Goal: Task Accomplishment & Management: Use online tool/utility

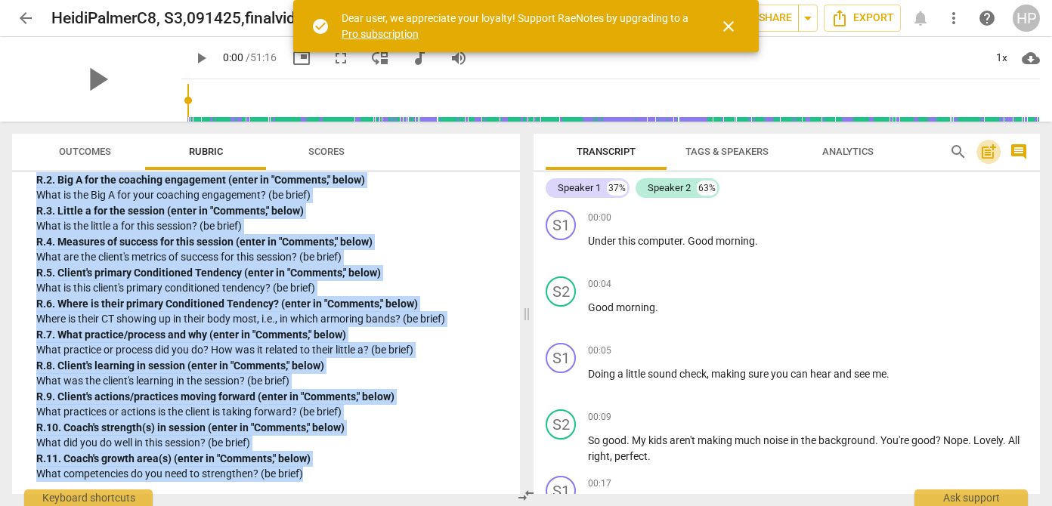
click at [983, 154] on span "post_add" at bounding box center [989, 152] width 18 height 18
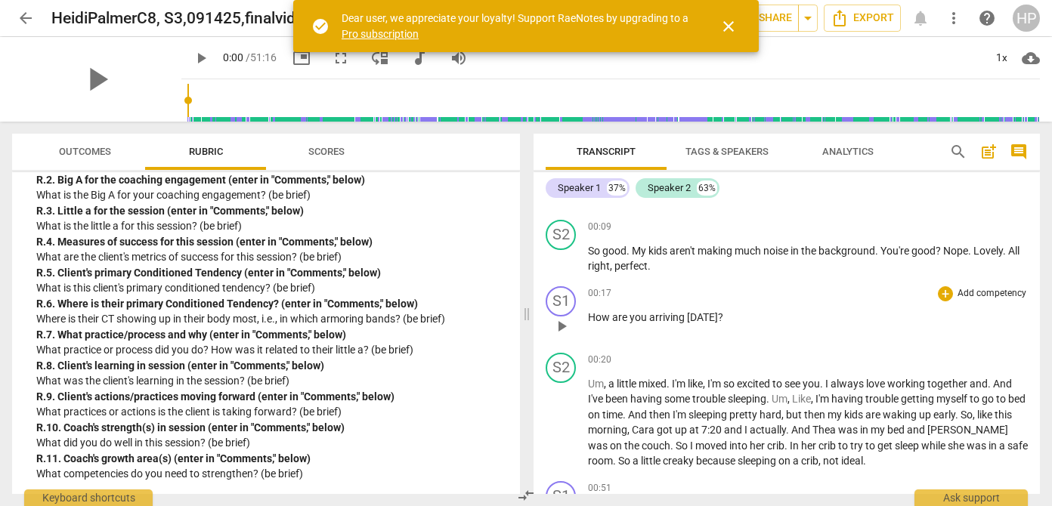
scroll to position [973, 0]
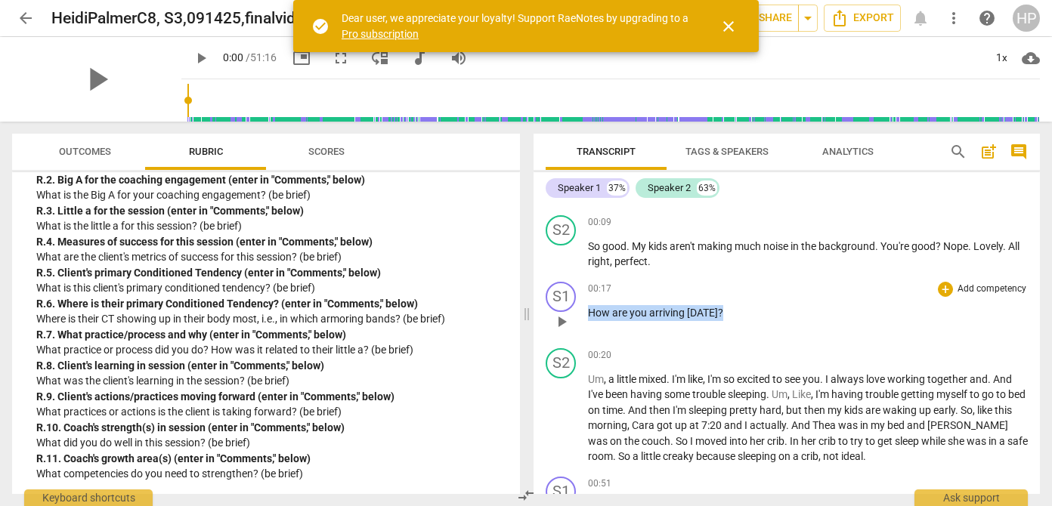
drag, startPoint x: 589, startPoint y: 299, endPoint x: 720, endPoint y: 298, distance: 131.5
click at [720, 305] on p "How are you arriving [DATE] ?" at bounding box center [808, 313] width 440 height 16
click at [733, 278] on div "+" at bounding box center [731, 278] width 15 height 15
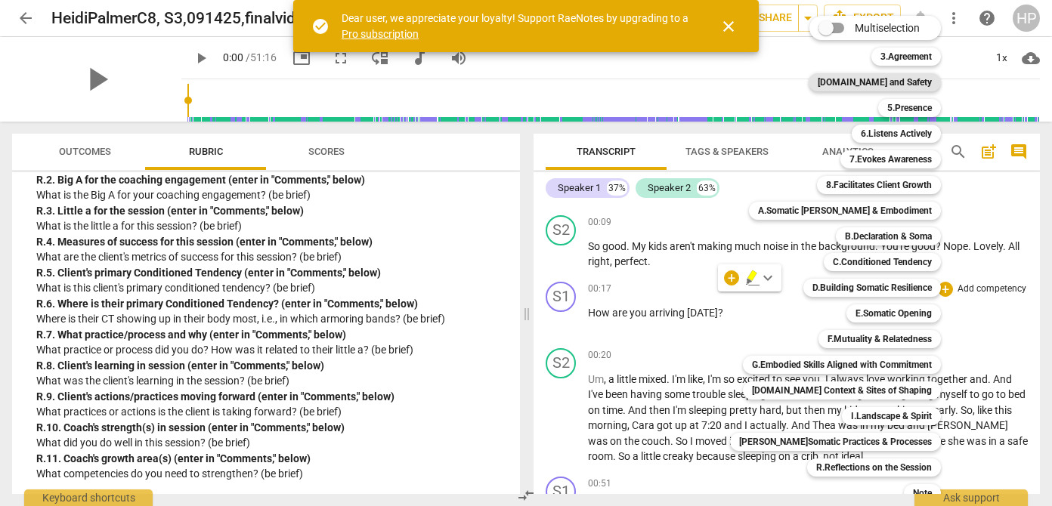
click at [879, 80] on b "[DOMAIN_NAME] and Safety" at bounding box center [875, 82] width 114 height 18
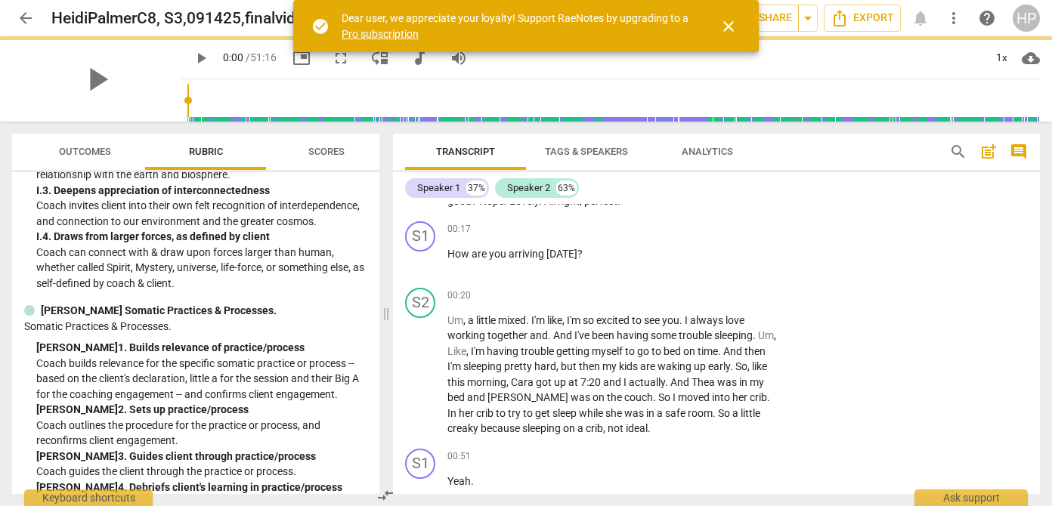
scroll to position [4154, 0]
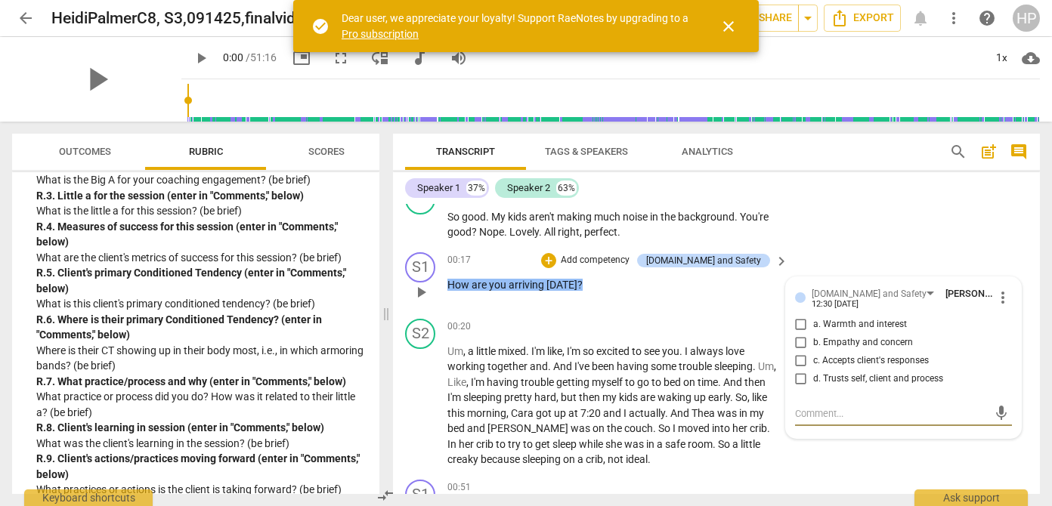
click at [799, 334] on input "a. Warmth and interest" at bounding box center [801, 325] width 24 height 18
checkbox input "true"
click at [701, 333] on div "S2 play_arrow pause 00:20 + Add competency keyboard_arrow_right Um , a little m…" at bounding box center [716, 393] width 647 height 161
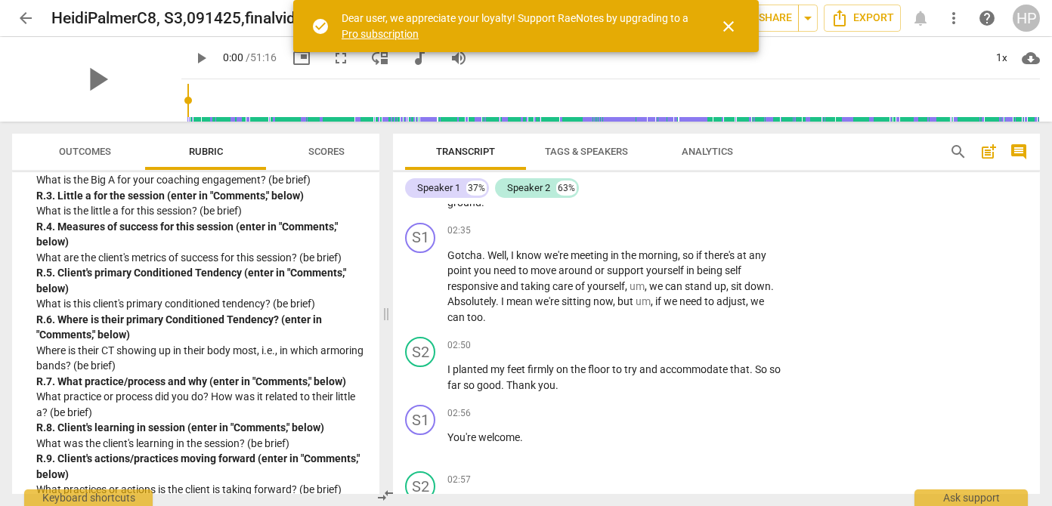
scroll to position [1863, 0]
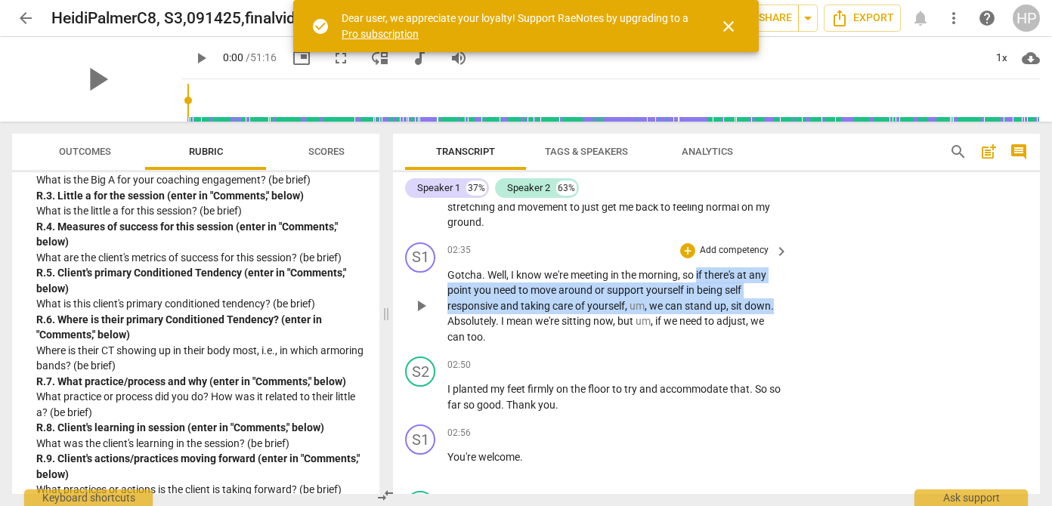
drag, startPoint x: 699, startPoint y: 277, endPoint x: 797, endPoint y: 309, distance: 102.8
click at [797, 309] on div "S1 play_arrow pause 02:35 + Add competency keyboard_arrow_right Gotcha . Well ,…" at bounding box center [716, 294] width 647 height 115
click at [788, 282] on div "+" at bounding box center [788, 286] width 15 height 15
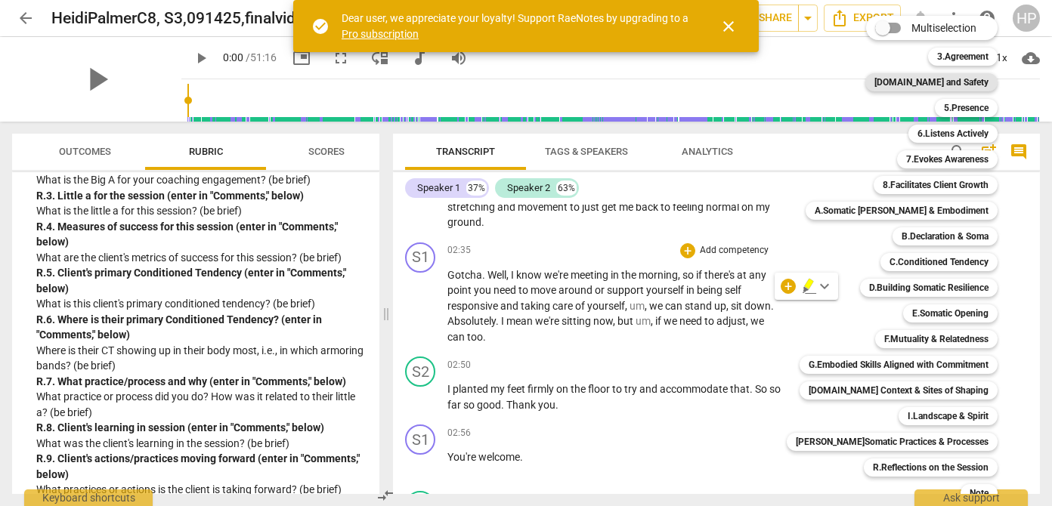
click at [951, 85] on b "[DOMAIN_NAME] and Safety" at bounding box center [931, 82] width 114 height 18
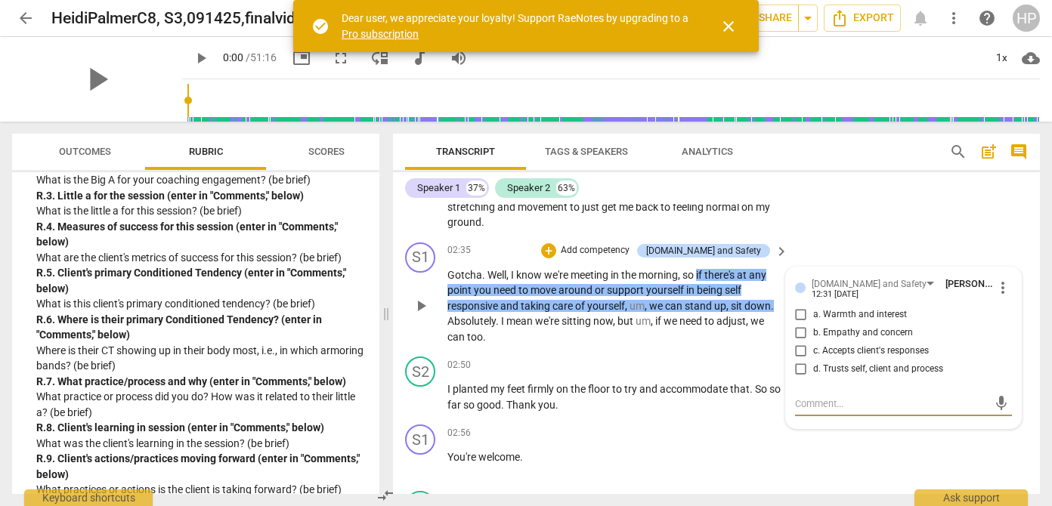
click at [799, 333] on input "b. Empathy and concern" at bounding box center [801, 333] width 24 height 18
checkbox input "true"
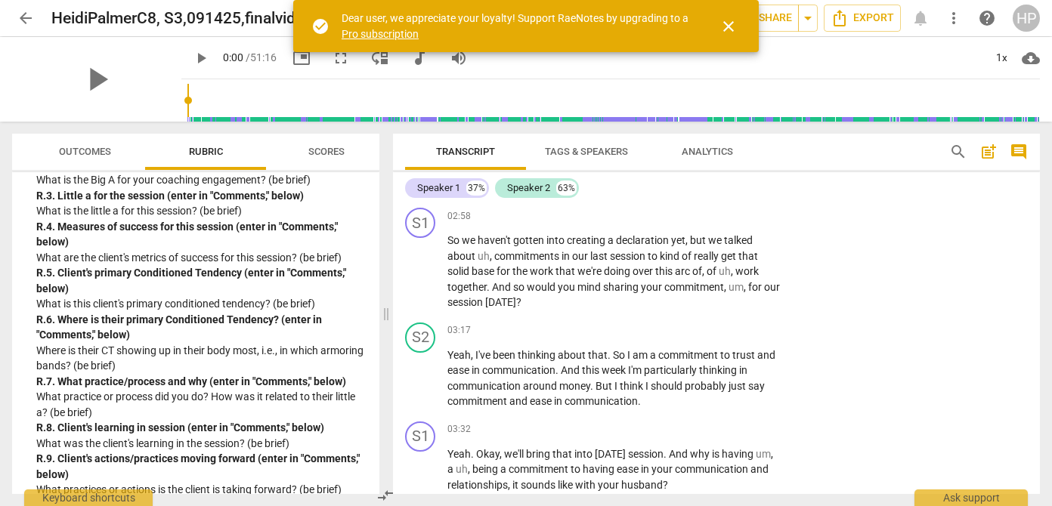
scroll to position [2208, 0]
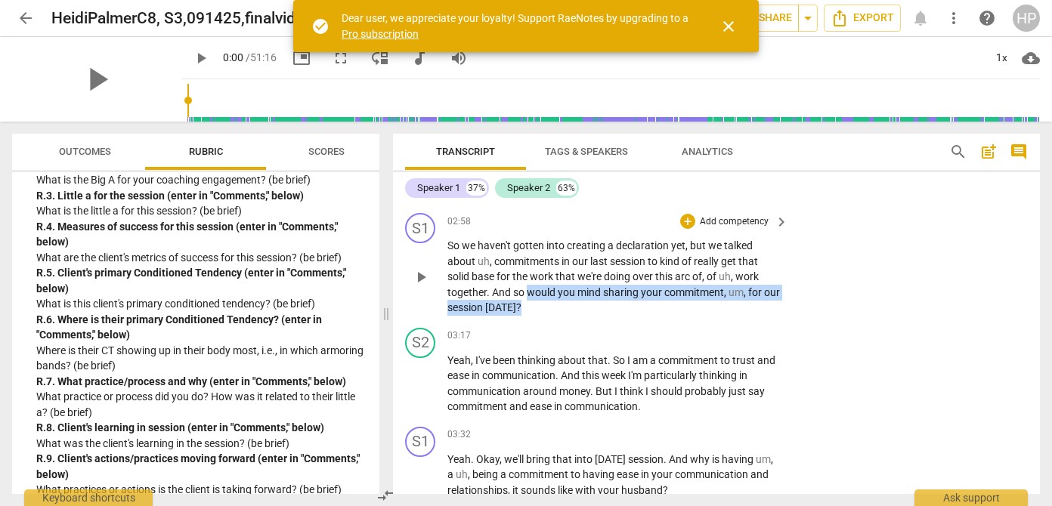
drag, startPoint x: 527, startPoint y: 295, endPoint x: 542, endPoint y: 311, distance: 21.9
click at [542, 311] on p "So we haven't gotten into creating a declaration yet , but we talked about uh ,…" at bounding box center [613, 277] width 333 height 78
click at [546, 291] on div "+" at bounding box center [549, 288] width 15 height 15
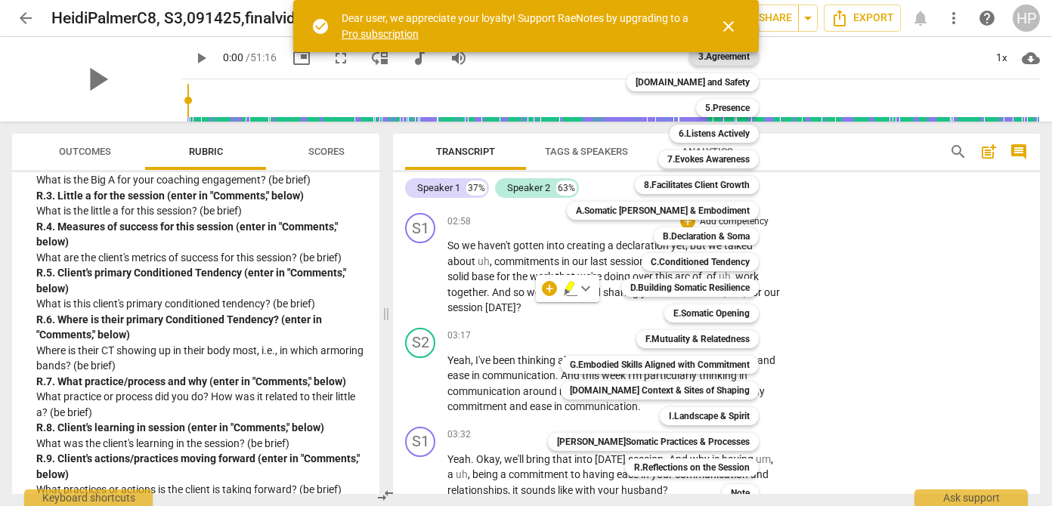
click at [722, 57] on b "3.Agreement" at bounding box center [723, 57] width 51 height 18
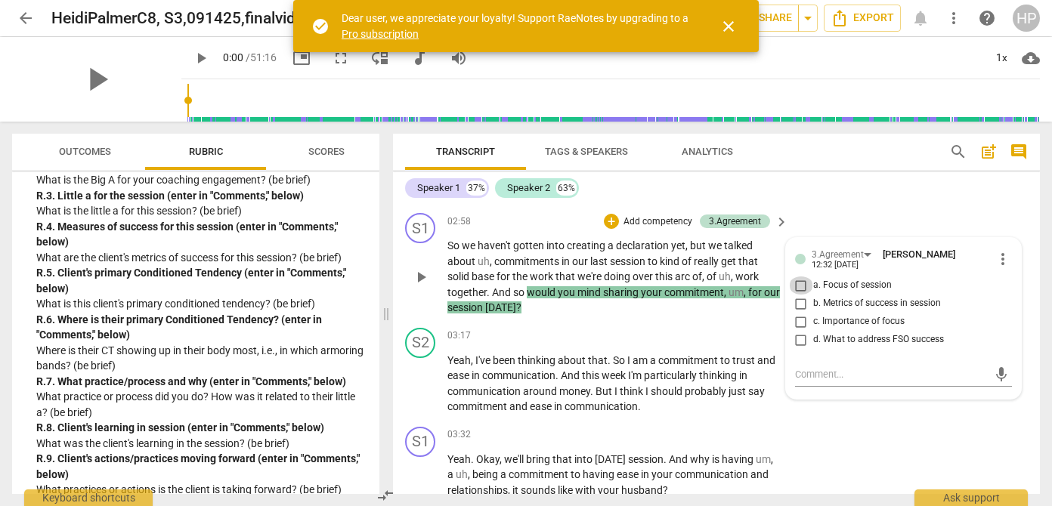
click at [801, 283] on input "a. Focus of session" at bounding box center [801, 286] width 24 height 18
checkbox input "true"
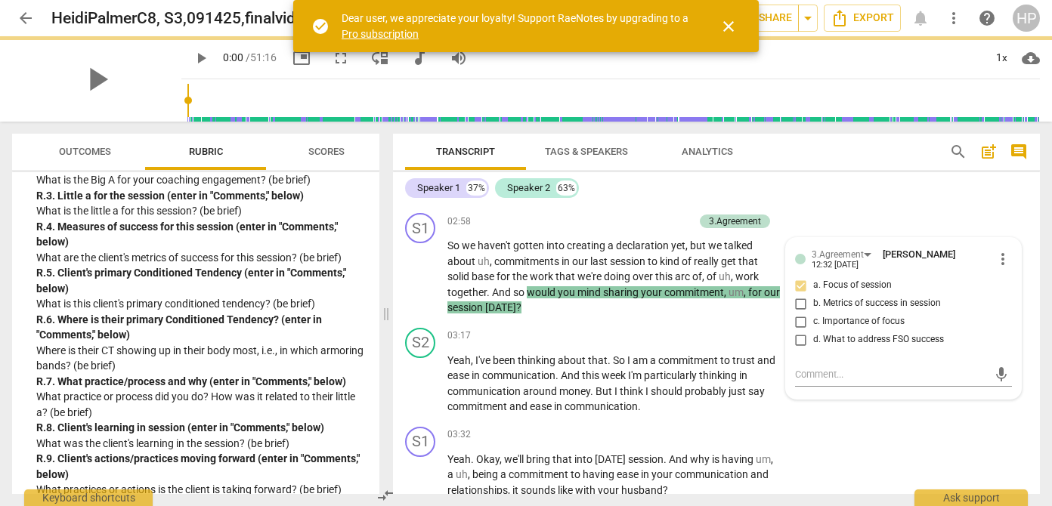
click at [845, 190] on div "Speaker 1 37% Speaker 2 63%" at bounding box center [716, 188] width 623 height 26
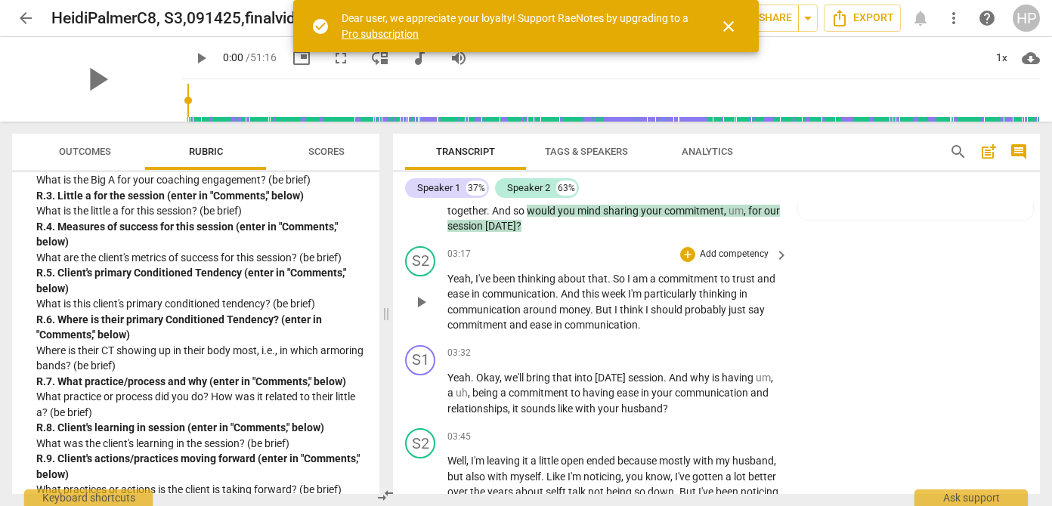
scroll to position [2290, 0]
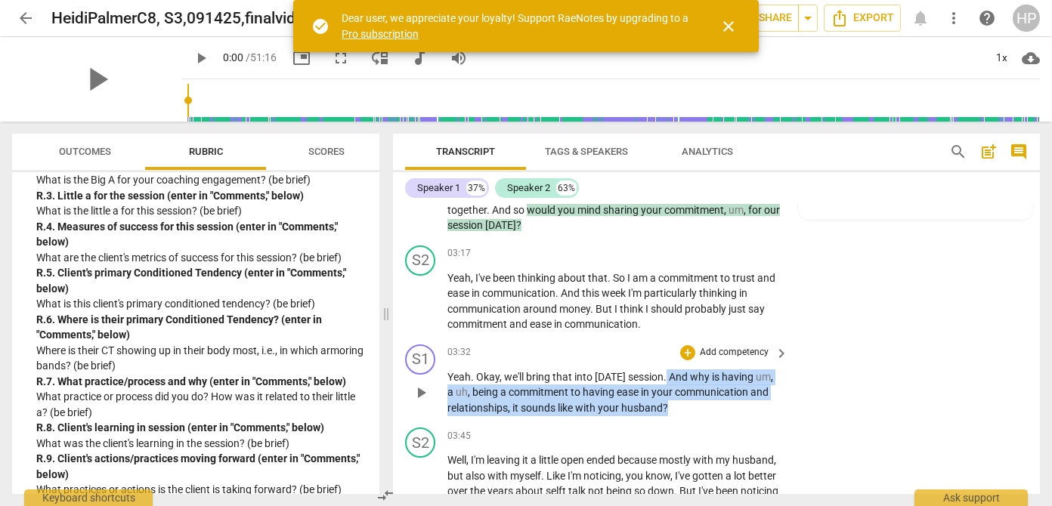
drag, startPoint x: 670, startPoint y: 376, endPoint x: 710, endPoint y: 411, distance: 53.6
click at [710, 411] on p "Yeah . Okay , we'll bring that into [DATE] session . And why is having um , a u…" at bounding box center [613, 393] width 333 height 47
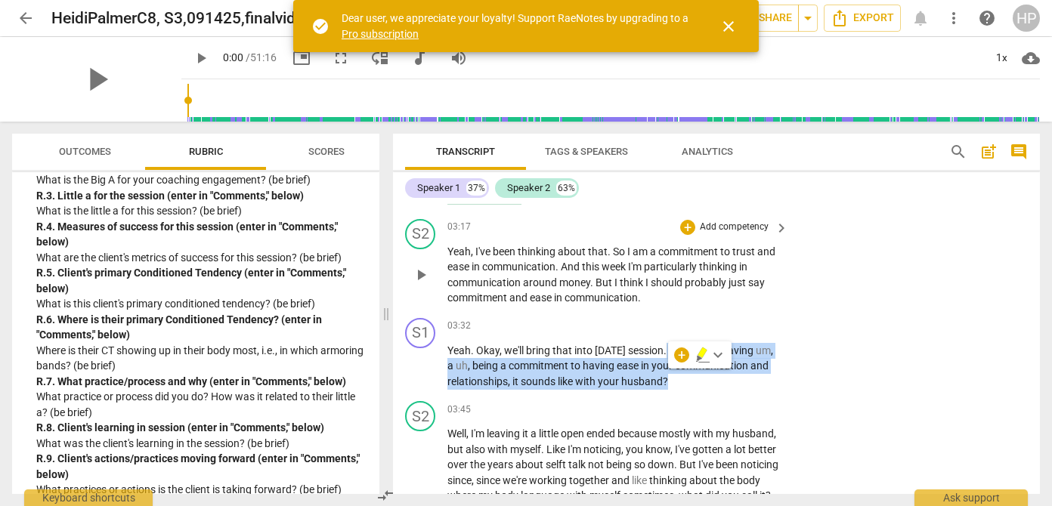
scroll to position [2316, 0]
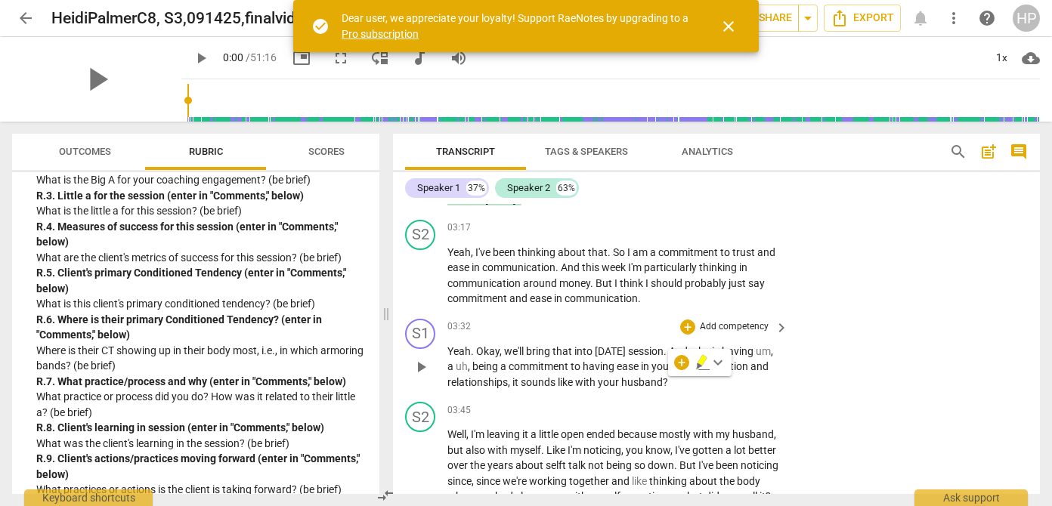
click at [839, 319] on div "S1 play_arrow pause 03:32 + Add competency keyboard_arrow_right Yeah . Okay , w…" at bounding box center [716, 355] width 647 height 84
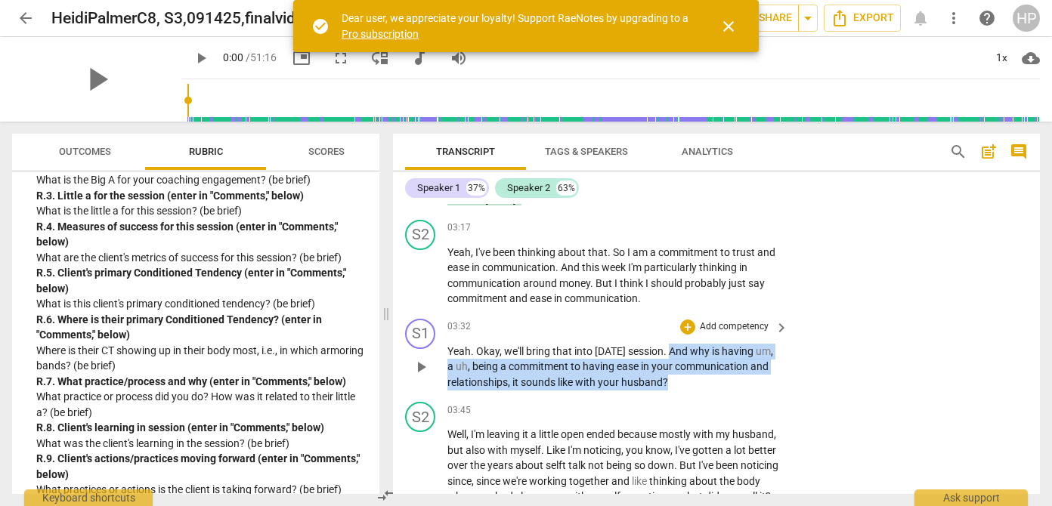
drag, startPoint x: 672, startPoint y: 351, endPoint x: 680, endPoint y: 381, distance: 30.6
click at [680, 381] on p "Yeah . Okay , we'll bring that into [DATE] session . And why is having um , a u…" at bounding box center [613, 367] width 333 height 47
click at [686, 361] on div "+" at bounding box center [681, 362] width 15 height 15
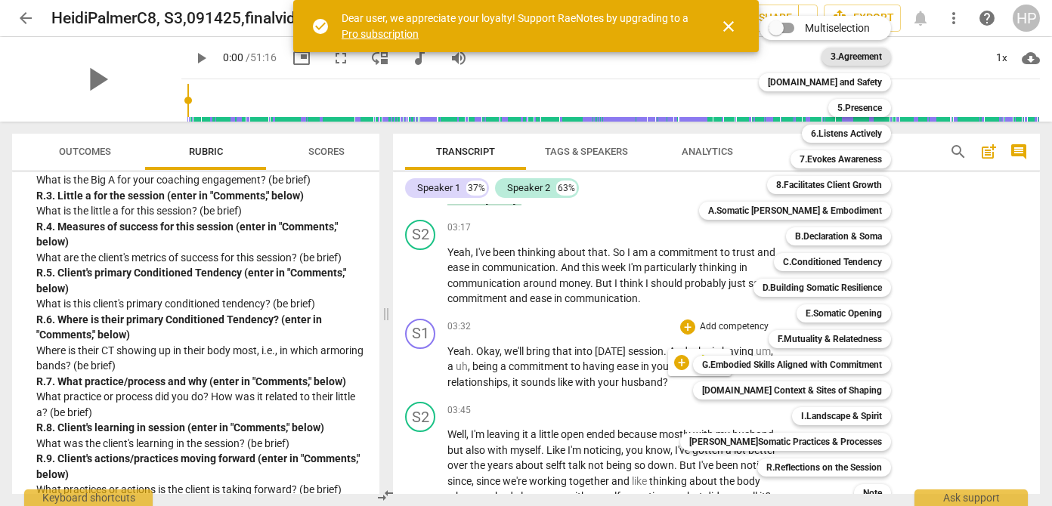
click at [841, 58] on b "3.Agreement" at bounding box center [856, 57] width 51 height 18
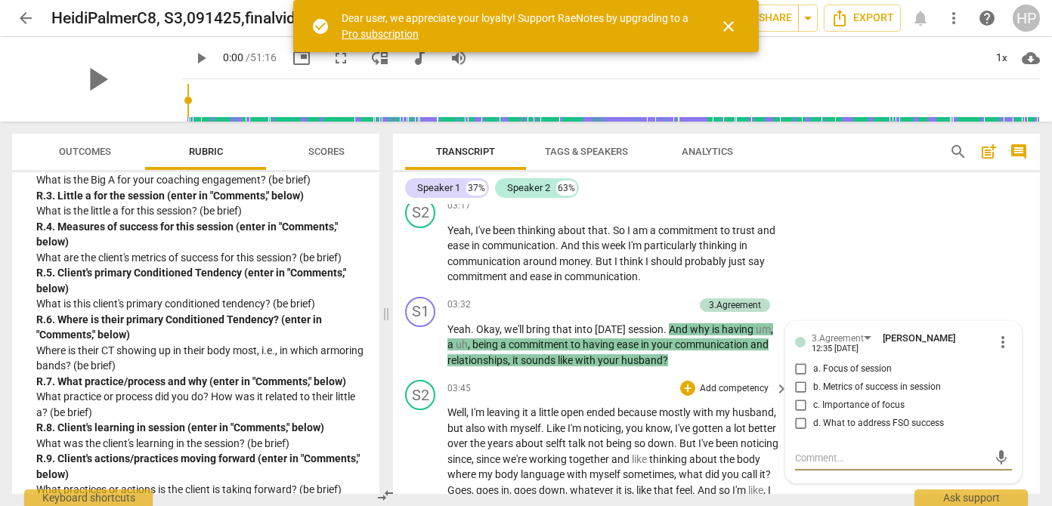
scroll to position [2337, 0]
click at [797, 410] on input "c. Importance of focus" at bounding box center [801, 407] width 24 height 18
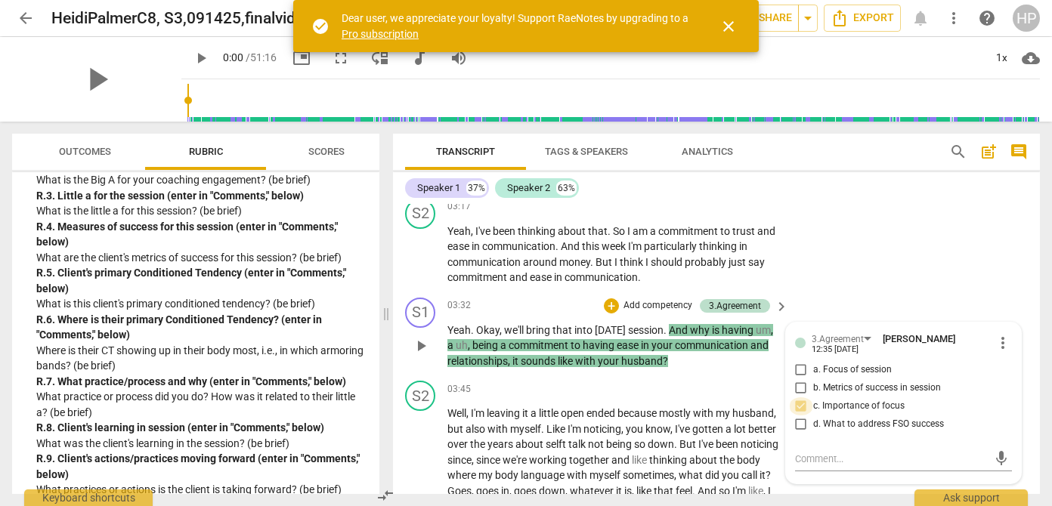
click at [797, 410] on input "c. Importance of focus" at bounding box center [801, 407] width 24 height 18
checkbox input "false"
click at [828, 292] on div "S1 play_arrow pause 03:32 + Add competency 3.Agreement keyboard_arrow_right Yea…" at bounding box center [716, 334] width 647 height 84
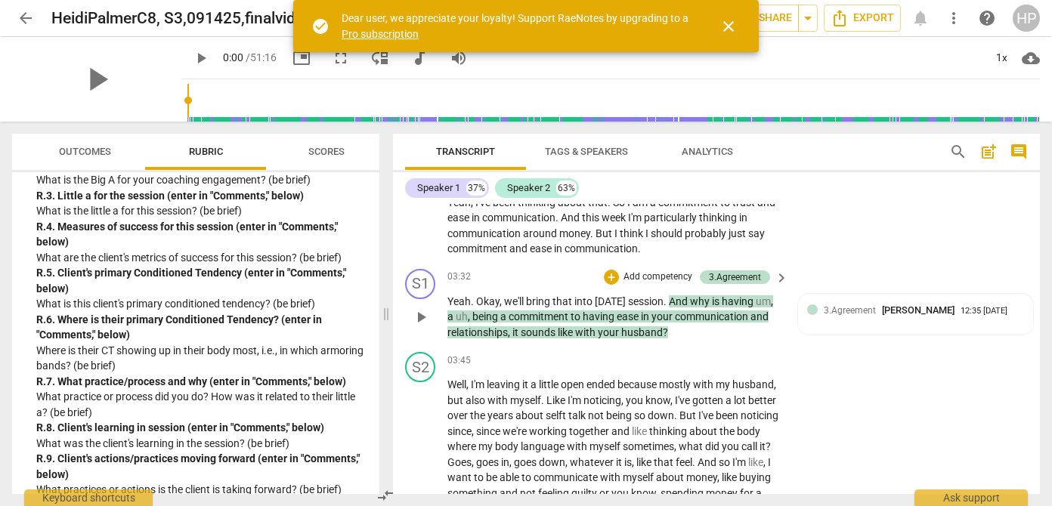
scroll to position [2367, 0]
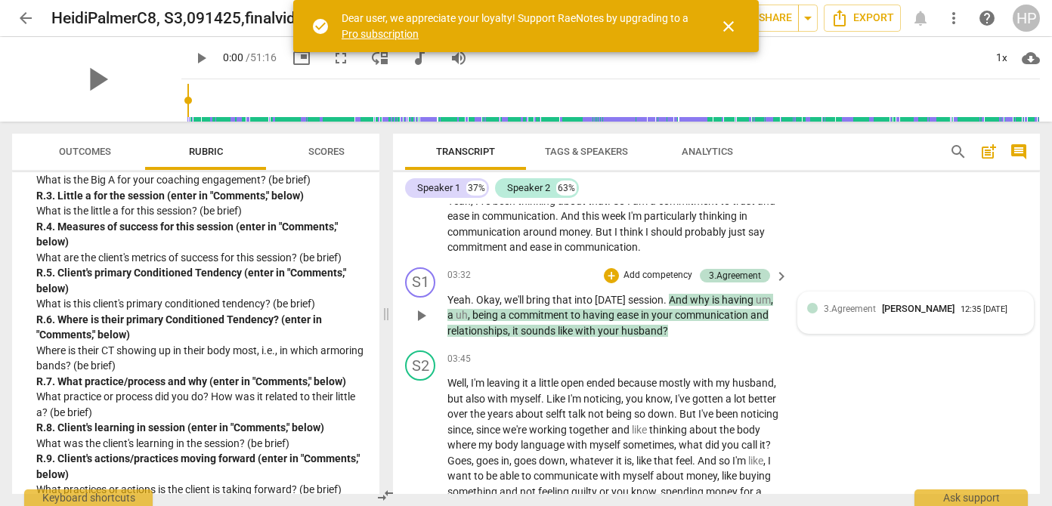
click at [810, 302] on div "3.Agreement [PERSON_NAME] 12:35 [DATE]" at bounding box center [915, 309] width 217 height 14
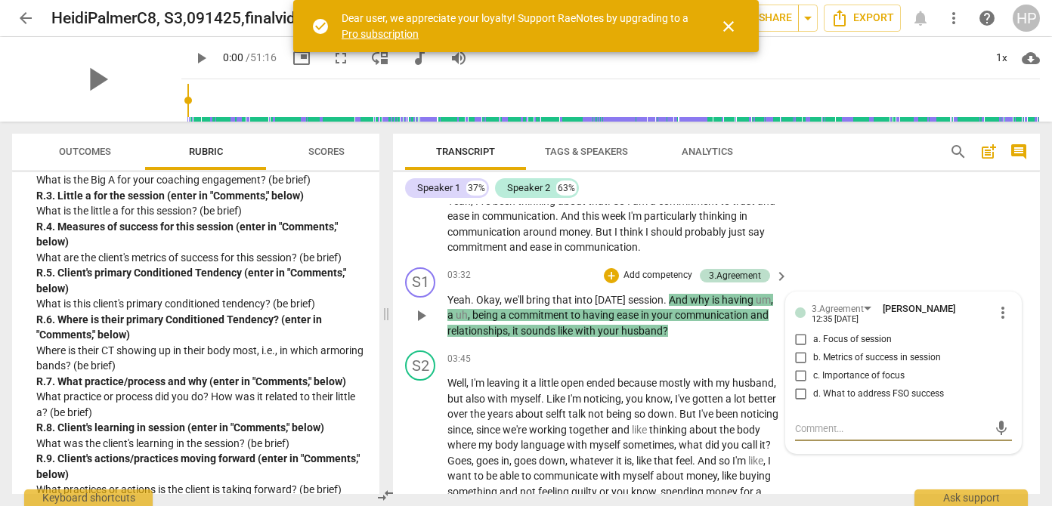
click at [1002, 308] on span "more_vert" at bounding box center [1003, 313] width 18 height 18
click at [1009, 346] on li "Delete" at bounding box center [1013, 341] width 52 height 29
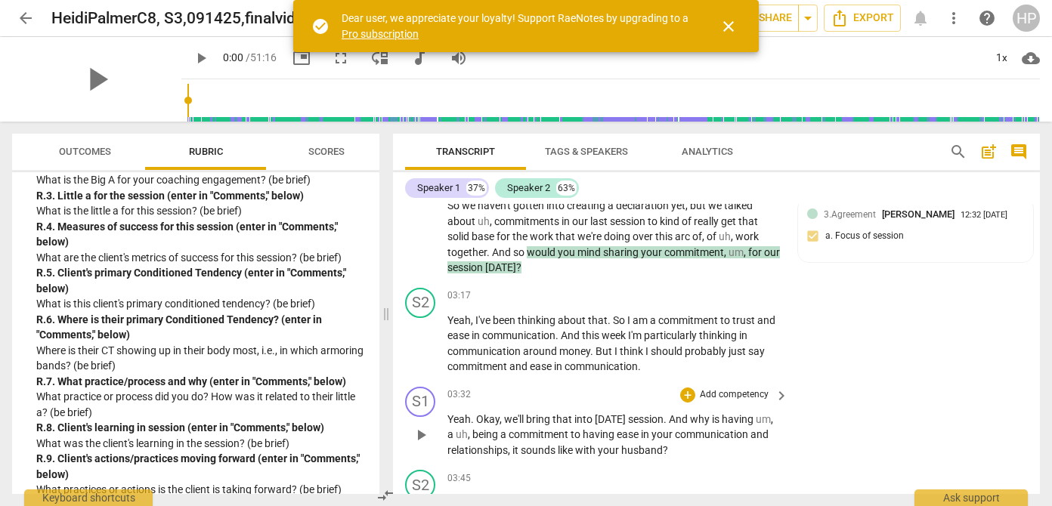
scroll to position [2252, 0]
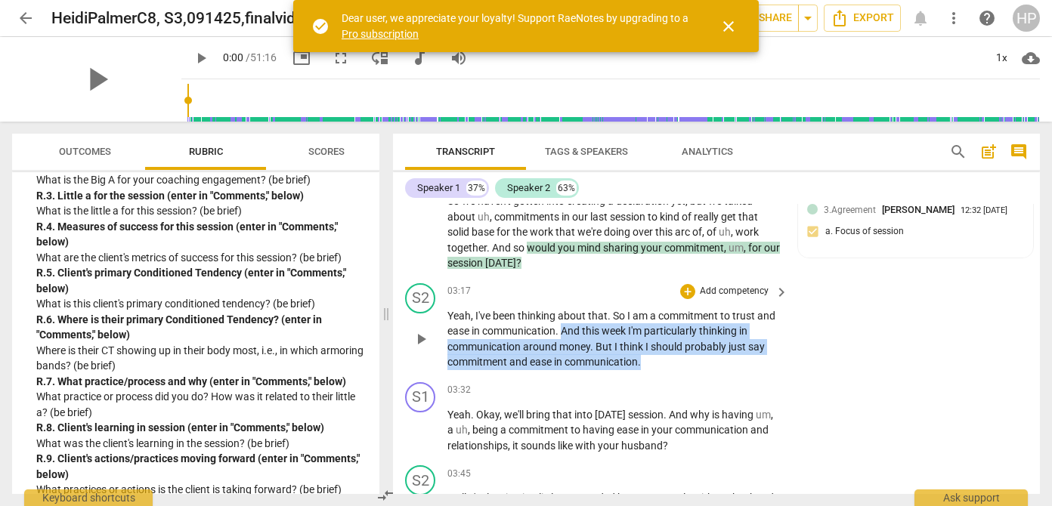
drag, startPoint x: 564, startPoint y: 335, endPoint x: 667, endPoint y: 370, distance: 108.5
click at [667, 370] on p "Yeah , I've been thinking about that . So I am a commitment to trust and ease i…" at bounding box center [613, 339] width 333 height 62
click at [654, 345] on div "+" at bounding box center [656, 343] width 15 height 15
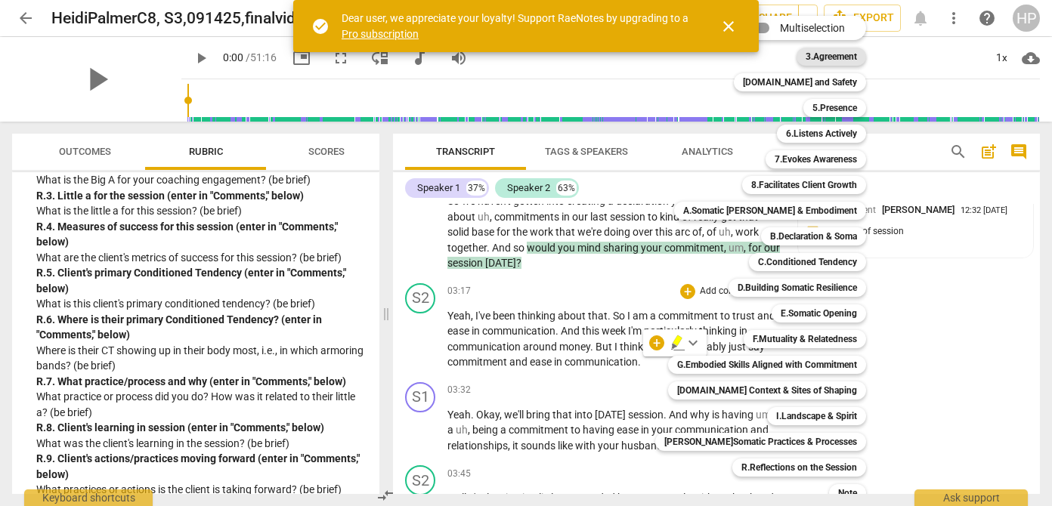
click at [834, 57] on b "3.Agreement" at bounding box center [831, 57] width 51 height 18
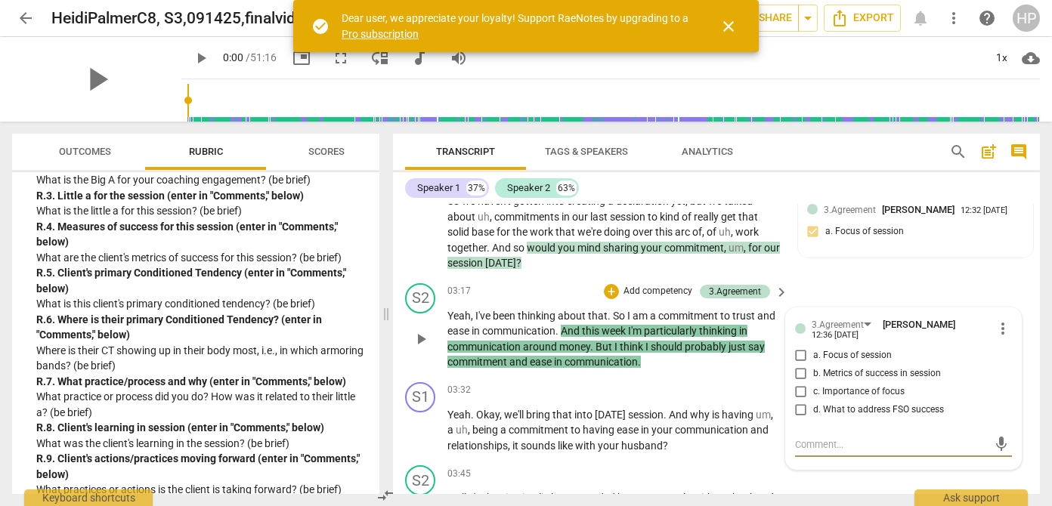
click at [797, 392] on input "c. Importance of focus" at bounding box center [801, 392] width 24 height 18
checkbox input "true"
click at [890, 277] on div "S2 play_arrow pause 03:17 + Add competency 3.Agreement keyboard_arrow_right Yea…" at bounding box center [716, 326] width 647 height 99
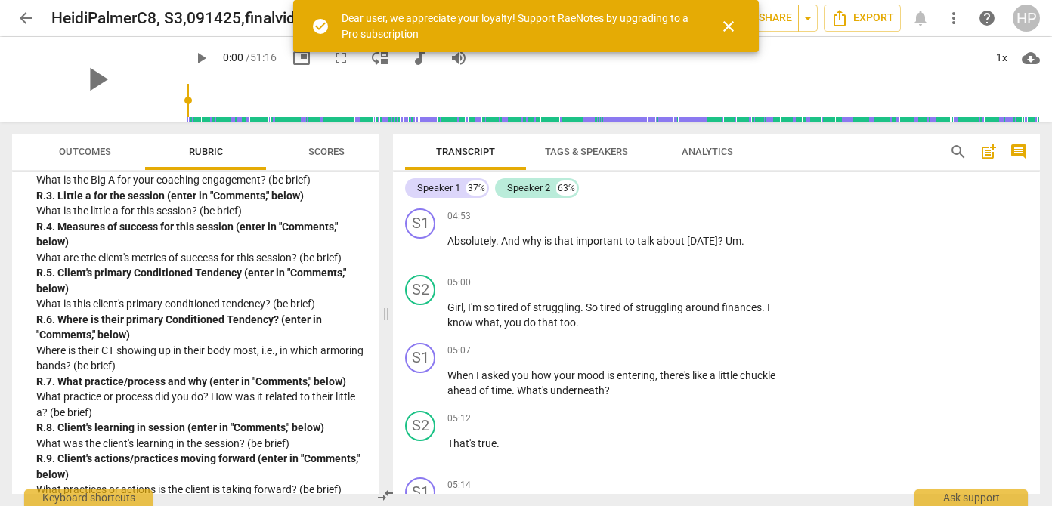
scroll to position [2819, 0]
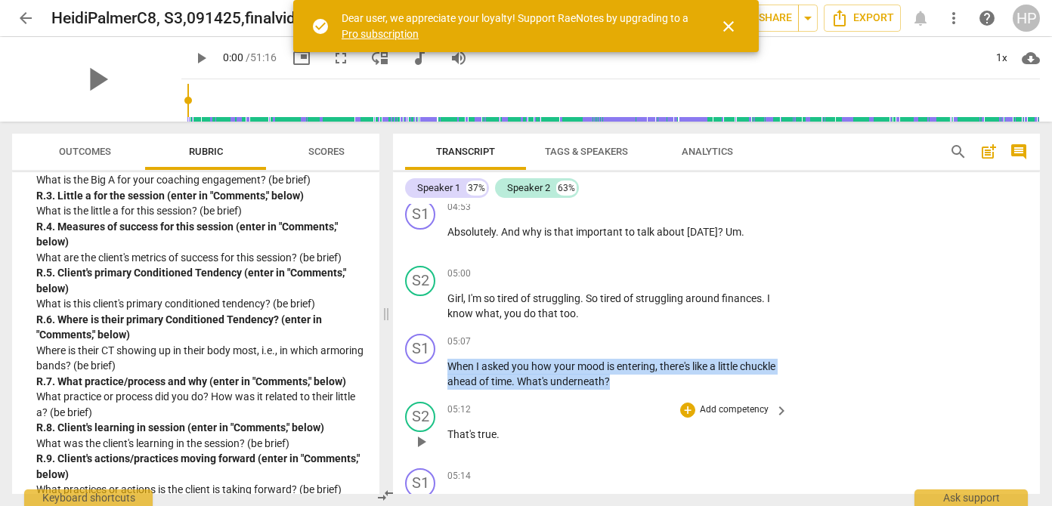
drag, startPoint x: 447, startPoint y: 363, endPoint x: 582, endPoint y: 397, distance: 139.5
click at [582, 397] on div "format_bold format_list_bulleted [PERSON_NAME] delete Summary: R.1. Client's De…" at bounding box center [716, 349] width 647 height 290
click at [661, 363] on div "+" at bounding box center [662, 362] width 15 height 15
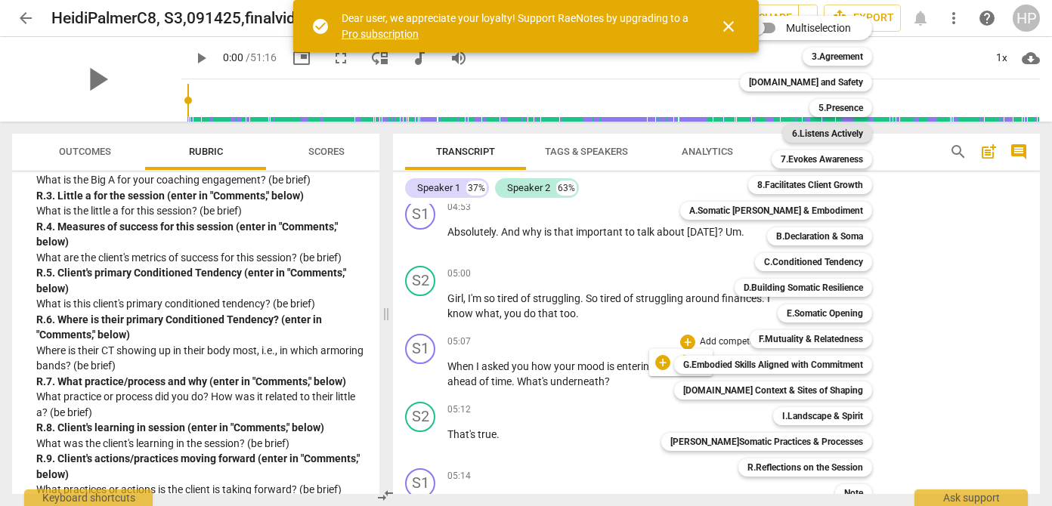
click at [822, 135] on b "6.Listens Actively" at bounding box center [827, 134] width 71 height 18
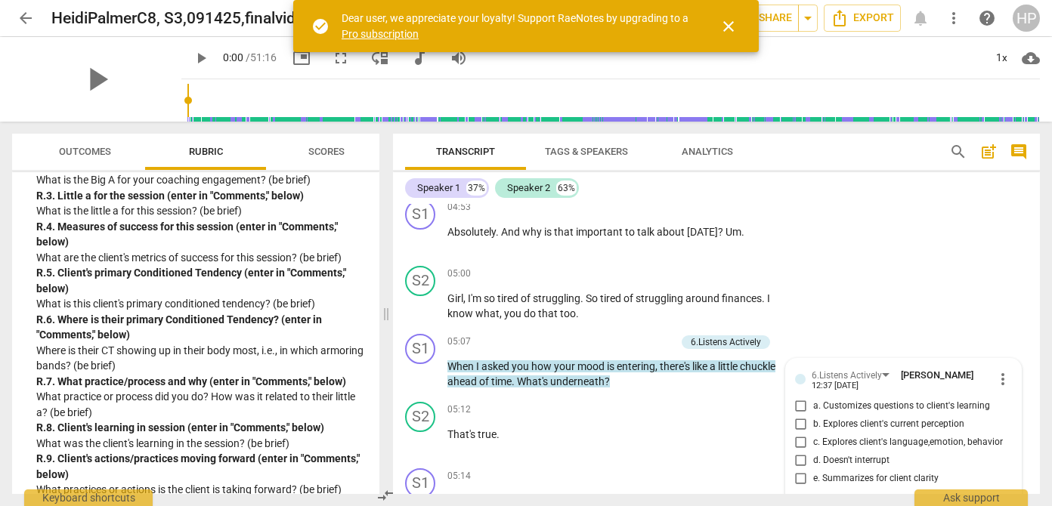
scroll to position [2983, 0]
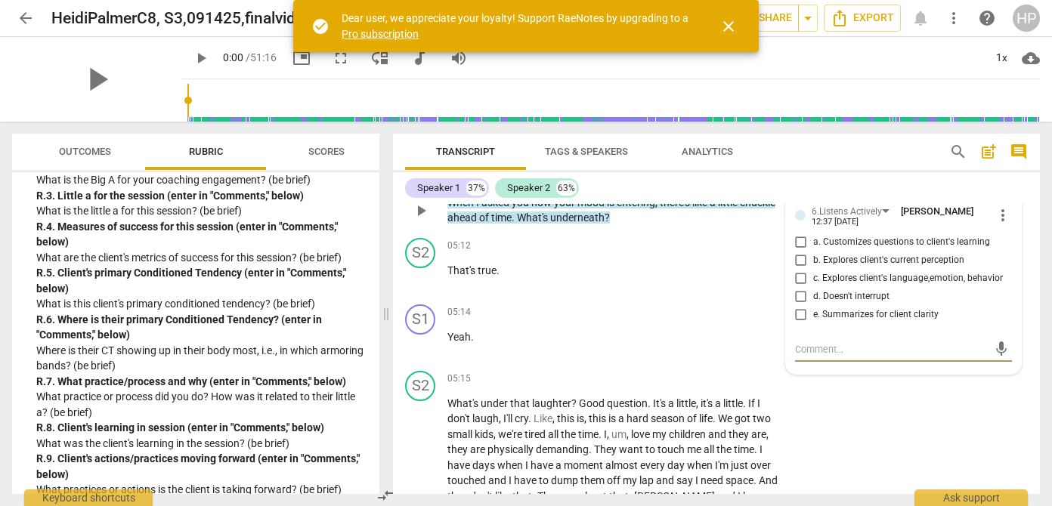
click at [803, 278] on input "c. Explores client's language,emotion, behavior" at bounding box center [801, 279] width 24 height 18
checkbox input "true"
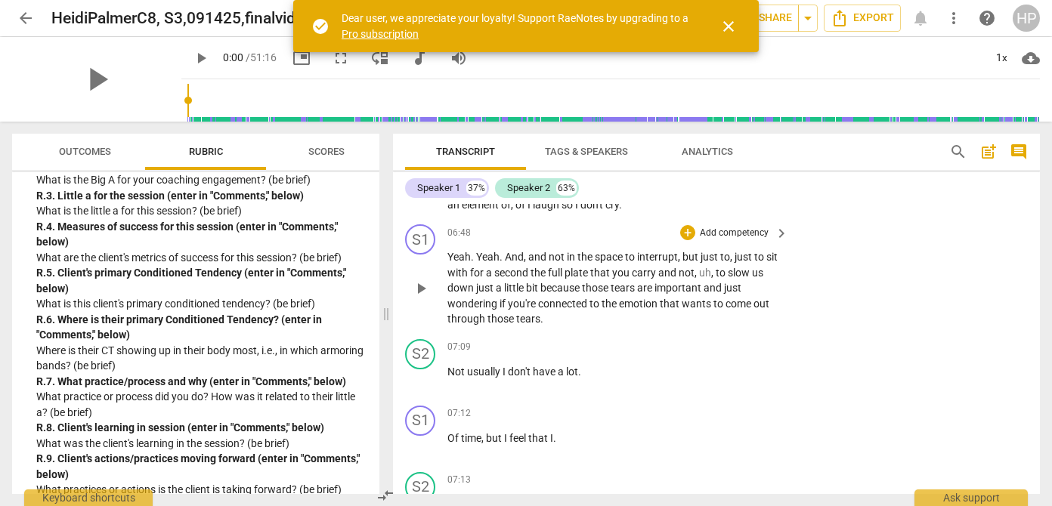
scroll to position [3489, 0]
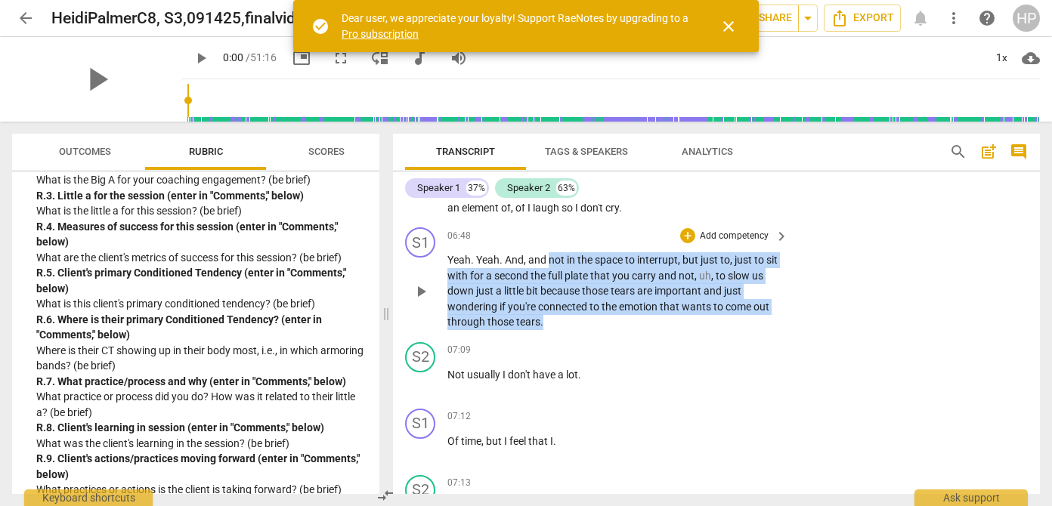
drag, startPoint x: 548, startPoint y: 262, endPoint x: 574, endPoint y: 320, distance: 62.9
click at [574, 320] on p "Yeah . Yeah . And , and not in the space to interrupt , but just to , just to s…" at bounding box center [613, 291] width 333 height 78
click at [556, 300] on div "+" at bounding box center [555, 302] width 15 height 15
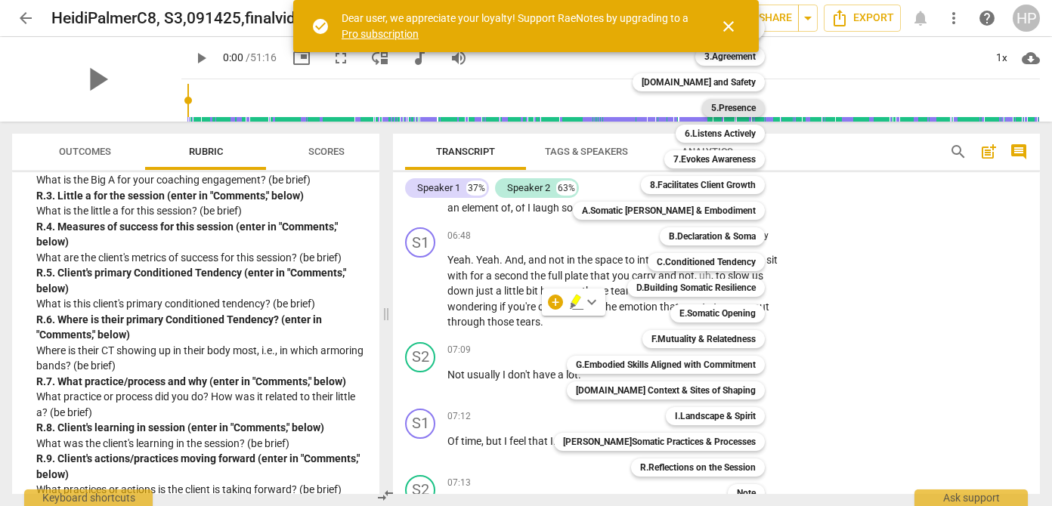
click at [734, 111] on b "5.Presence" at bounding box center [733, 108] width 45 height 18
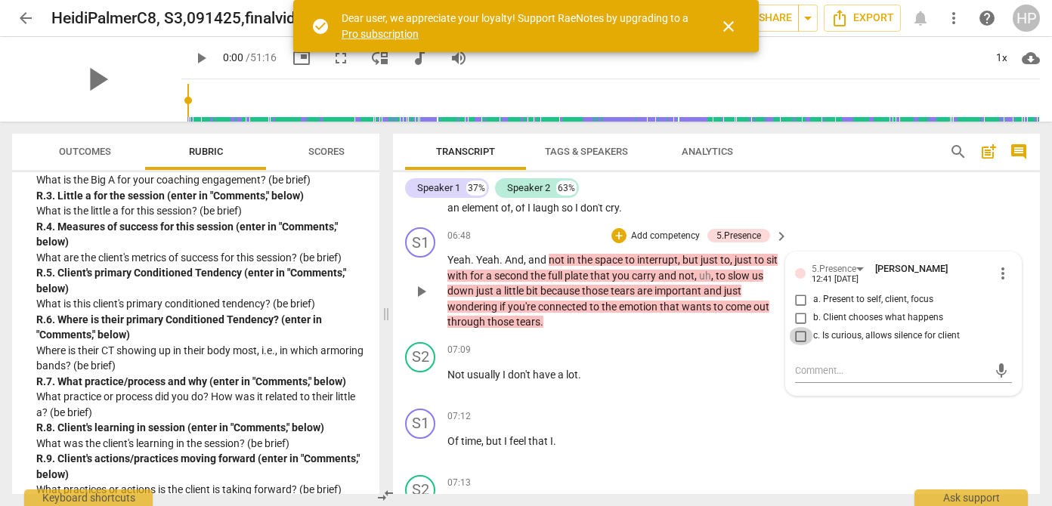
click at [801, 336] on input "c. Is curious, allows silence for client" at bounding box center [801, 336] width 24 height 18
checkbox input "true"
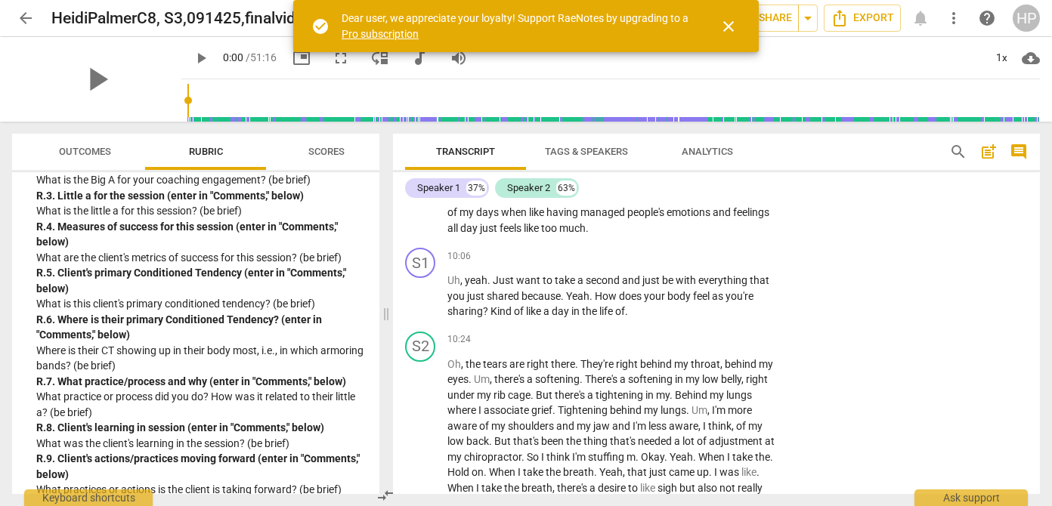
scroll to position [4384, 0]
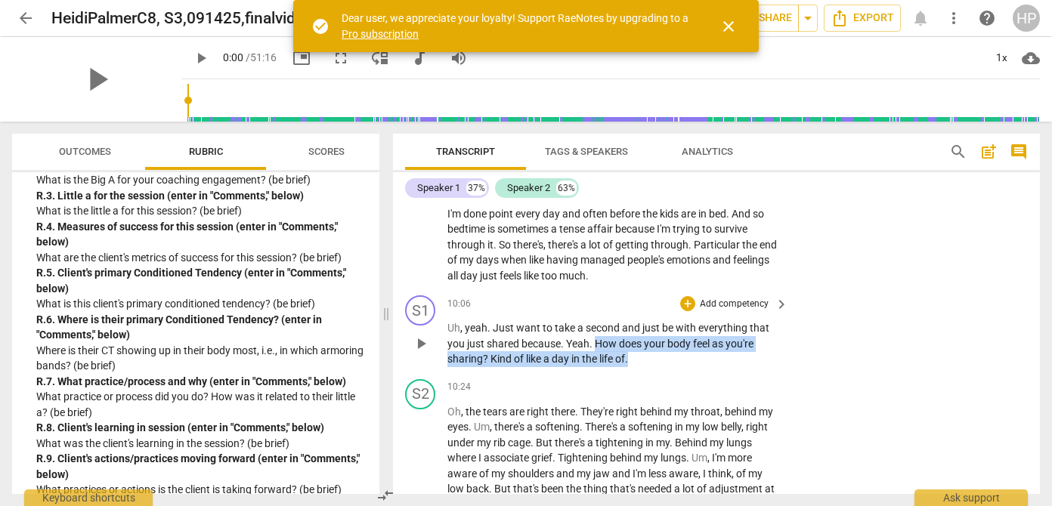
drag, startPoint x: 597, startPoint y: 345, endPoint x: 634, endPoint y: 357, distance: 39.0
click at [634, 357] on p "Uh , yeah . Just want to take a second and just be with everything that you jus…" at bounding box center [613, 343] width 333 height 47
click at [644, 339] on div "+" at bounding box center [643, 339] width 15 height 15
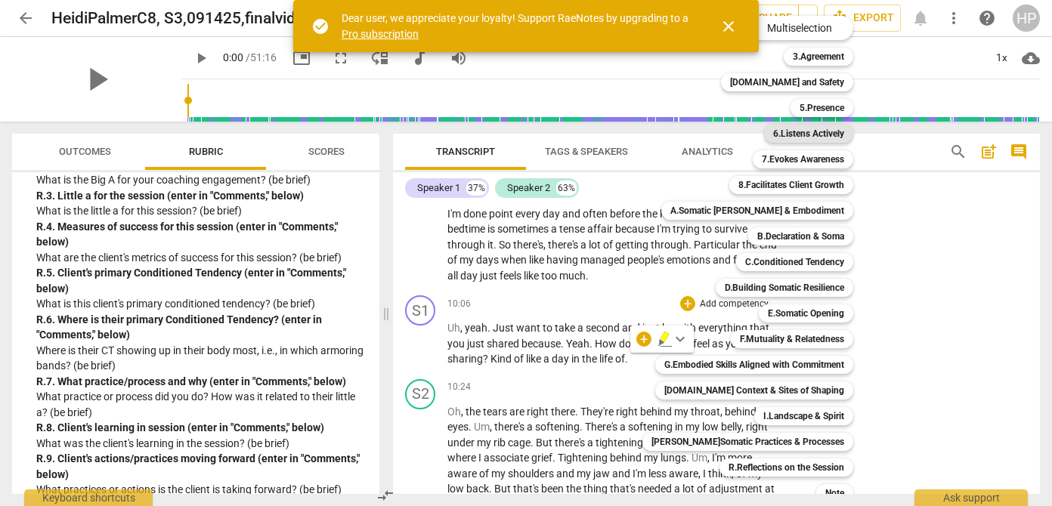
click at [794, 133] on b "6.Listens Actively" at bounding box center [808, 134] width 71 height 18
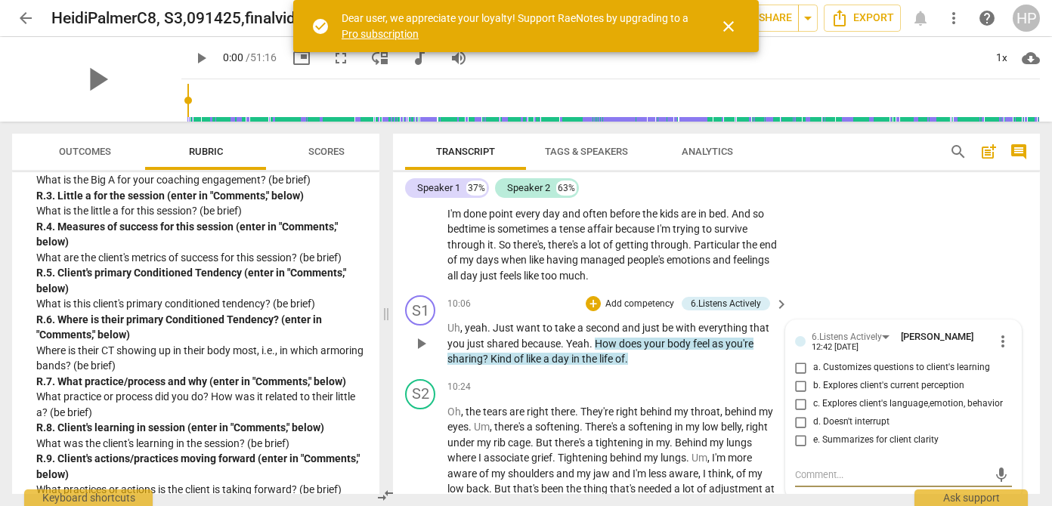
click at [798, 407] on input "c. Explores client's language,emotion, behavior" at bounding box center [801, 404] width 24 height 18
checkbox input "true"
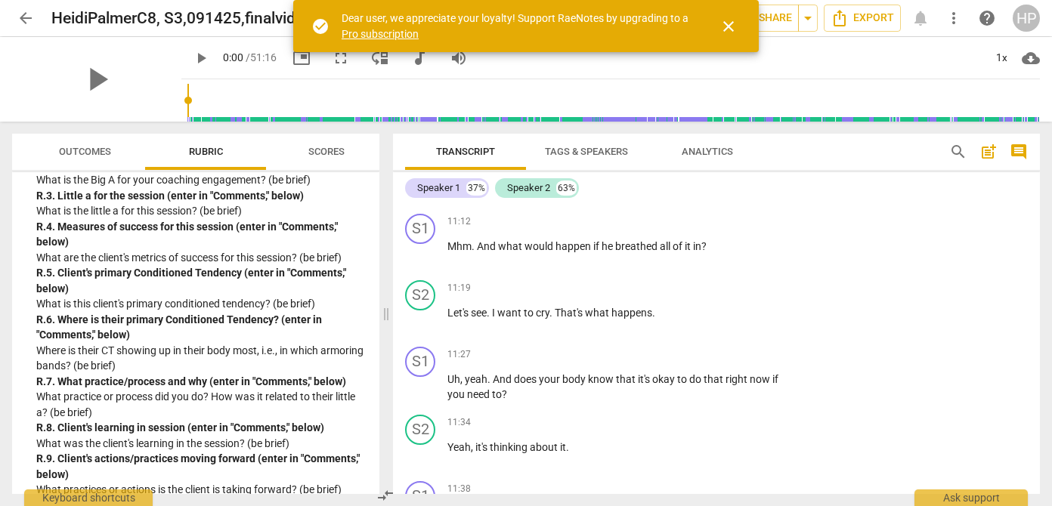
scroll to position [4752, 0]
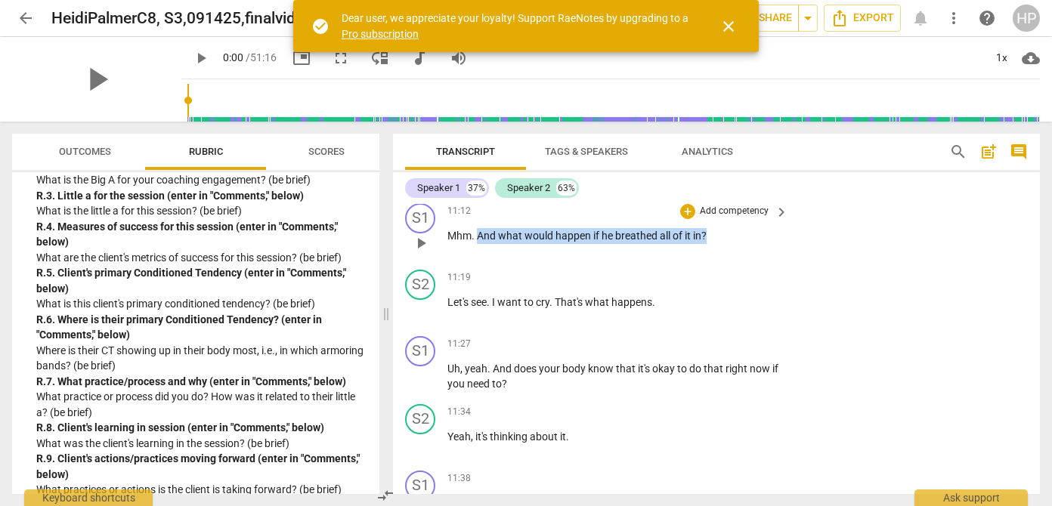
drag, startPoint x: 480, startPoint y: 234, endPoint x: 710, endPoint y: 242, distance: 229.9
click at [710, 242] on p "Mhm . And what would happen if he breathed all of it in ?" at bounding box center [613, 236] width 333 height 16
click at [686, 212] on div "+" at bounding box center [687, 211] width 15 height 15
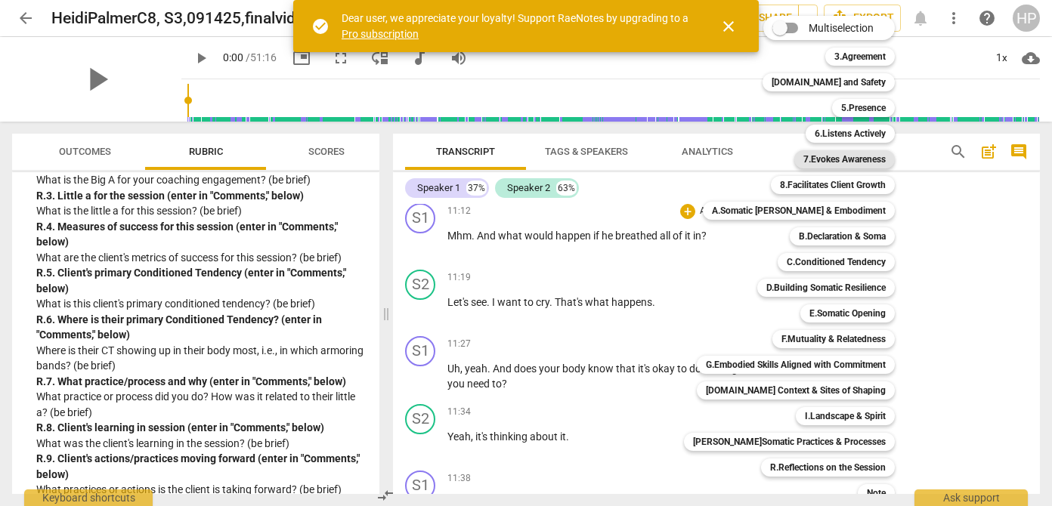
click at [842, 160] on b "7.Evokes Awareness" at bounding box center [844, 159] width 82 height 18
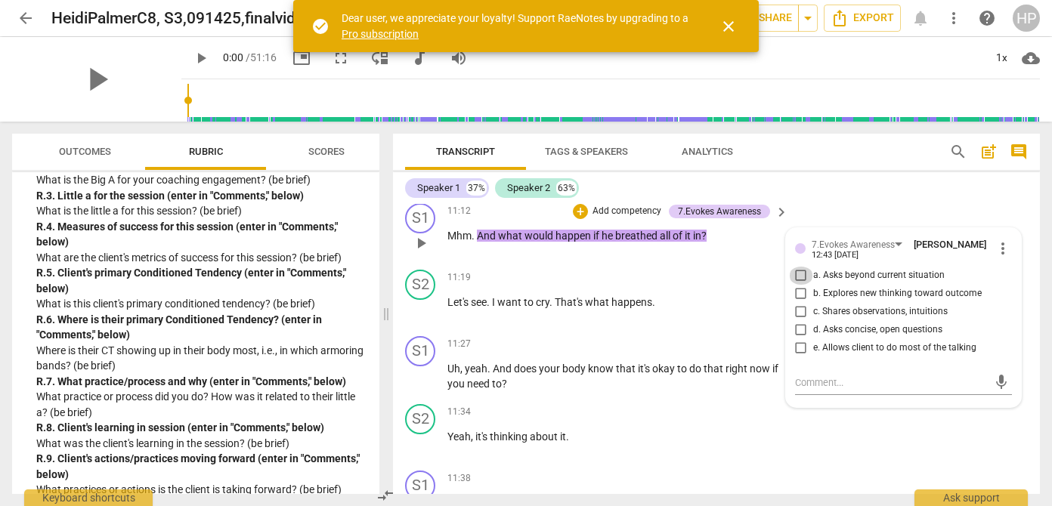
click at [797, 274] on input "a. Asks beyond current situation" at bounding box center [801, 276] width 24 height 18
checkbox input "true"
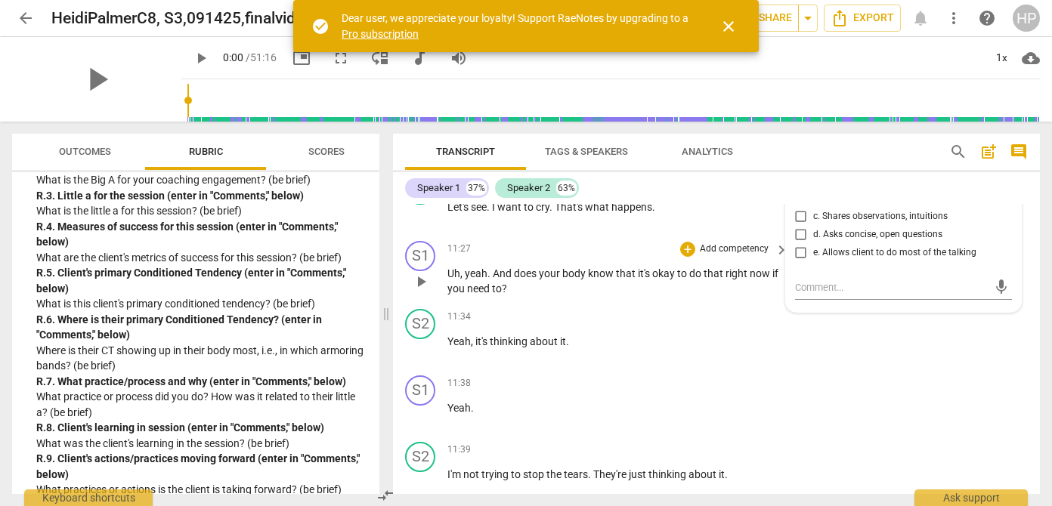
scroll to position [4848, 0]
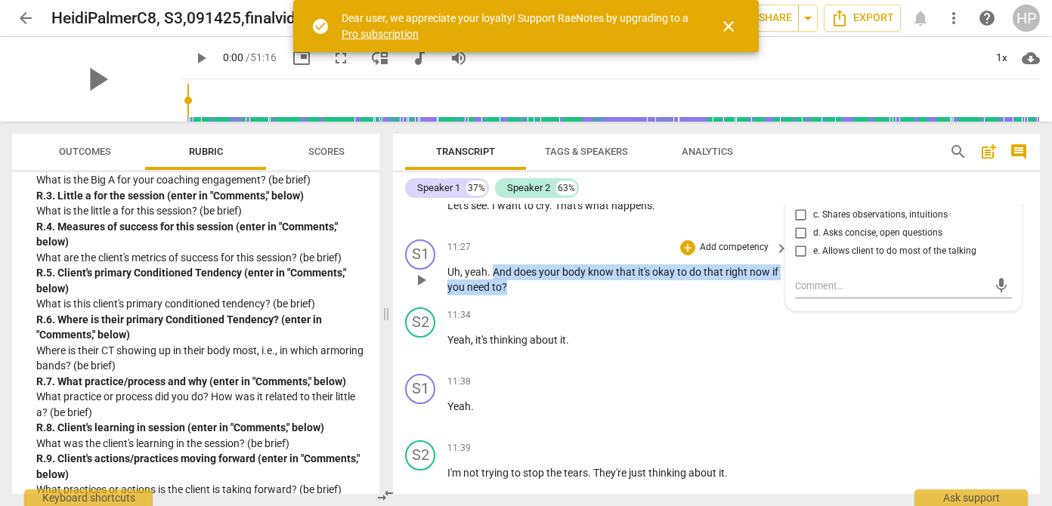
drag, startPoint x: 493, startPoint y: 273, endPoint x: 517, endPoint y: 286, distance: 27.4
click at [517, 286] on p "Uh , yeah . And does your body know that it's okay to do that right now if you …" at bounding box center [613, 280] width 333 height 31
click at [519, 266] on div "+" at bounding box center [520, 267] width 15 height 15
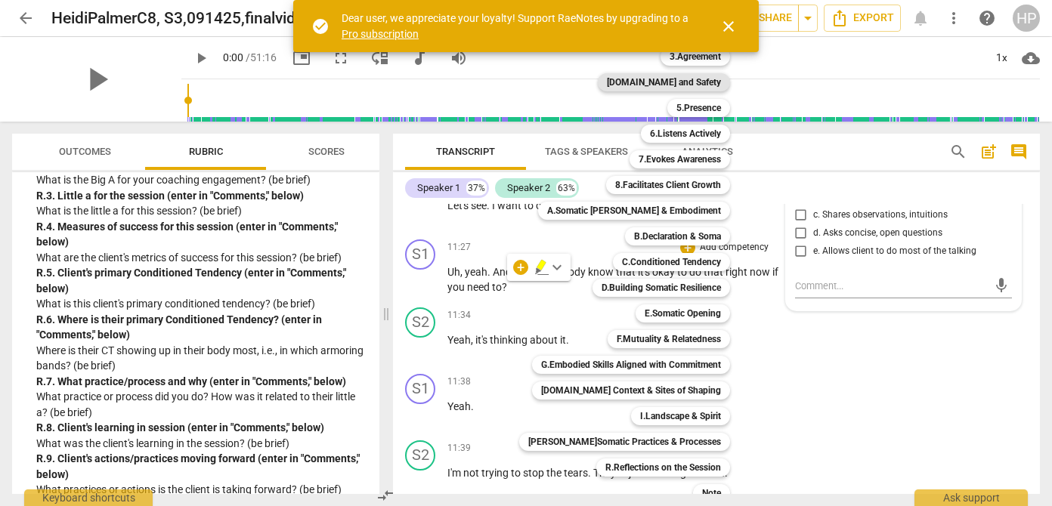
click at [681, 82] on b "[DOMAIN_NAME] and Safety" at bounding box center [664, 82] width 114 height 18
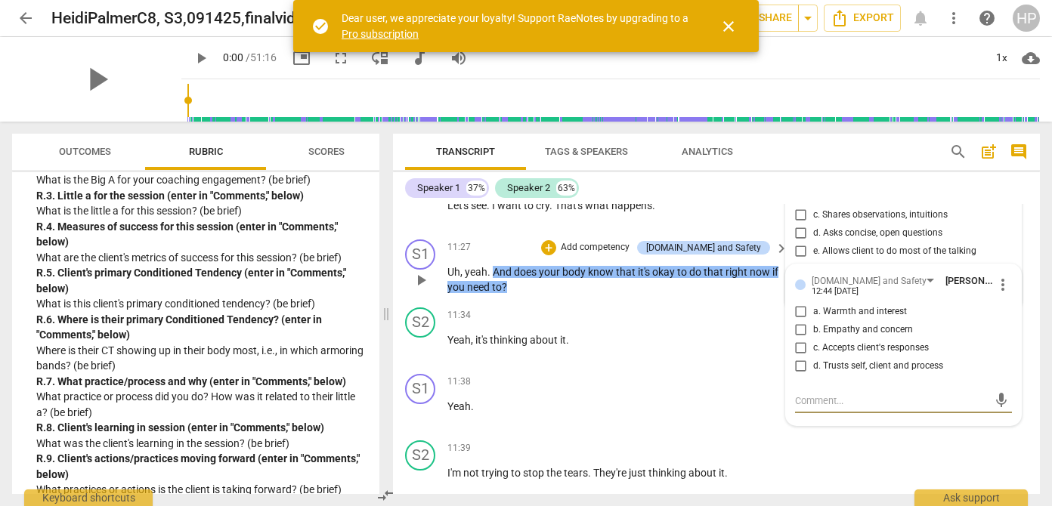
click at [800, 367] on input "d. Trusts self, client and process" at bounding box center [801, 366] width 24 height 18
checkbox input "true"
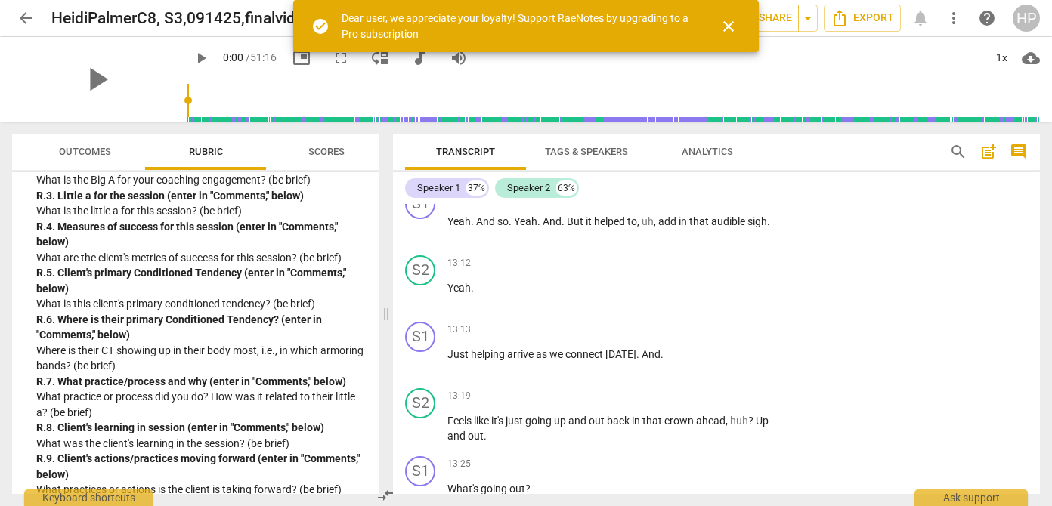
scroll to position [6032, 0]
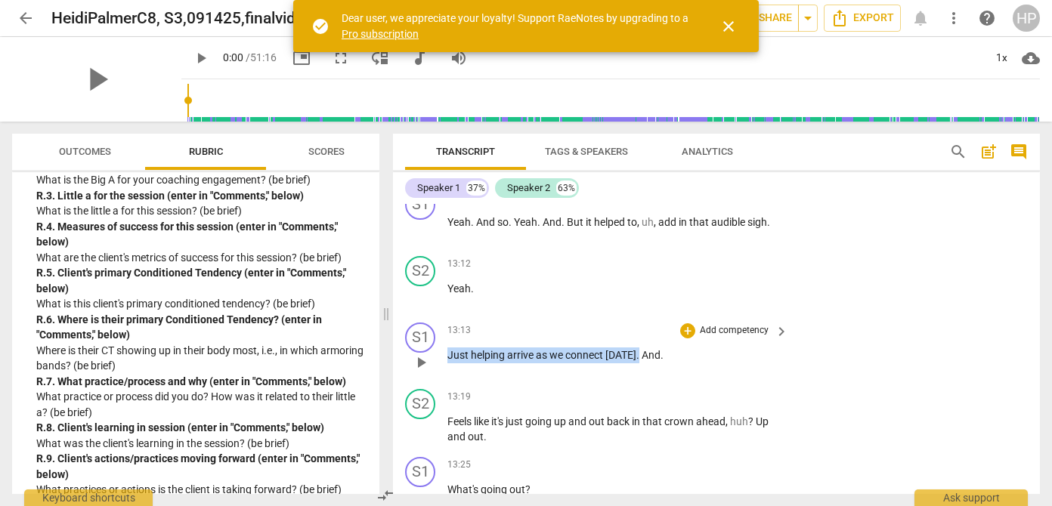
drag, startPoint x: 447, startPoint y: 358, endPoint x: 636, endPoint y: 356, distance: 189.0
click at [636, 356] on p "Just helping arrive as we connect [DATE] . And ." at bounding box center [613, 356] width 333 height 16
click at [649, 337] on div "+" at bounding box center [651, 335] width 15 height 15
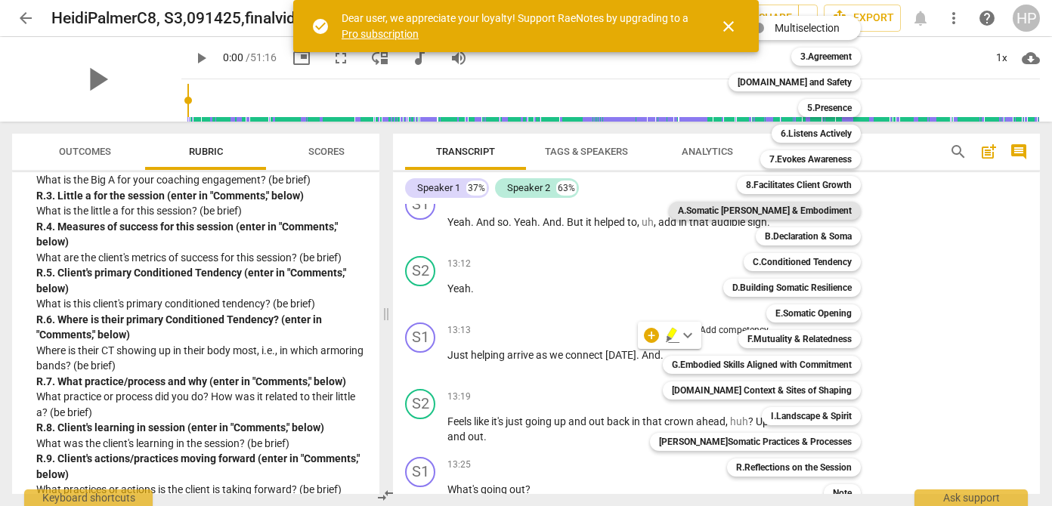
click at [788, 215] on b "A.Somatic [PERSON_NAME] & Embodiment" at bounding box center [765, 211] width 174 height 18
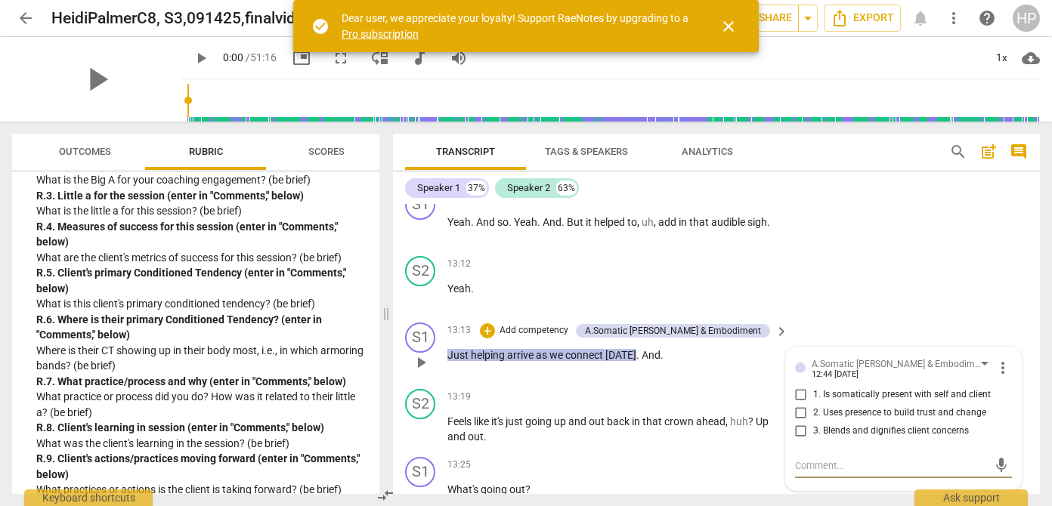
click at [796, 395] on input "1. Is somatically present with self and client" at bounding box center [801, 395] width 24 height 18
checkbox input "true"
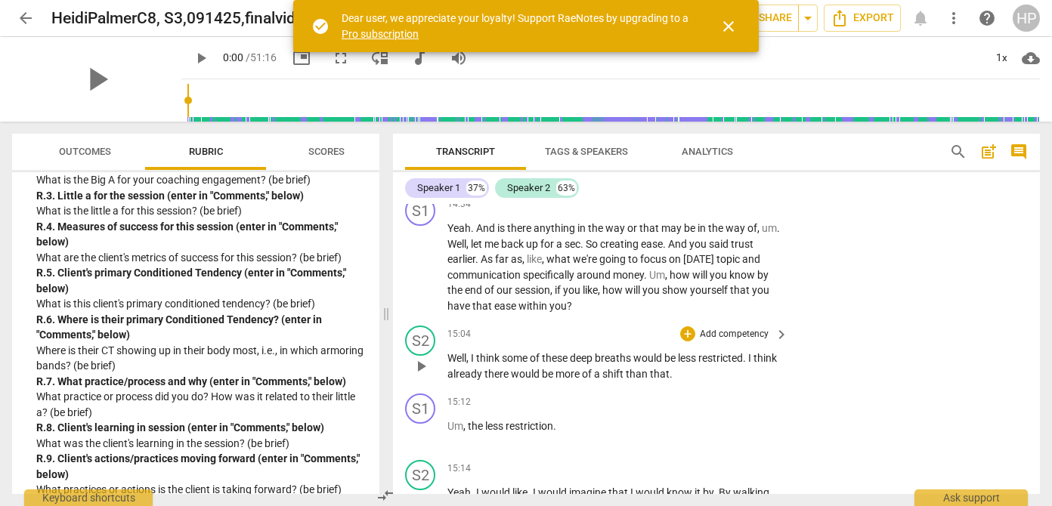
scroll to position [7172, 0]
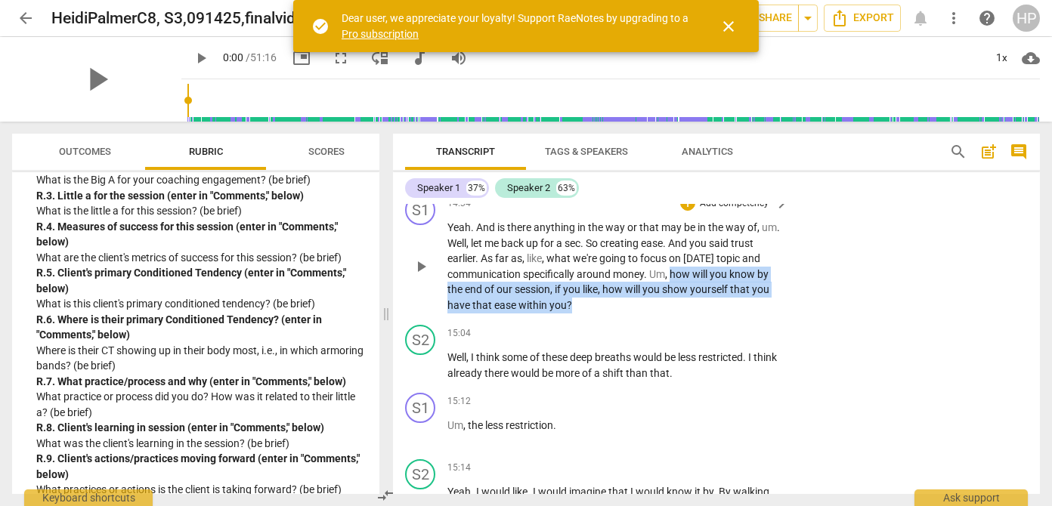
drag, startPoint x: 693, startPoint y: 288, endPoint x: 702, endPoint y: 319, distance: 32.3
click at [702, 313] on p "Yeah . And is there anything in the way or that may be in the way of , um . Wel…" at bounding box center [613, 266] width 333 height 93
click at [599, 302] on div "+" at bounding box center [603, 300] width 15 height 15
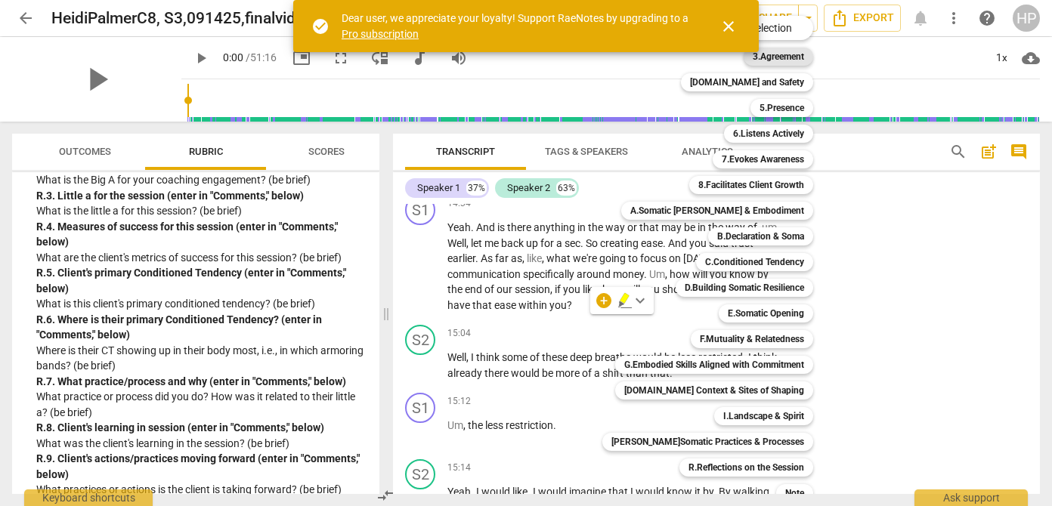
click at [781, 60] on b "3.Agreement" at bounding box center [778, 57] width 51 height 18
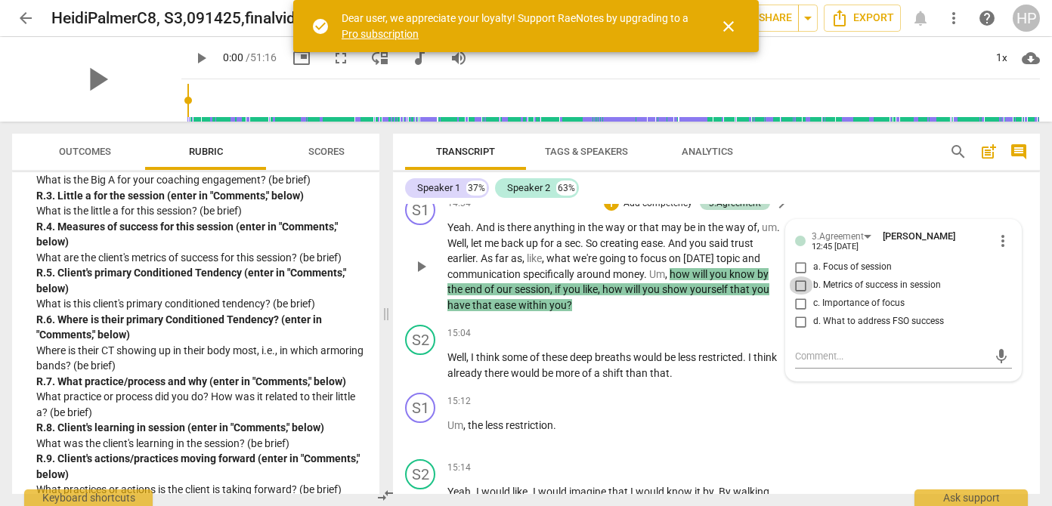
click at [797, 295] on input "b. Metrics of success in session" at bounding box center [801, 286] width 24 height 18
checkbox input "true"
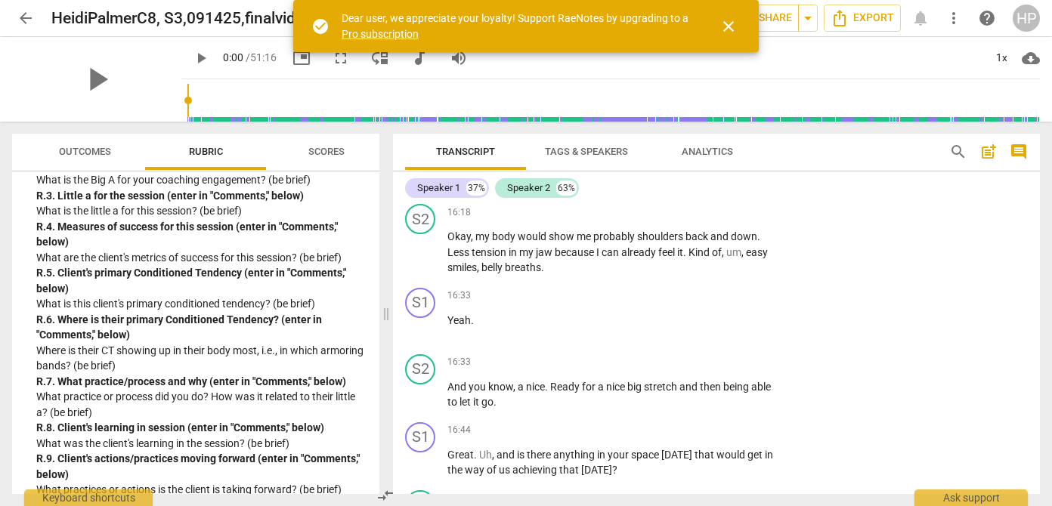
scroll to position [7697, 0]
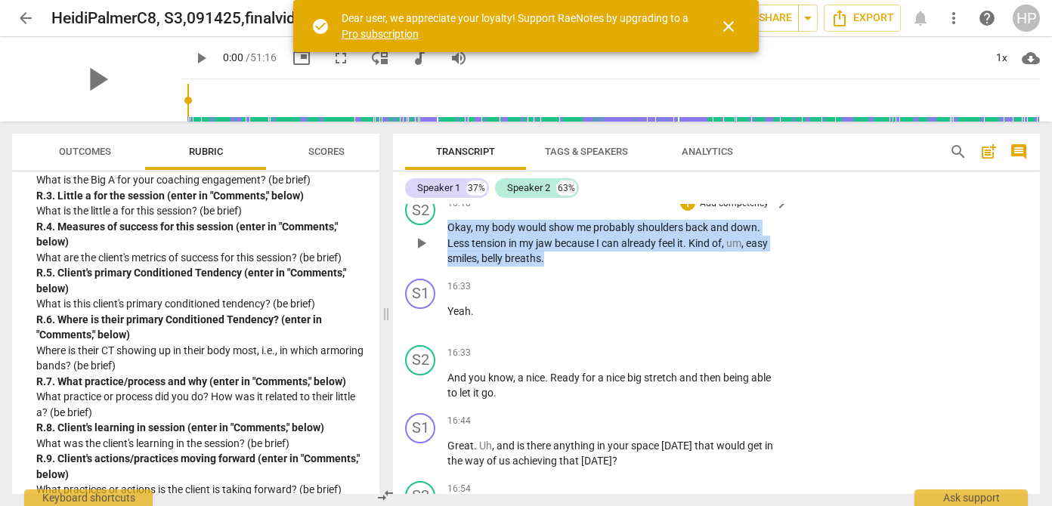
drag, startPoint x: 447, startPoint y: 246, endPoint x: 552, endPoint y: 277, distance: 109.0
click at [552, 267] on p "Okay , my body would show me probably shoulders back and down . Less tension in…" at bounding box center [613, 243] width 333 height 47
click at [682, 211] on div "+" at bounding box center [687, 203] width 15 height 15
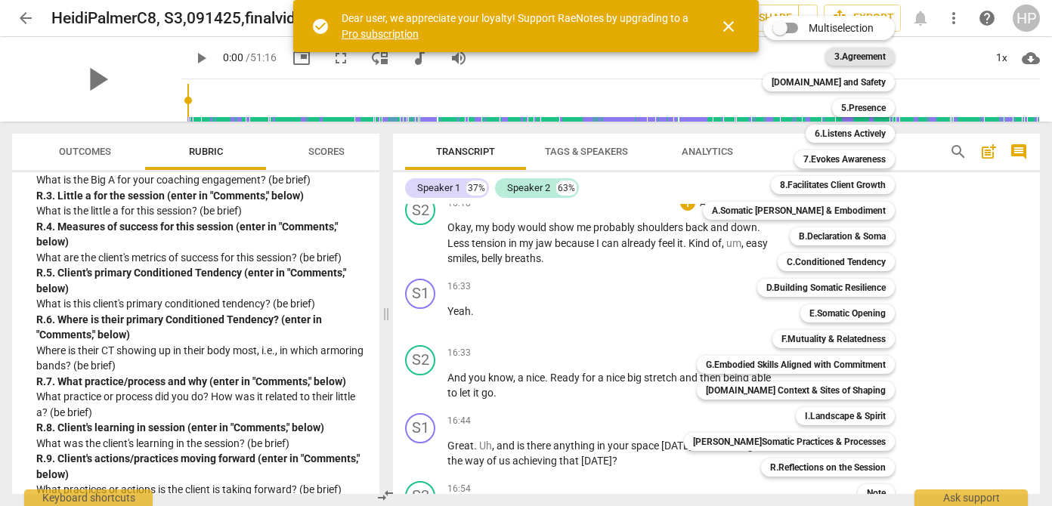
click at [836, 58] on b "3.Agreement" at bounding box center [859, 57] width 51 height 18
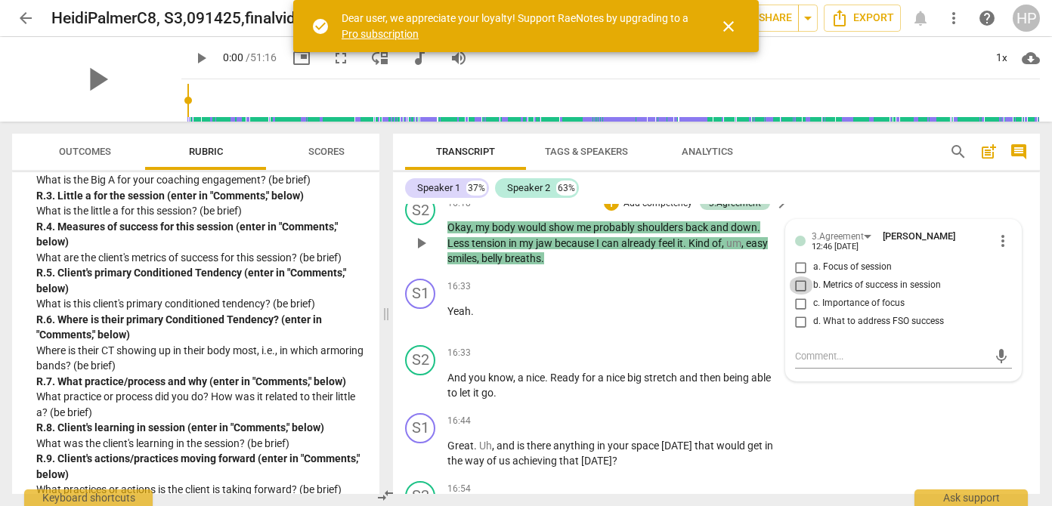
click at [796, 295] on input "b. Metrics of success in session" at bounding box center [801, 286] width 24 height 18
checkbox input "true"
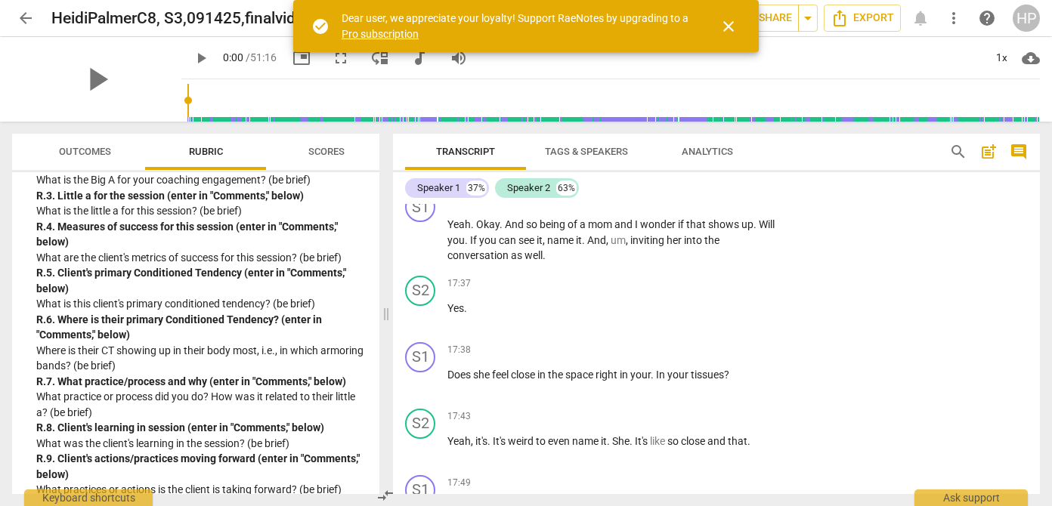
scroll to position [8210, 0]
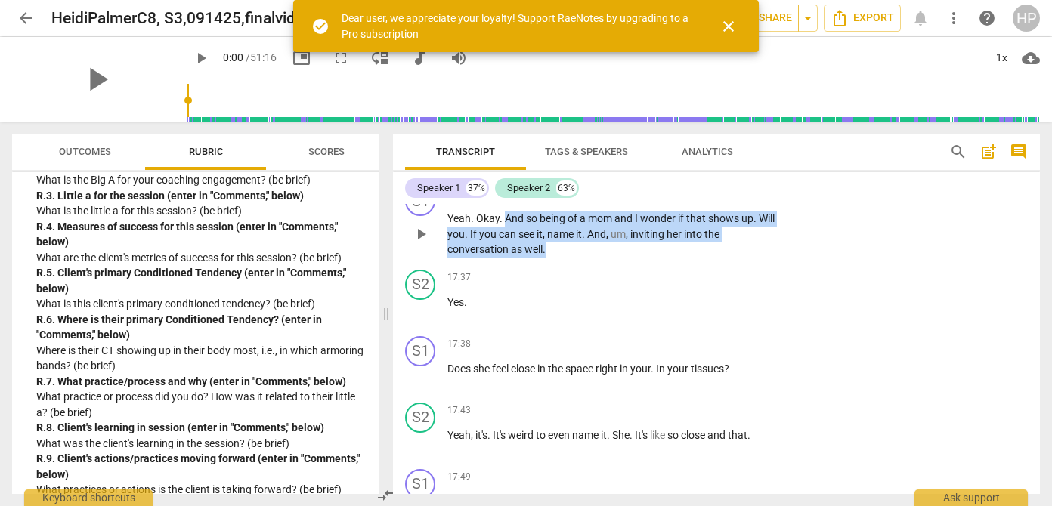
drag, startPoint x: 506, startPoint y: 234, endPoint x: 633, endPoint y: 265, distance: 130.5
click at [633, 258] on p "Yeah . Okay . And so being of a mom and I wonder if that shows up . Will you . …" at bounding box center [613, 234] width 333 height 47
click at [555, 246] on div "+" at bounding box center [559, 245] width 15 height 15
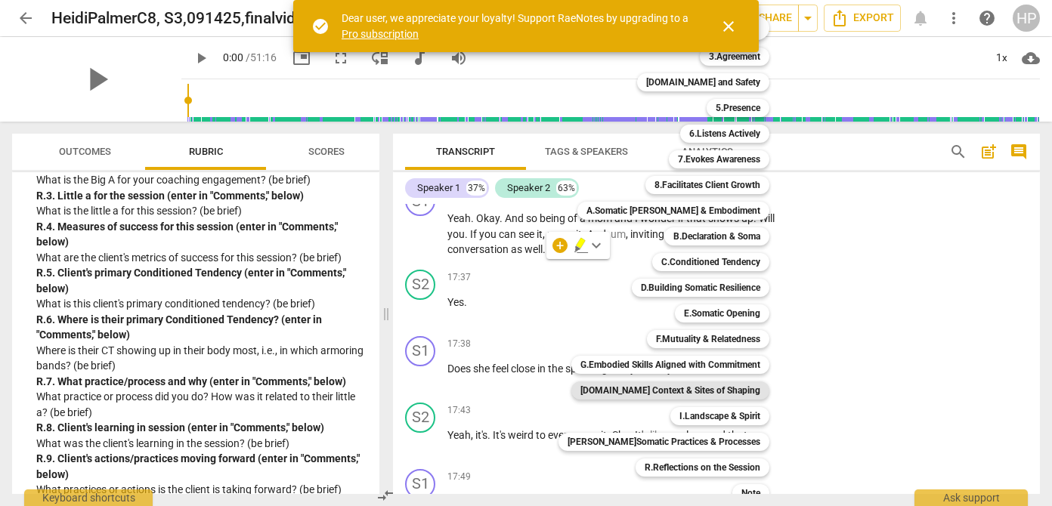
click at [704, 395] on b "[DOMAIN_NAME] Context & Sites of Shaping" at bounding box center [670, 391] width 180 height 18
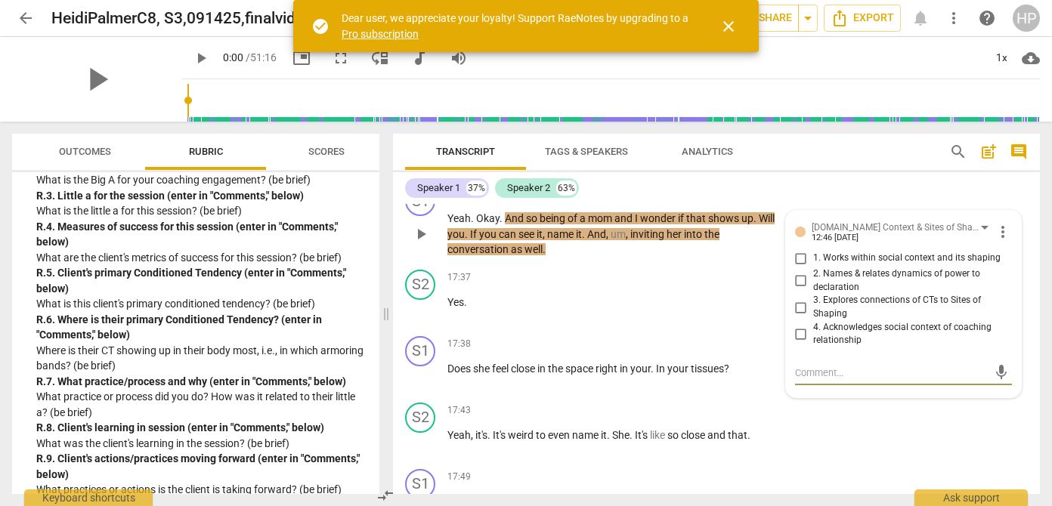
click at [797, 268] on input "1. Works within social context and its shaping" at bounding box center [801, 258] width 24 height 18
checkbox input "true"
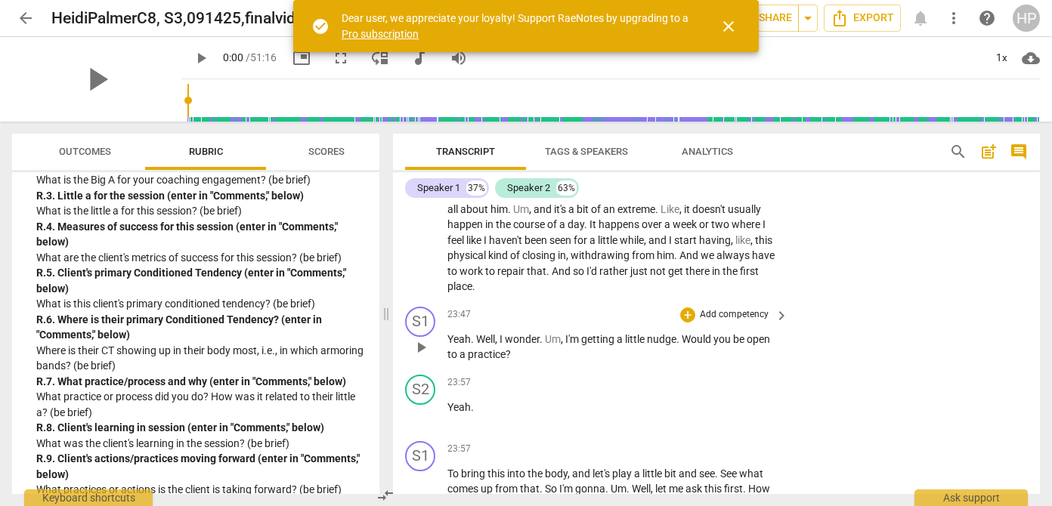
scroll to position [10475, 0]
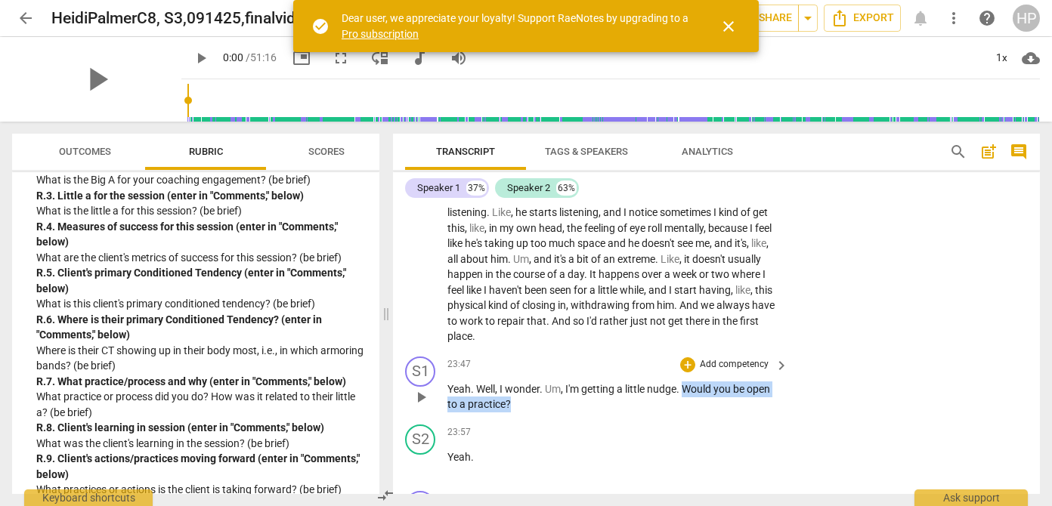
drag, startPoint x: 685, startPoint y: 420, endPoint x: 698, endPoint y: 439, distance: 22.8
click at [698, 413] on p "Yeah . Well , I wonder . Um , I'm getting a little nudge . Would you be open to…" at bounding box center [613, 397] width 333 height 31
click at [688, 373] on div "+" at bounding box center [687, 364] width 15 height 15
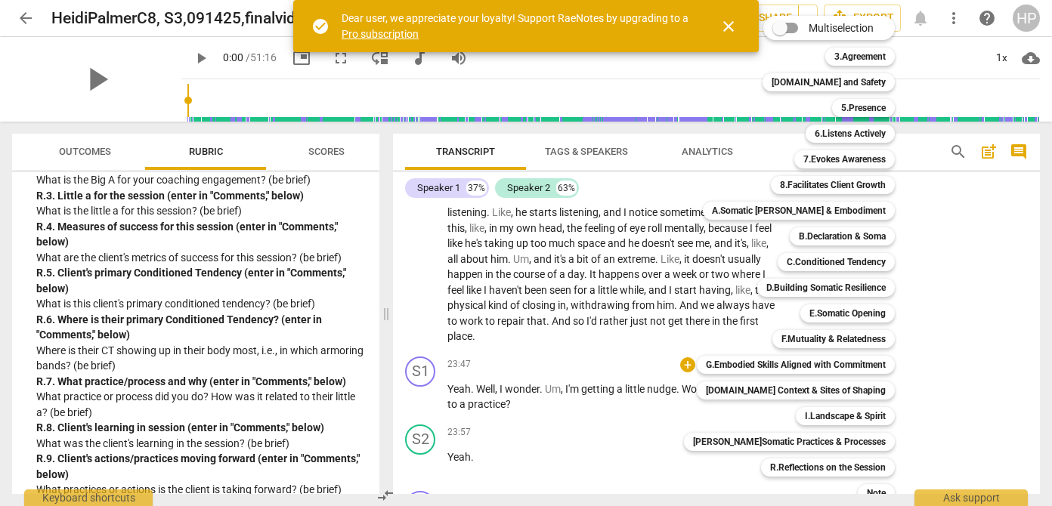
click at [686, 421] on div "Multiselection m 3.Agreement 1 [DOMAIN_NAME] and Safety 2 5.Presence 3 6.Listen…" at bounding box center [801, 272] width 246 height 520
click at [626, 401] on div at bounding box center [526, 253] width 1052 height 506
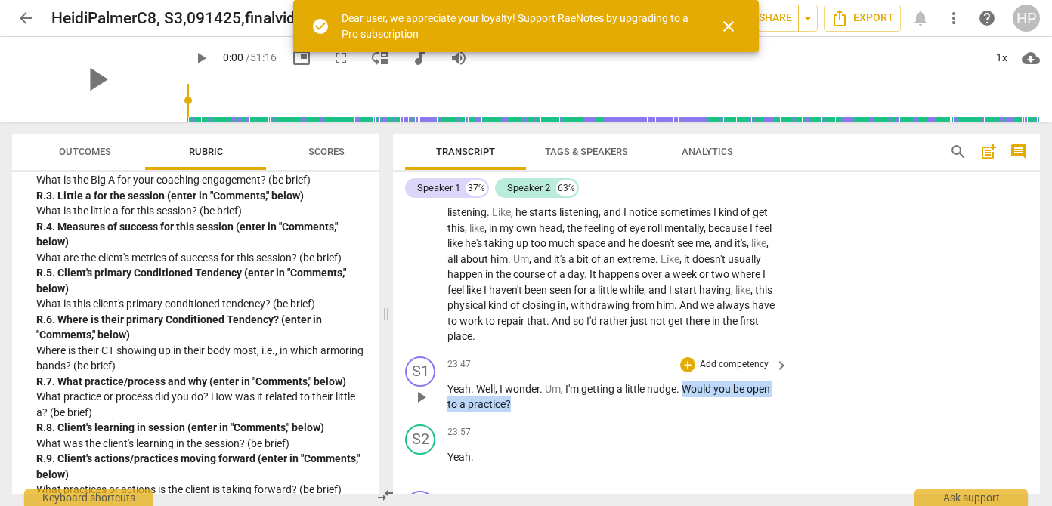
drag, startPoint x: 684, startPoint y: 426, endPoint x: 704, endPoint y: 433, distance: 20.8
click at [704, 413] on p "Yeah . Well , I wonder . Um , I'm getting a little nudge . Would you be open to…" at bounding box center [613, 397] width 333 height 31
click at [521, 415] on div "+" at bounding box center [524, 415] width 15 height 15
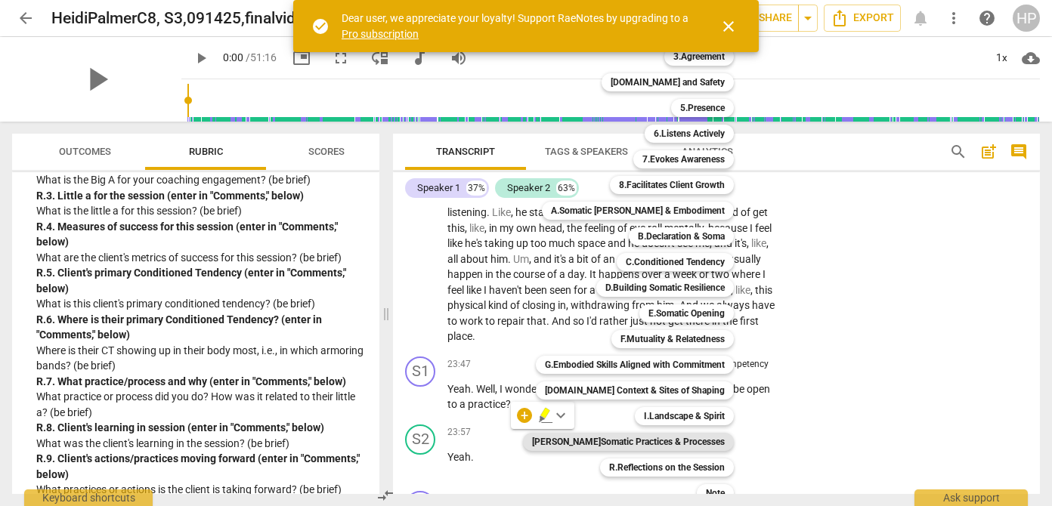
click at [664, 438] on b "[PERSON_NAME]Somatic Practices & Processes" at bounding box center [628, 442] width 193 height 18
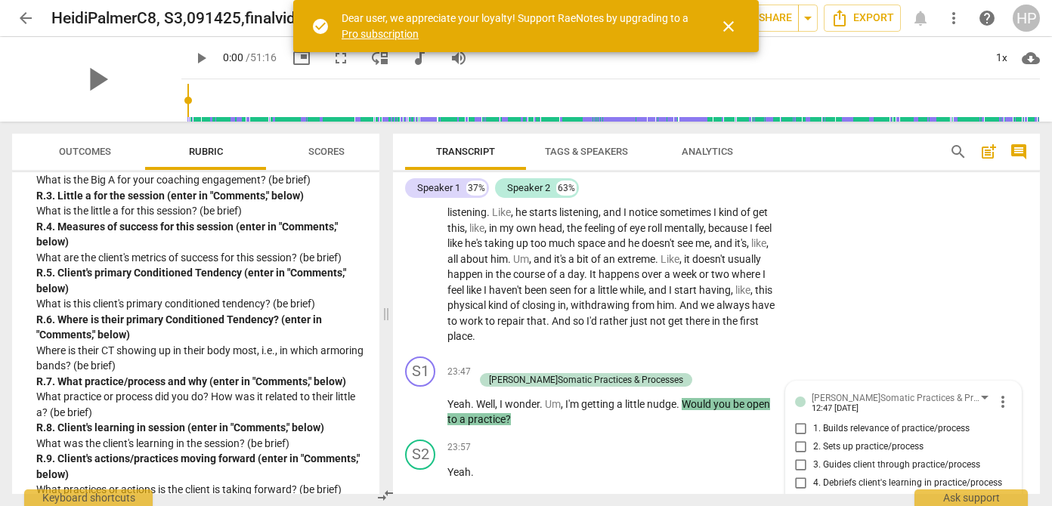
scroll to position [10675, 0]
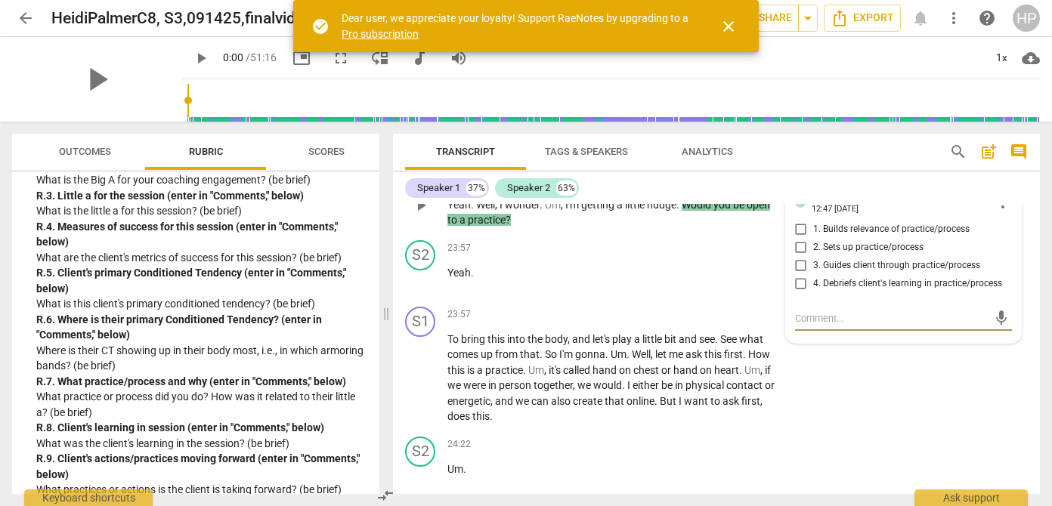
click at [795, 239] on input "1. Builds relevance of practice/process" at bounding box center [801, 230] width 24 height 18
checkbox input "true"
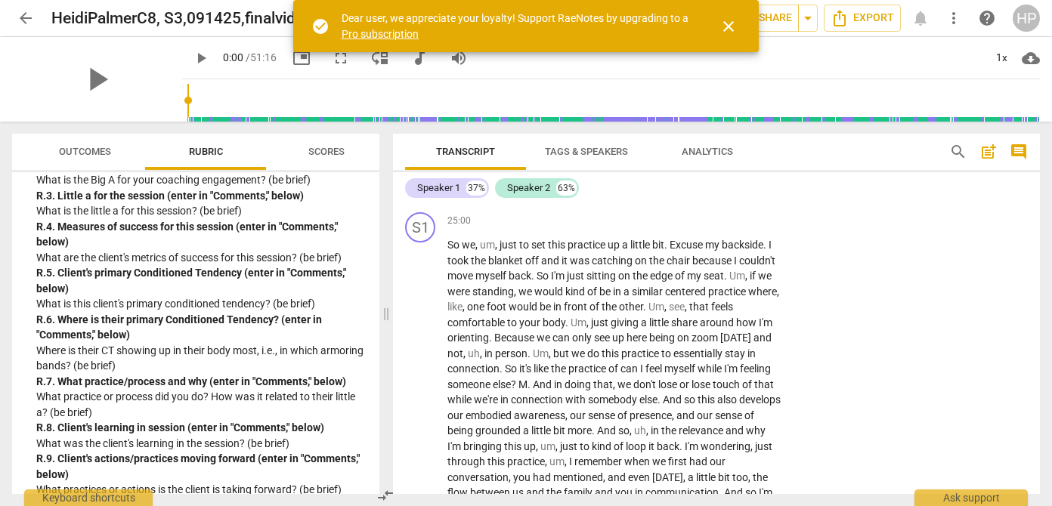
scroll to position [11670, 0]
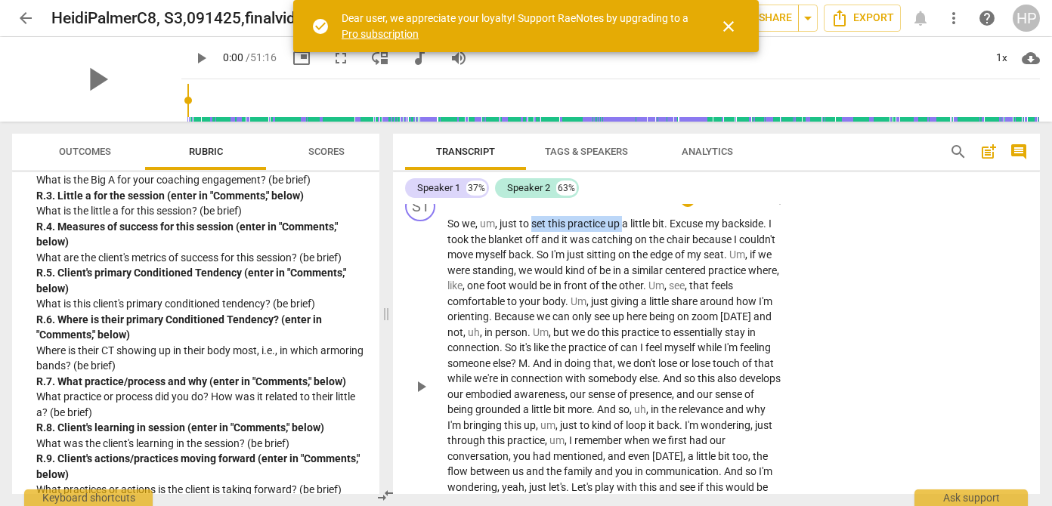
drag, startPoint x: 532, startPoint y: 242, endPoint x: 624, endPoint y: 241, distance: 91.5
click at [624, 241] on p "So we , um , just to set this practice up a little bit . Excuse my backside . I…" at bounding box center [613, 386] width 333 height 341
click at [639, 217] on div "+" at bounding box center [637, 219] width 15 height 15
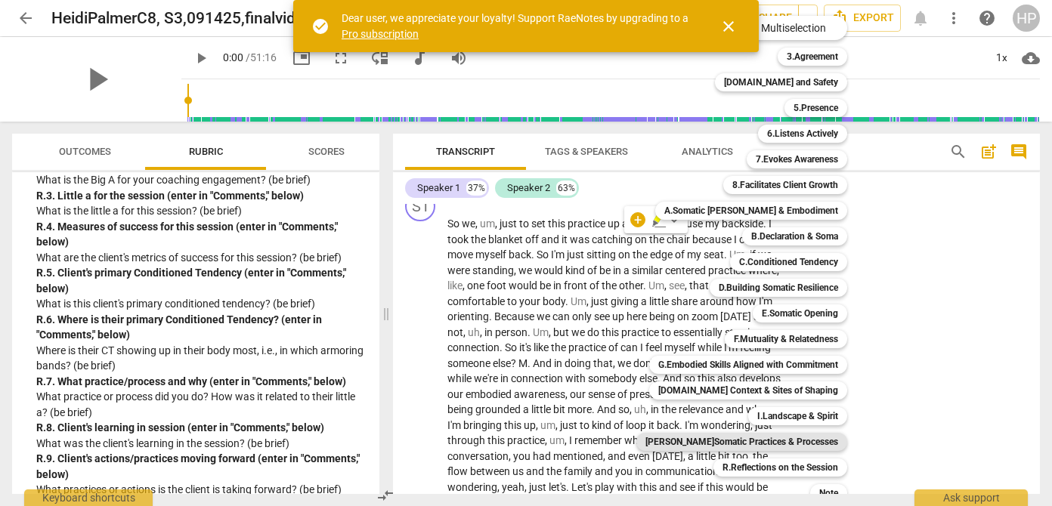
click at [767, 441] on b "[PERSON_NAME]Somatic Practices & Processes" at bounding box center [741, 442] width 193 height 18
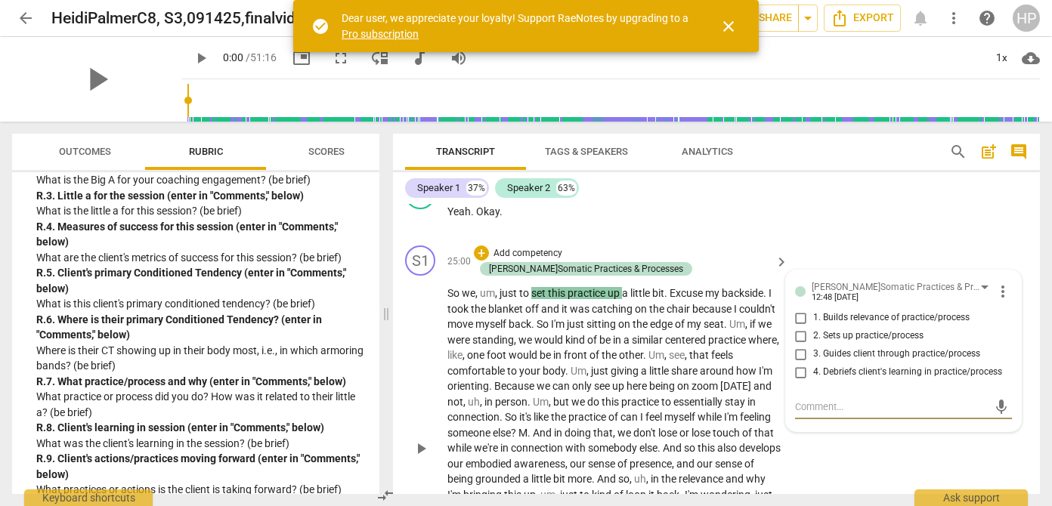
scroll to position [11614, 0]
click at [800, 347] on input "2. Sets up practice/process" at bounding box center [801, 338] width 24 height 18
checkbox input "true"
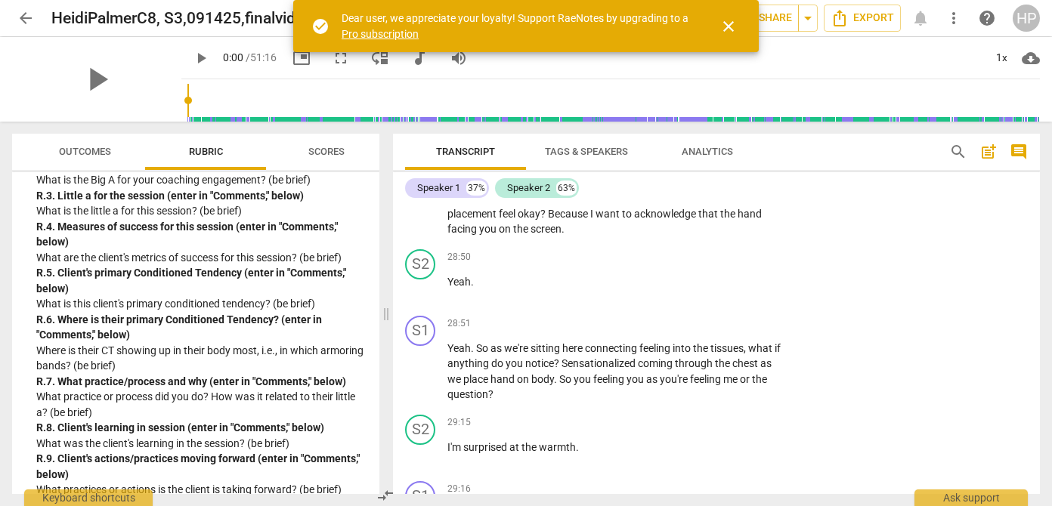
scroll to position [13000, 0]
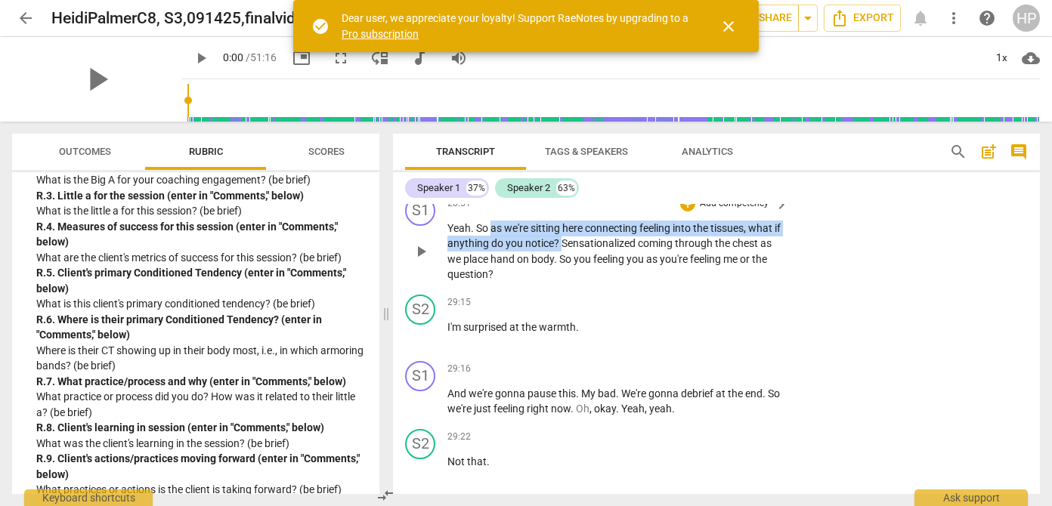
drag, startPoint x: 491, startPoint y: 244, endPoint x: 572, endPoint y: 262, distance: 82.7
click at [572, 262] on p "Yeah . So as we're sitting here connecting feeling into the tissues , what if a…" at bounding box center [613, 252] width 333 height 62
click at [585, 242] on div "+" at bounding box center [583, 240] width 15 height 15
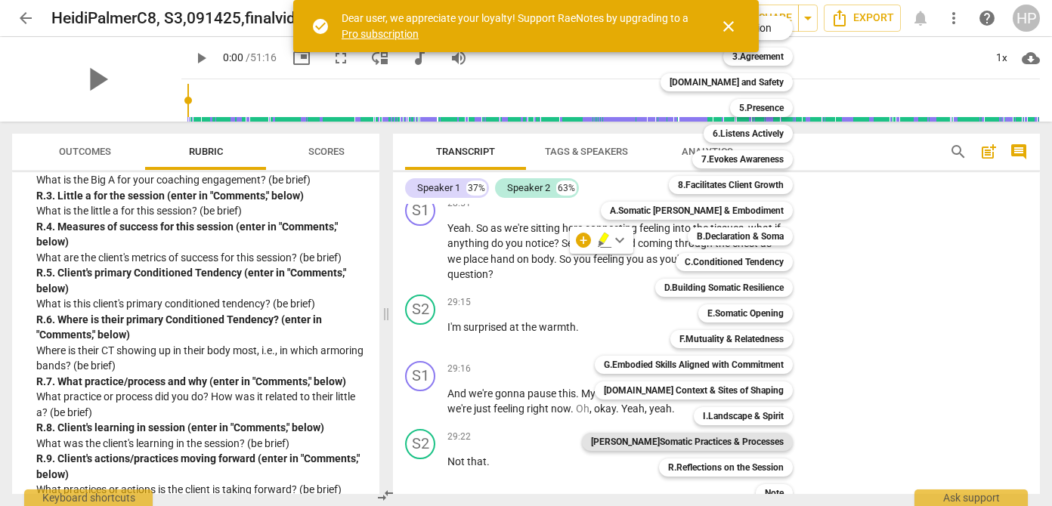
click at [721, 439] on b "[PERSON_NAME]Somatic Practices & Processes" at bounding box center [687, 442] width 193 height 18
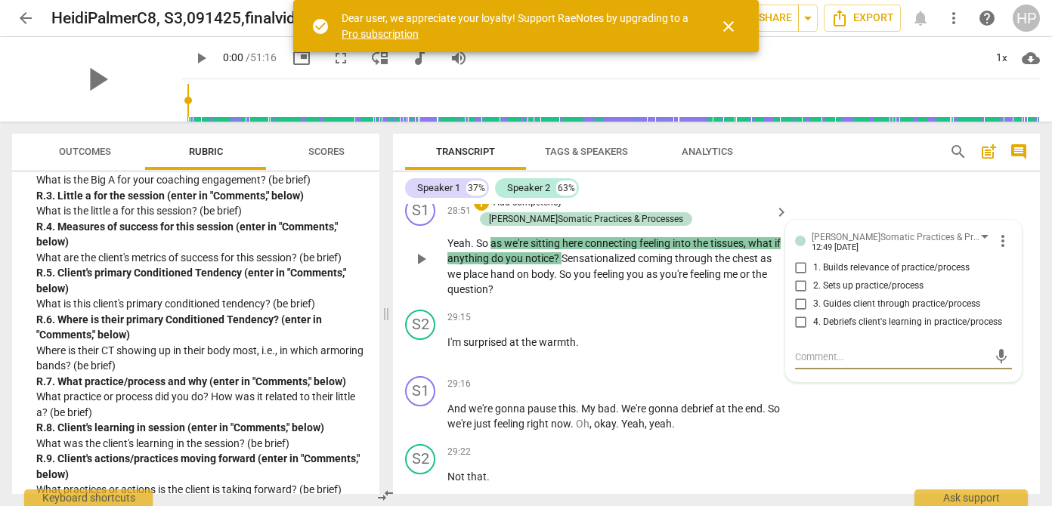
click at [800, 314] on input "3. Guides client through practice/process" at bounding box center [801, 305] width 24 height 18
checkbox input "true"
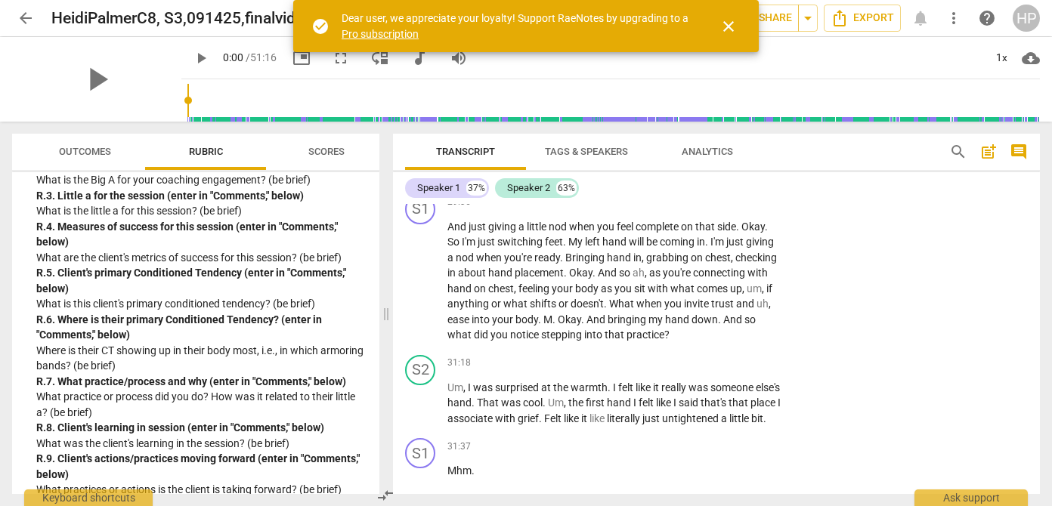
scroll to position [13470, 0]
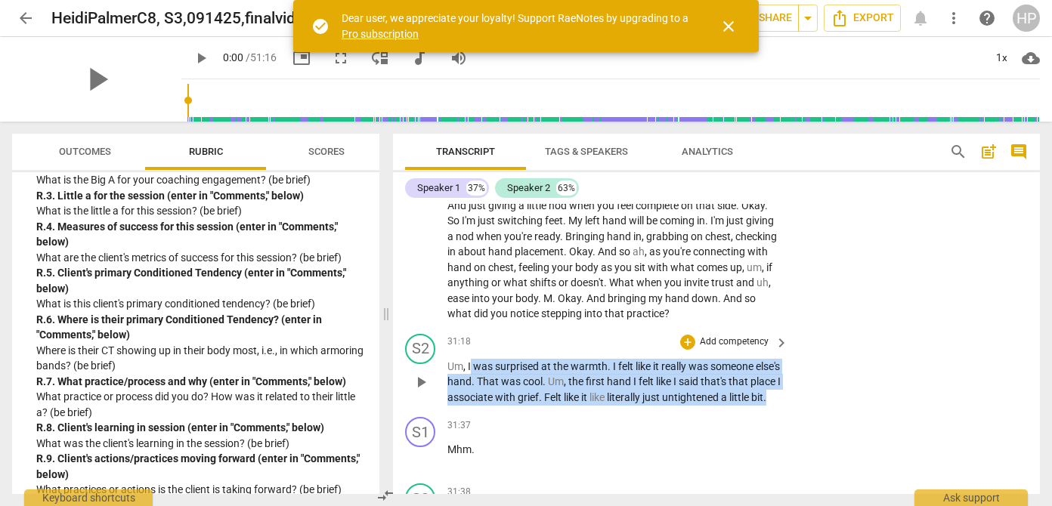
drag, startPoint x: 470, startPoint y: 370, endPoint x: 518, endPoint y: 413, distance: 65.3
click at [518, 406] on p "Um , I was surprised at the warmth . I felt like it really was someone else's h…" at bounding box center [613, 382] width 333 height 47
click at [503, 392] on div "+" at bounding box center [498, 394] width 15 height 15
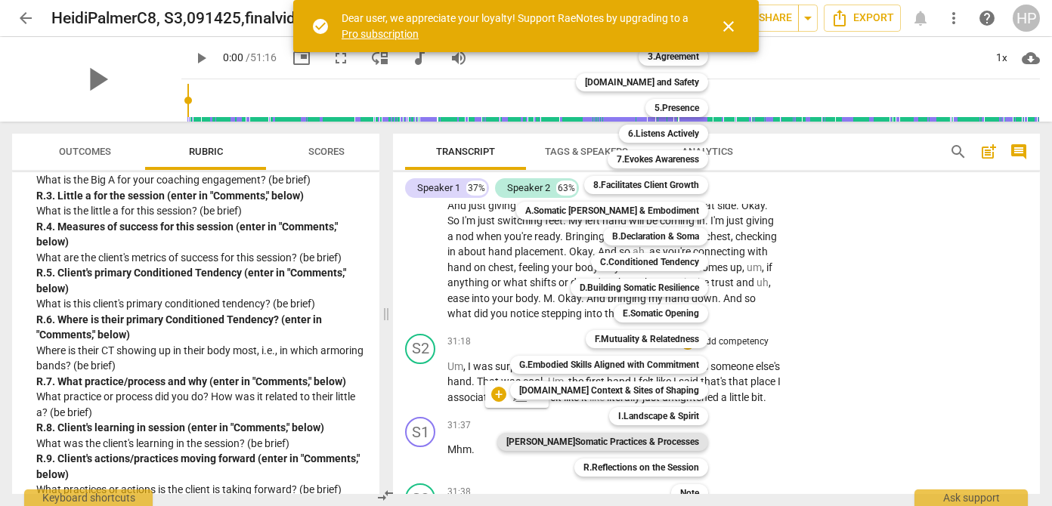
click at [584, 441] on b "[PERSON_NAME]Somatic Practices & Processes" at bounding box center [602, 442] width 193 height 18
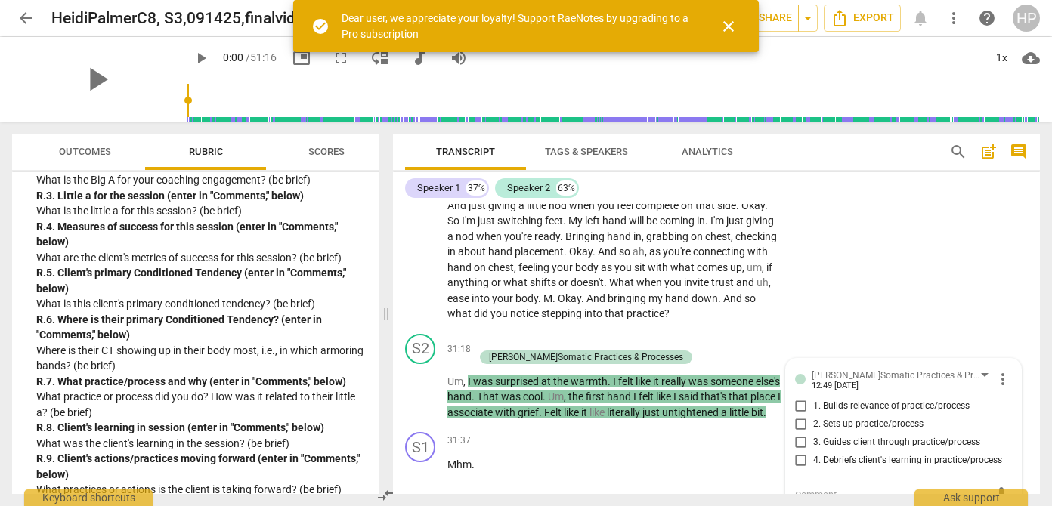
scroll to position [13478, 0]
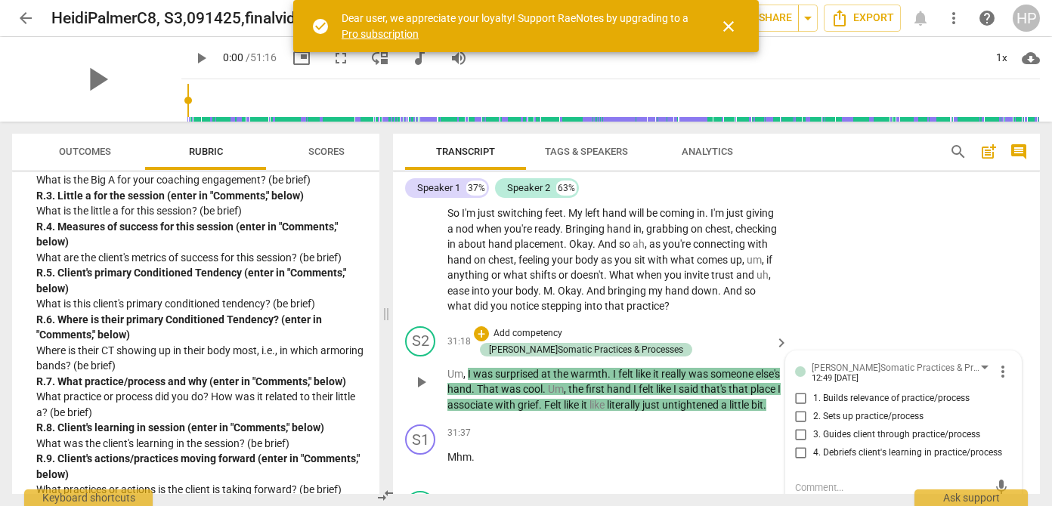
click at [798, 451] on input "4. Debriefs client's learning in practice/process" at bounding box center [801, 453] width 24 height 18
checkbox input "true"
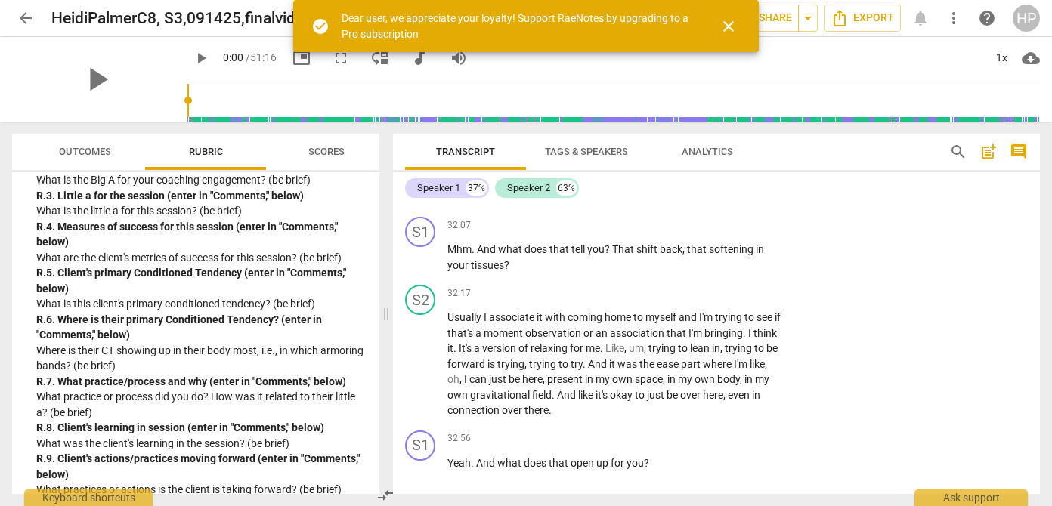
scroll to position [13891, 0]
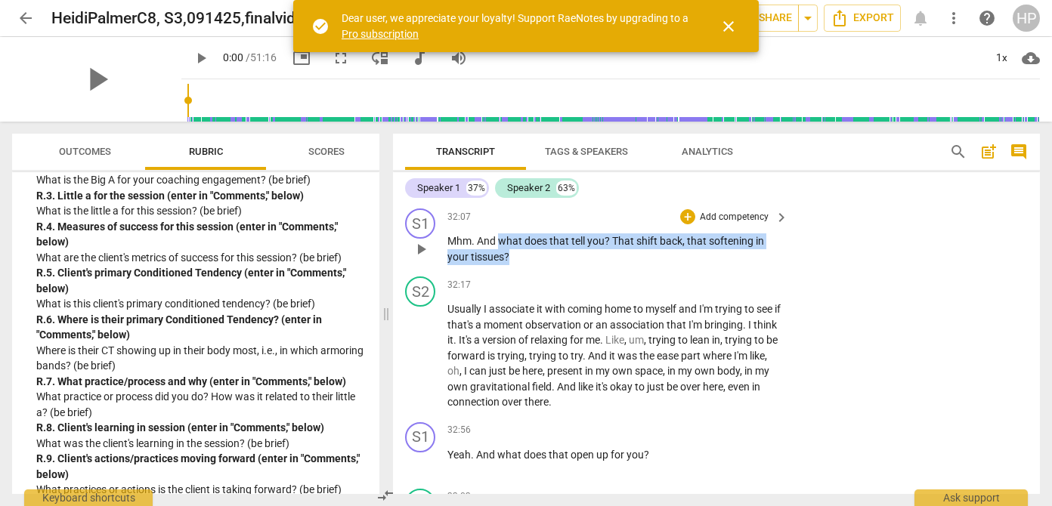
drag, startPoint x: 500, startPoint y: 244, endPoint x: 592, endPoint y: 258, distance: 93.2
click at [592, 258] on p "Mhm . And what does that tell you ? That shift back , that softening in your ti…" at bounding box center [613, 249] width 333 height 31
click at [520, 239] on div "+" at bounding box center [522, 238] width 15 height 15
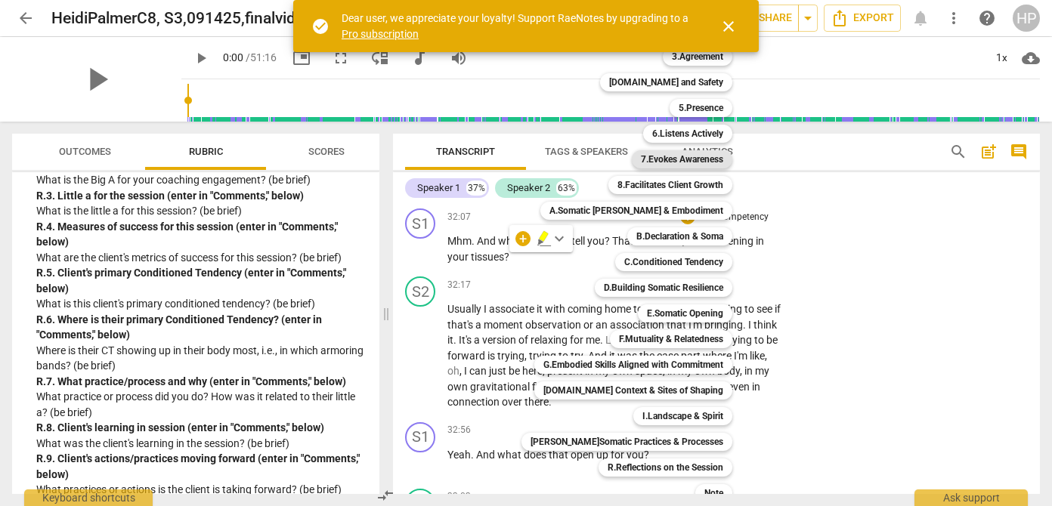
click at [692, 158] on b "7.Evokes Awareness" at bounding box center [682, 159] width 82 height 18
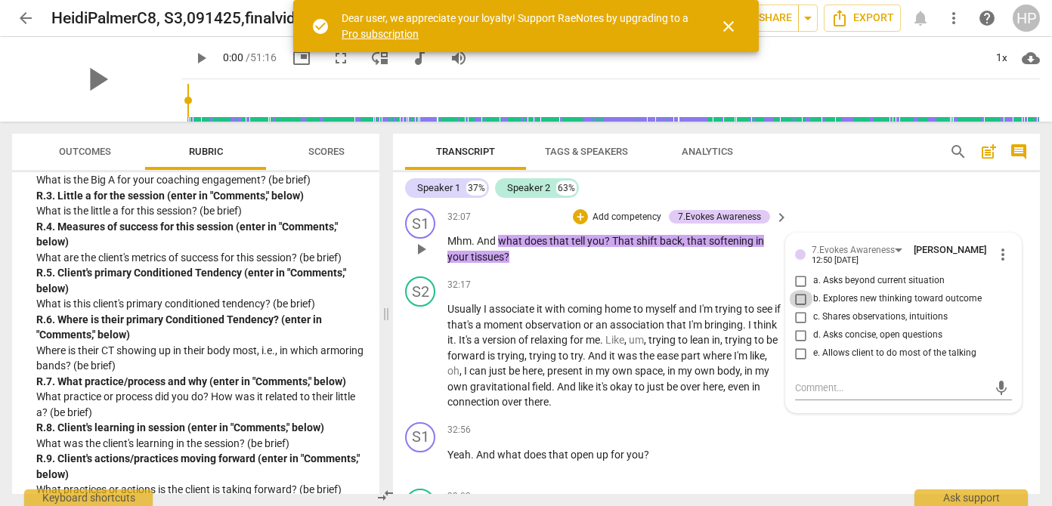
click at [797, 300] on input "b. Explores new thinking toward outcome" at bounding box center [801, 299] width 24 height 18
checkbox input "true"
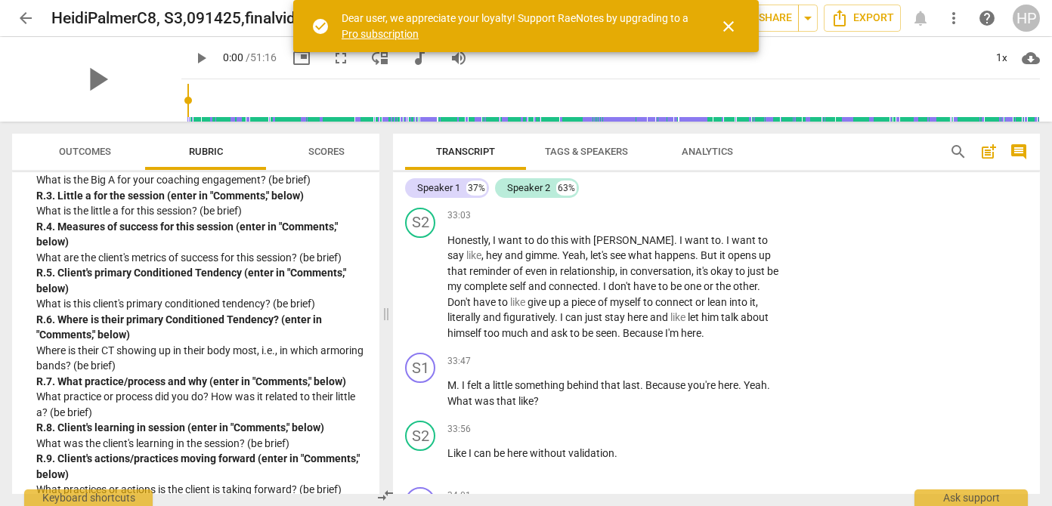
scroll to position [14175, 0]
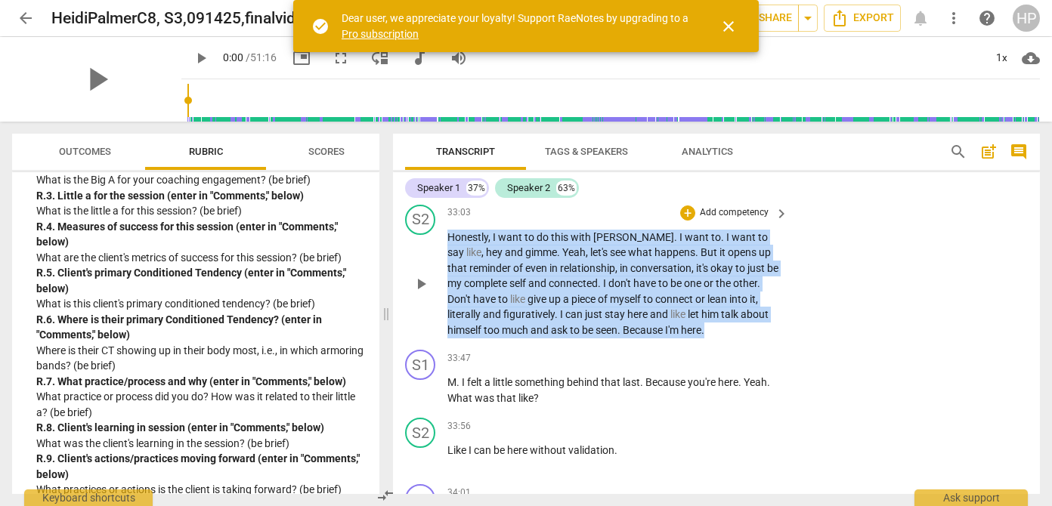
drag, startPoint x: 447, startPoint y: 241, endPoint x: 695, endPoint y: 338, distance: 266.1
click at [695, 338] on p "Honestly , I want to do this with [PERSON_NAME] . I want to . I want to say lik…" at bounding box center [613, 284] width 333 height 109
click at [682, 306] on div "+" at bounding box center [684, 312] width 15 height 15
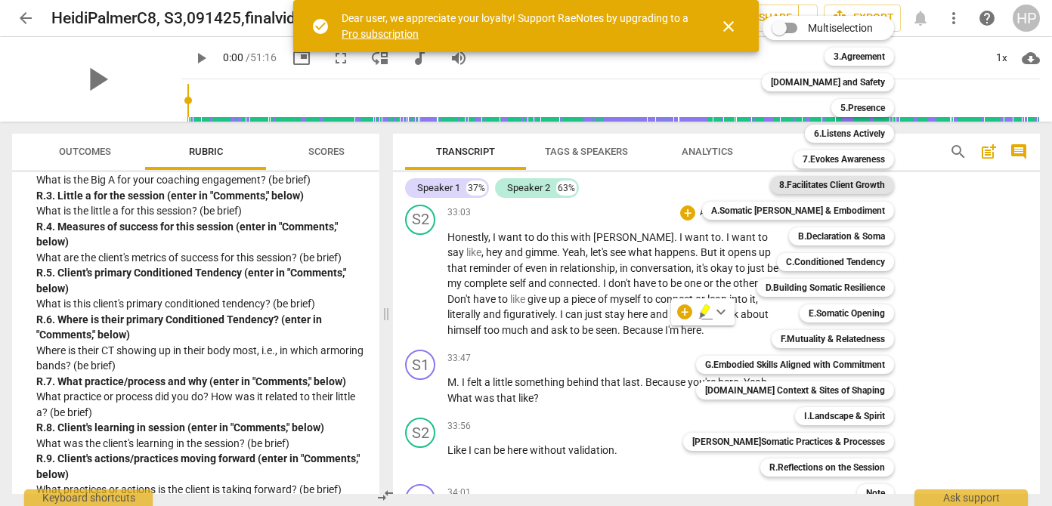
click at [832, 187] on b "8.Facilitates Client Growth" at bounding box center [832, 185] width 106 height 18
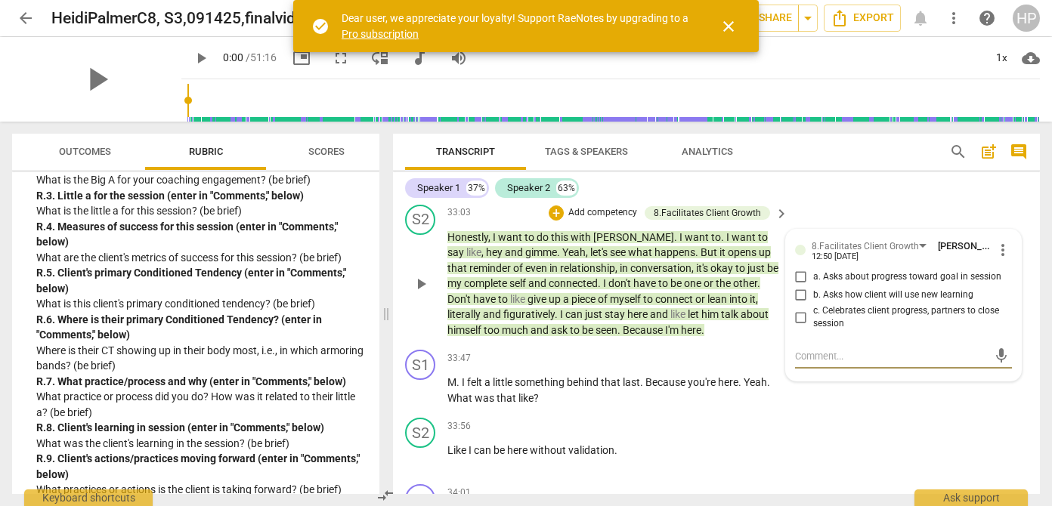
click at [794, 277] on input "a. Asks about progress toward goal in session" at bounding box center [801, 277] width 24 height 18
checkbox input "true"
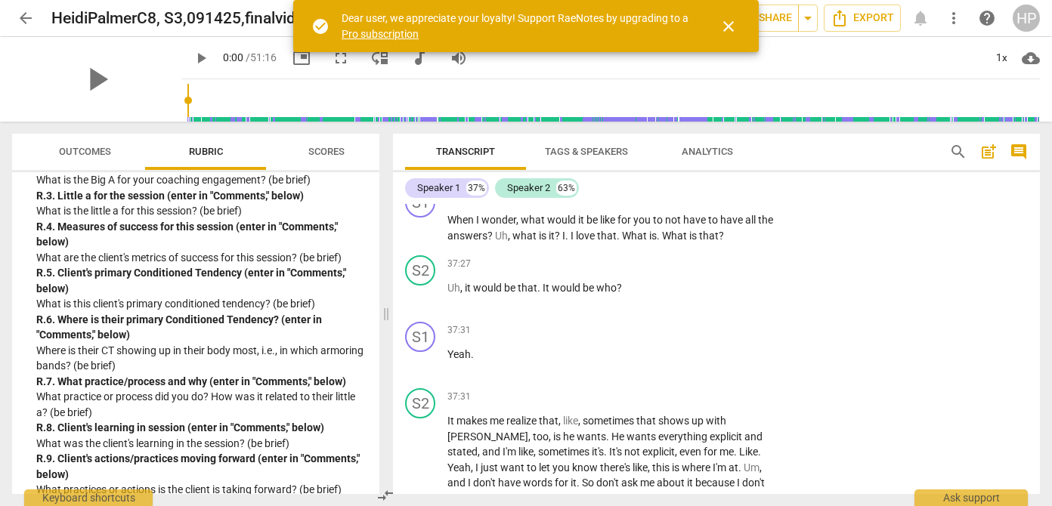
scroll to position [15987, 0]
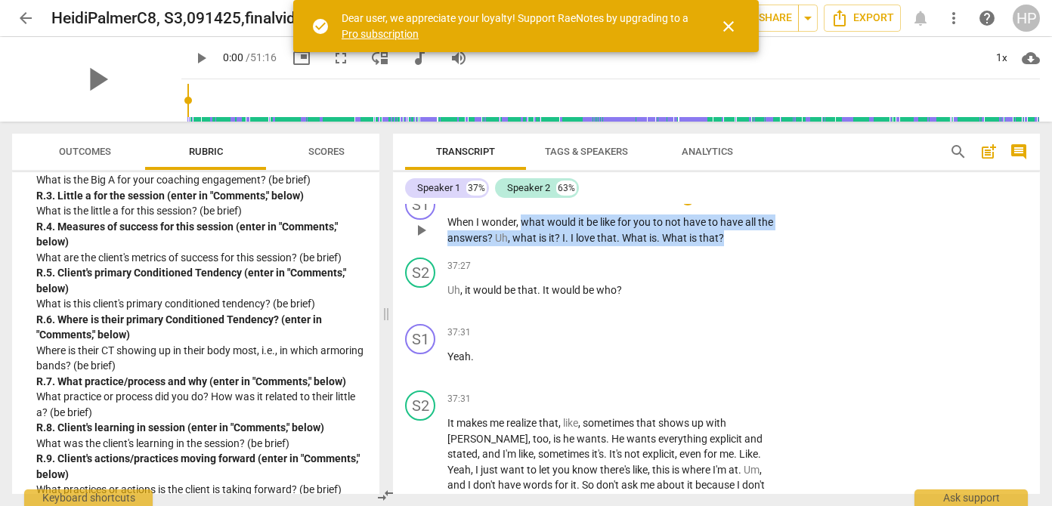
drag, startPoint x: 521, startPoint y: 240, endPoint x: 680, endPoint y: 265, distance: 161.4
click at [680, 252] on div "S1 play_arrow pause 37:12 + Add competency keyboard_arrow_right When I wonder ,…" at bounding box center [716, 218] width 647 height 68
click at [737, 234] on div "+" at bounding box center [736, 234] width 15 height 15
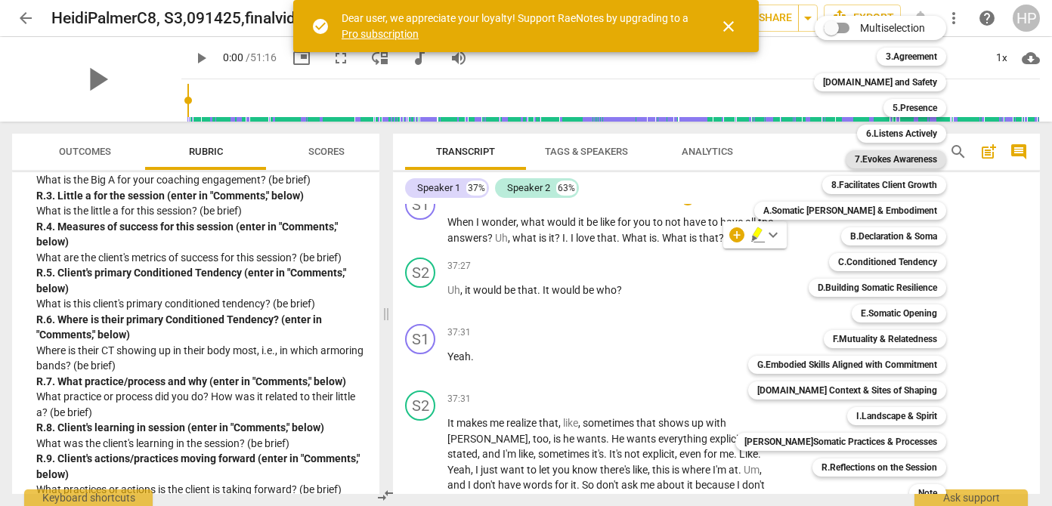
click at [918, 164] on b "7.Evokes Awareness" at bounding box center [896, 159] width 82 height 18
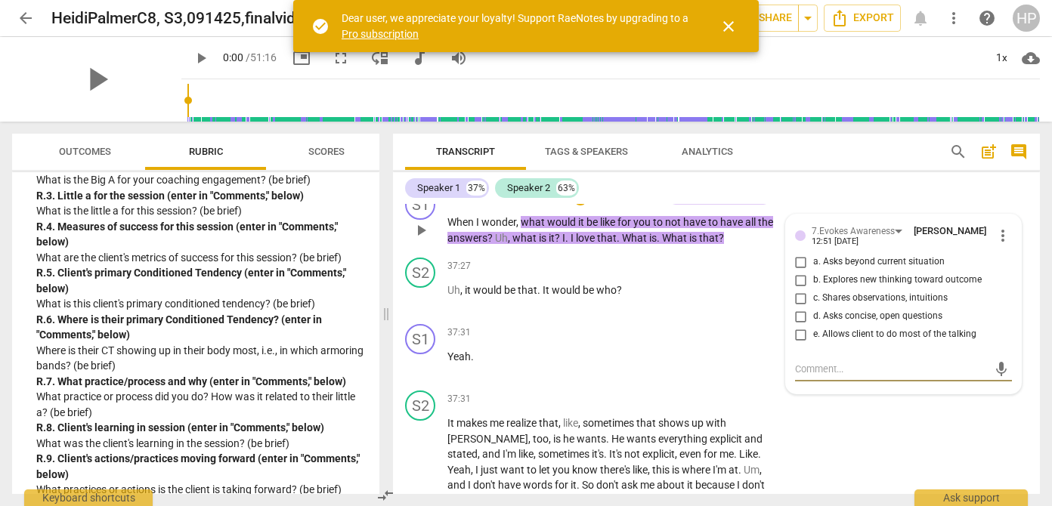
click at [796, 326] on input "d. Asks concise, open questions" at bounding box center [801, 317] width 24 height 18
checkbox input "true"
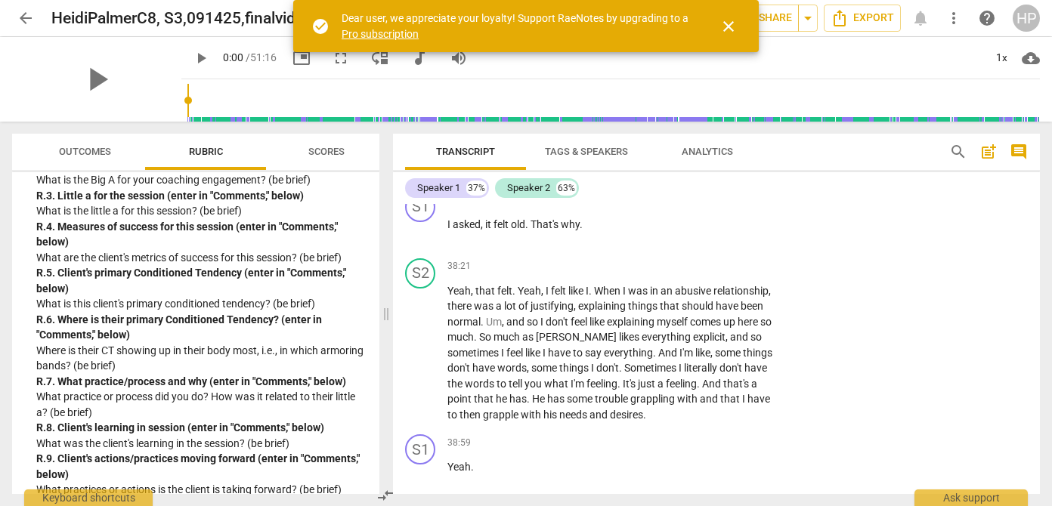
scroll to position [16504, 0]
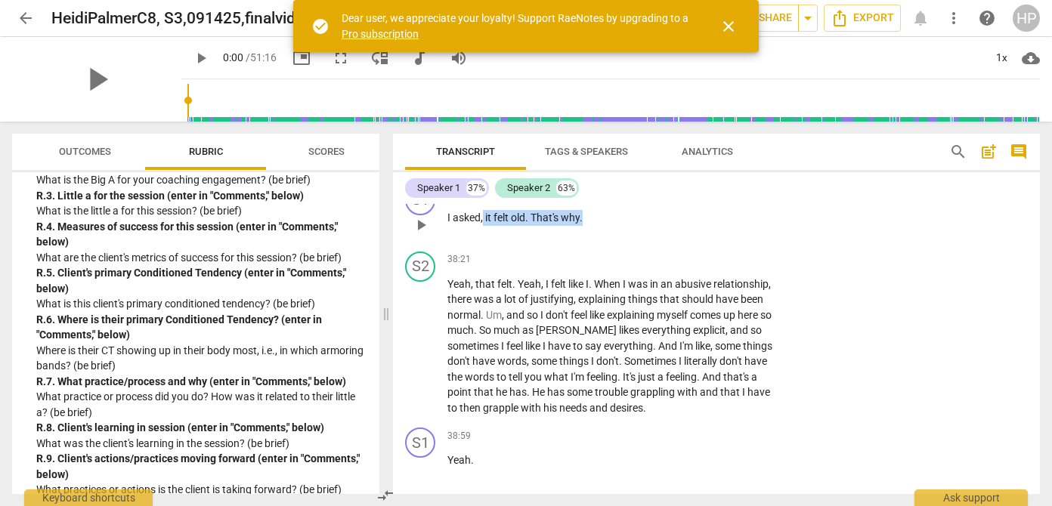
drag, startPoint x: 484, startPoint y: 232, endPoint x: 588, endPoint y: 236, distance: 104.4
click at [588, 226] on p "I asked , it felt old . That's why ." at bounding box center [613, 218] width 333 height 16
click at [598, 212] on div "+" at bounding box center [597, 214] width 15 height 15
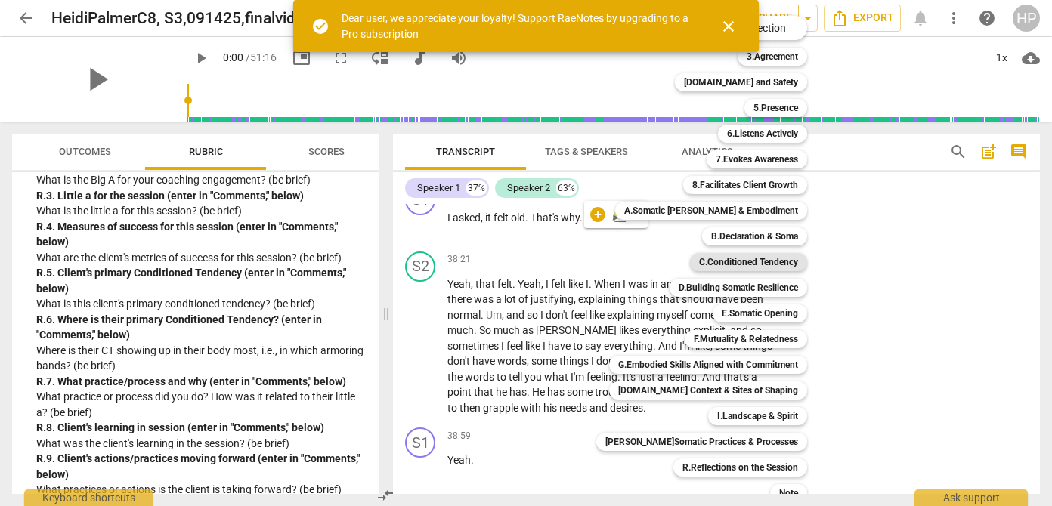
click at [732, 263] on b "C.Conditioned Tendency" at bounding box center [748, 262] width 99 height 18
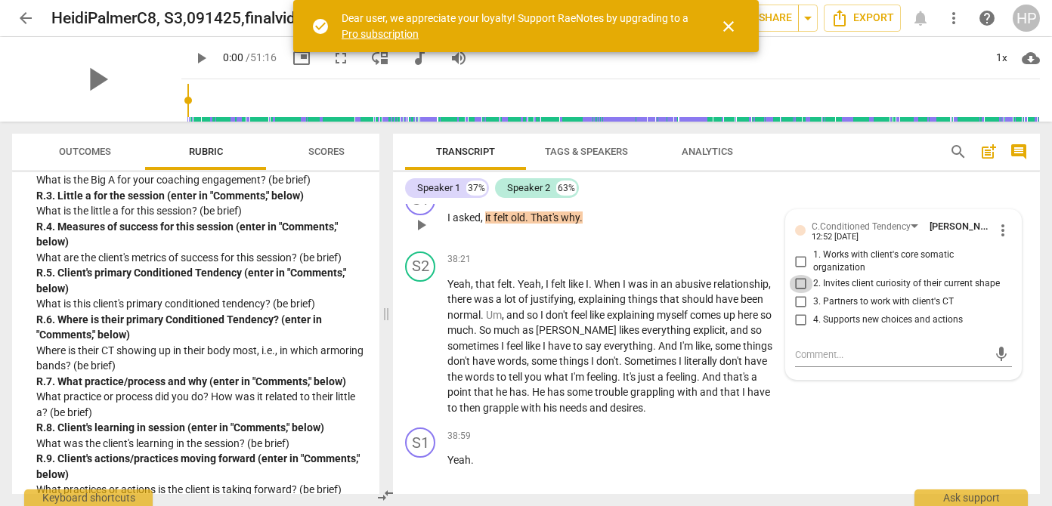
click at [800, 293] on input "2. Invites client curiosity of their current shape" at bounding box center [801, 284] width 24 height 18
checkbox input "true"
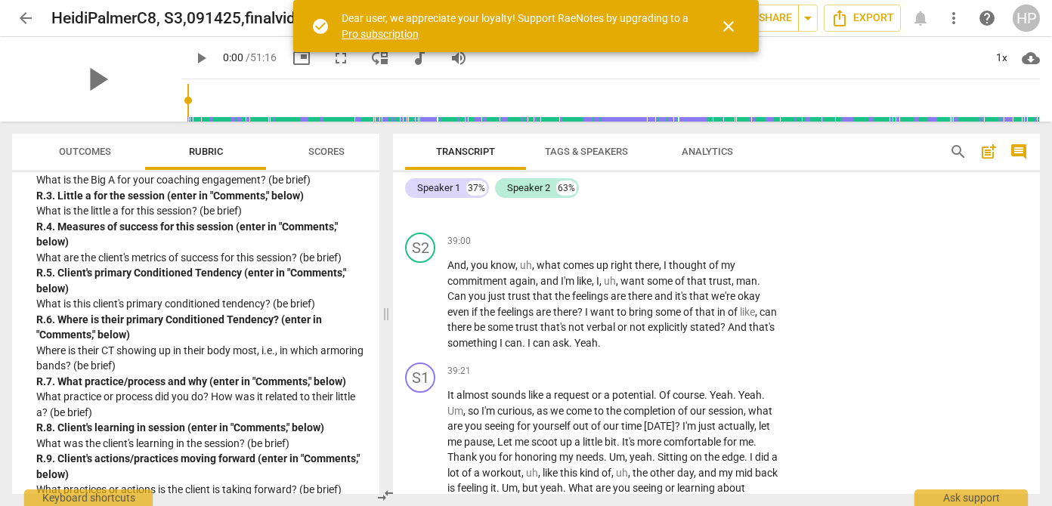
scroll to position [16798, 0]
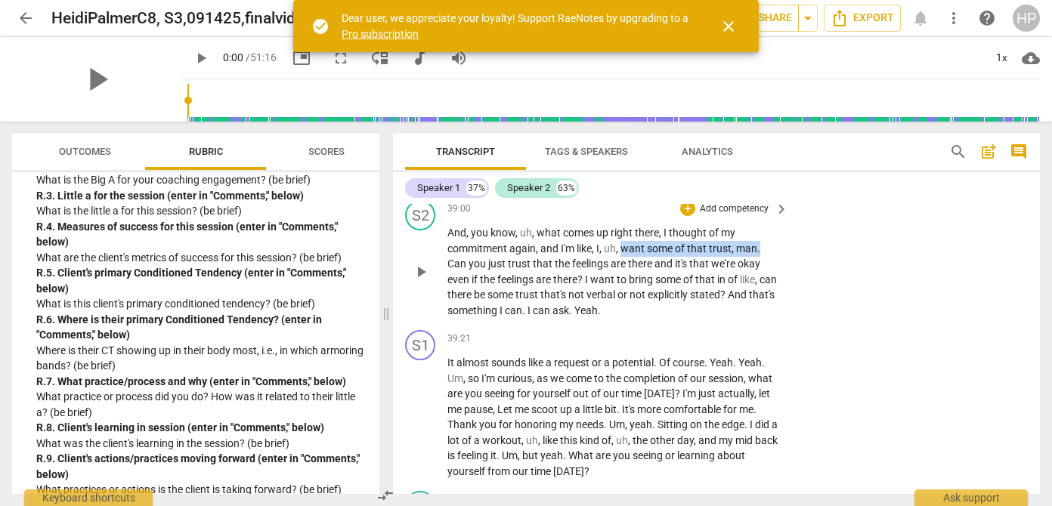
drag, startPoint x: 624, startPoint y: 267, endPoint x: 772, endPoint y: 266, distance: 148.1
click at [772, 266] on p "And , you know , uh , what comes up right there , I thought of my commitment ag…" at bounding box center [613, 271] width 333 height 93
click at [773, 243] on div "+" at bounding box center [774, 245] width 15 height 15
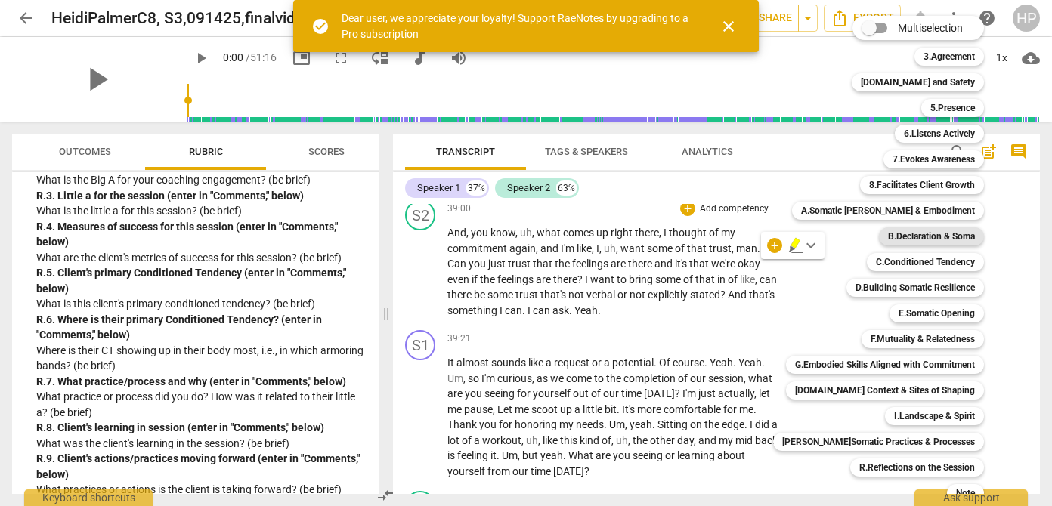
click at [911, 234] on b "B.Declaration & Soma" at bounding box center [931, 236] width 87 height 18
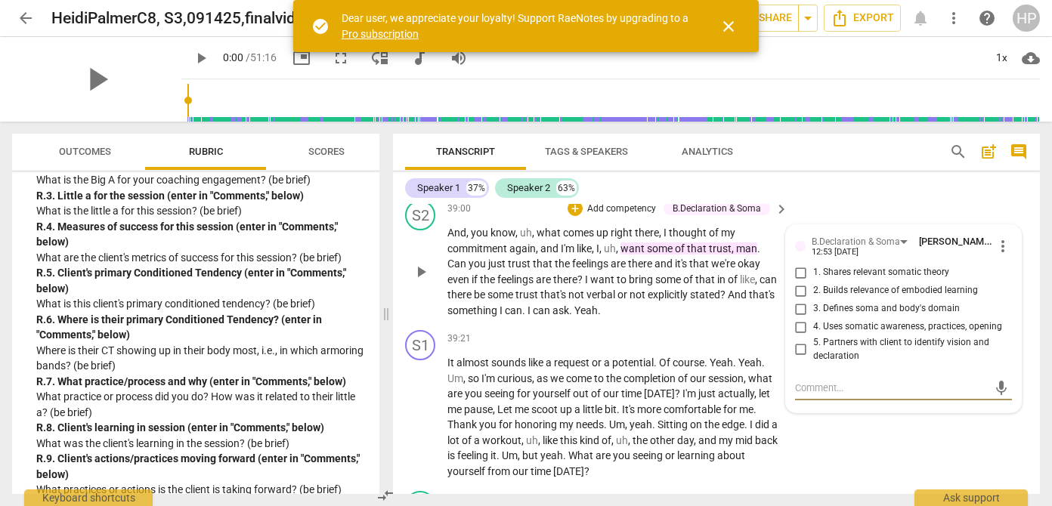
click at [797, 300] on input "2. Builds relevance of embodied learning" at bounding box center [801, 291] width 24 height 18
checkbox input "true"
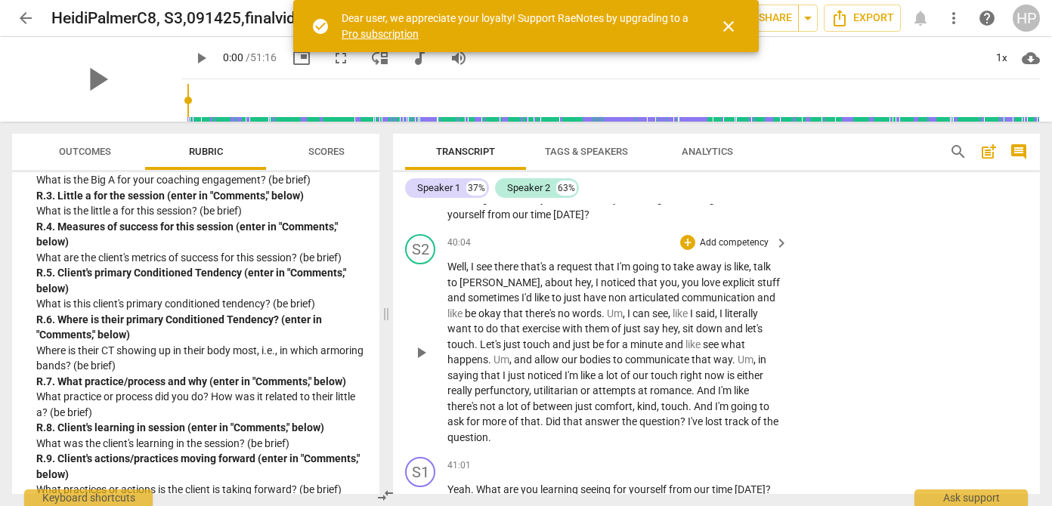
scroll to position [17060, 0]
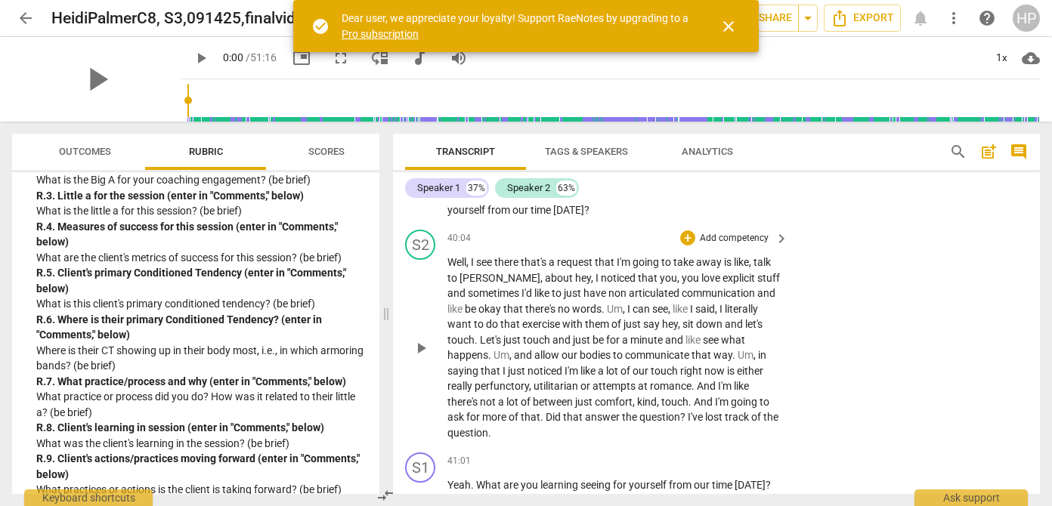
drag, startPoint x: 444, startPoint y: 279, endPoint x: 559, endPoint y: 336, distance: 128.4
click at [559, 336] on div "S2 play_arrow pause 40:04 + Add competency keyboard_arrow_right Well , I see th…" at bounding box center [716, 335] width 647 height 223
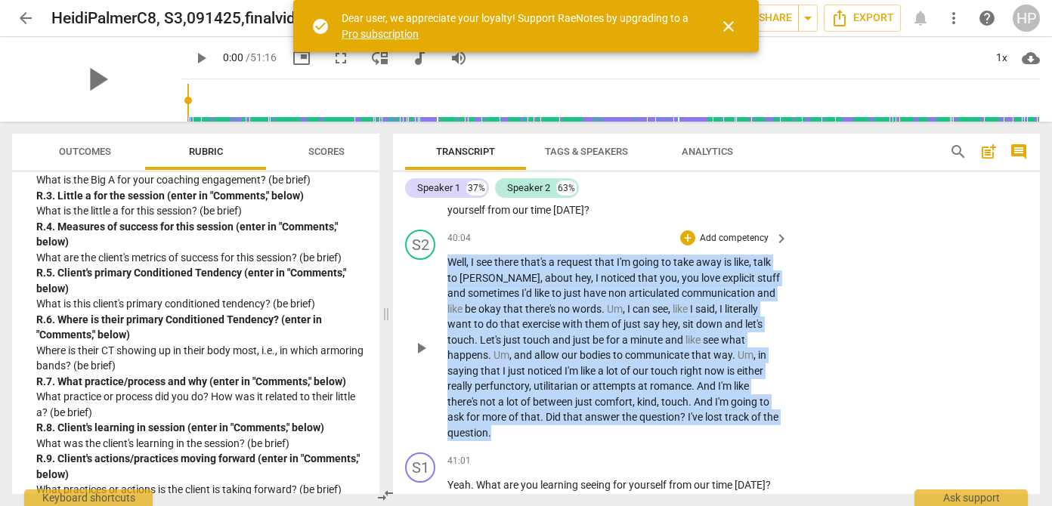
drag, startPoint x: 447, startPoint y: 278, endPoint x: 594, endPoint y: 445, distance: 222.3
click at [594, 441] on p "Well , I see there that's a request that I'm going to take away is like , talk …" at bounding box center [613, 348] width 333 height 186
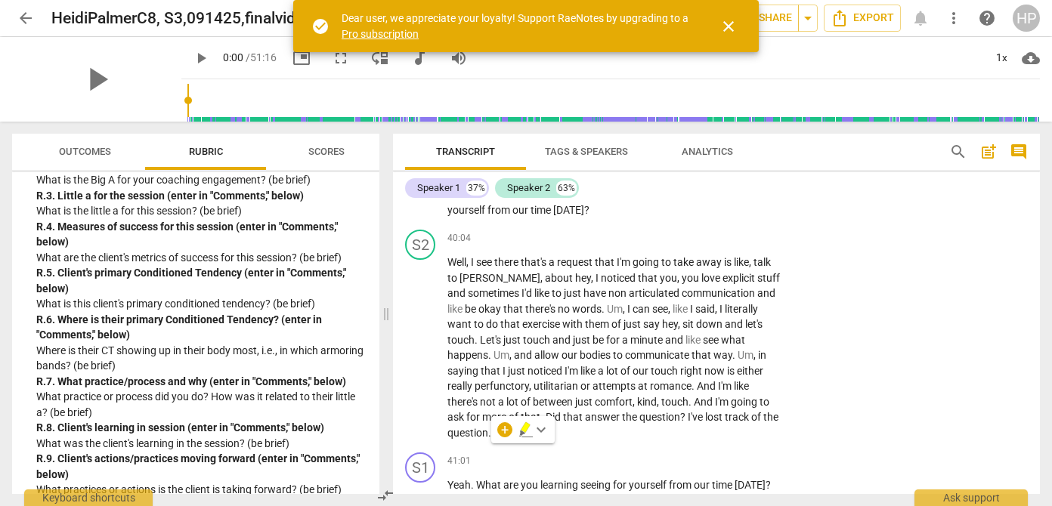
click at [499, 436] on div "+" at bounding box center [504, 429] width 15 height 15
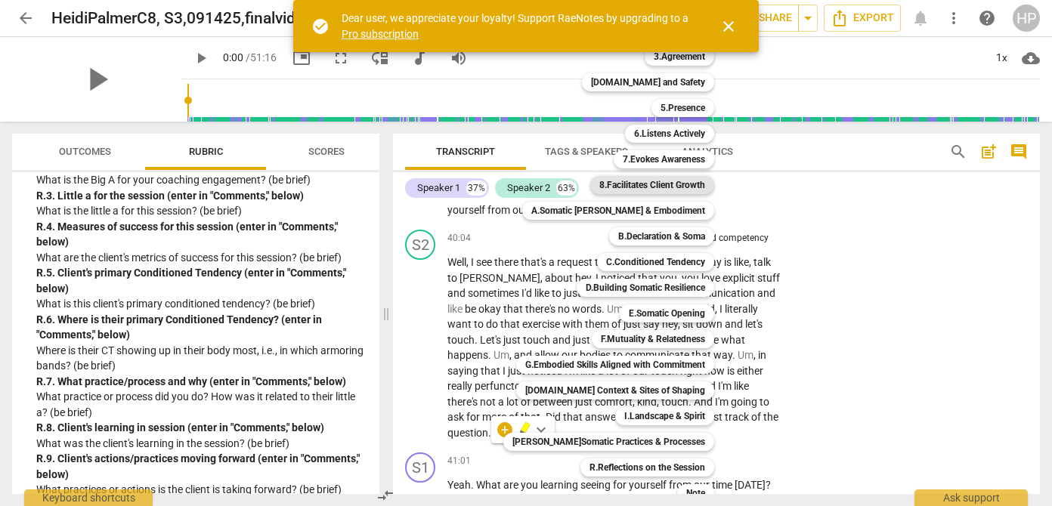
click at [666, 190] on b "8.Facilitates Client Growth" at bounding box center [652, 185] width 106 height 18
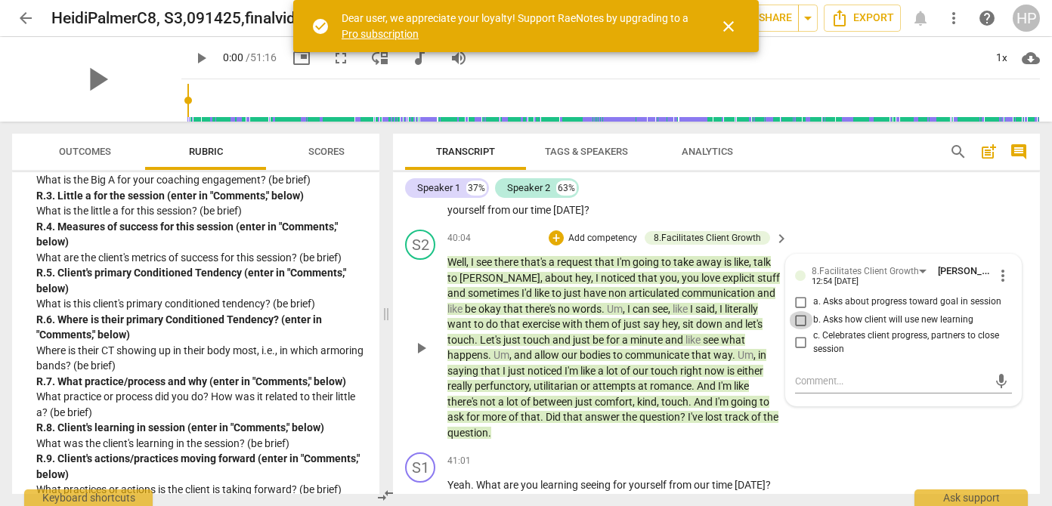
click at [796, 330] on input "b. Asks how client will use new learning" at bounding box center [801, 320] width 24 height 18
checkbox input "true"
click at [841, 224] on div "S1 play_arrow pause 39:21 + Add competency keyboard_arrow_right It almost sound…" at bounding box center [716, 143] width 647 height 161
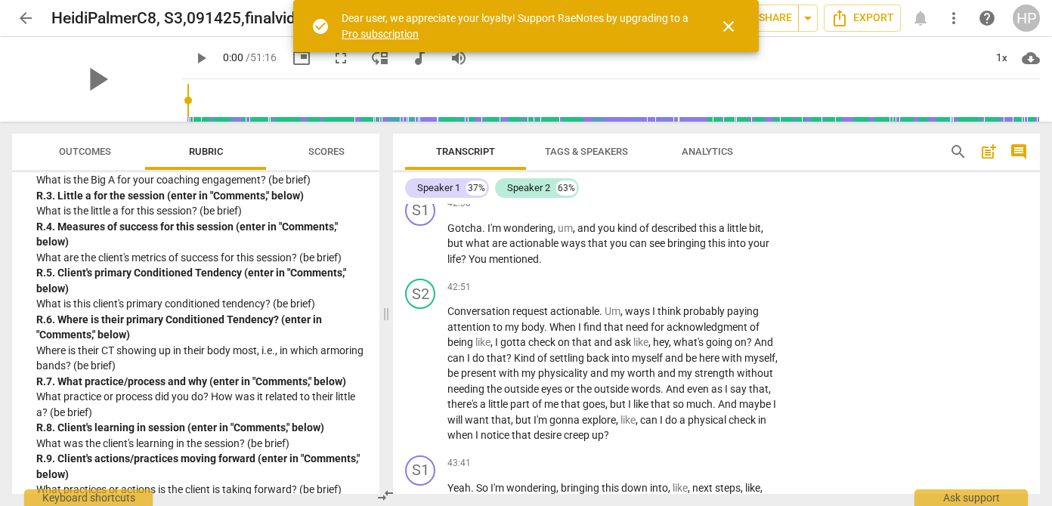
scroll to position [17930, 0]
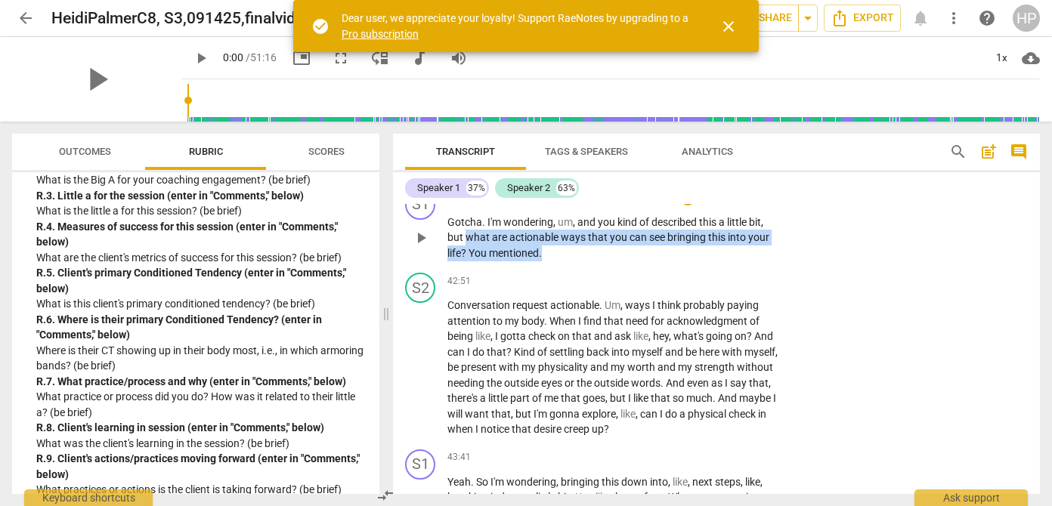
drag, startPoint x: 466, startPoint y: 256, endPoint x: 554, endPoint y: 262, distance: 87.8
click at [554, 262] on p "Gotcha . I'm wondering , um , and you kind of described this a little bit , but…" at bounding box center [613, 238] width 333 height 47
click at [554, 249] on div "+" at bounding box center [556, 250] width 15 height 15
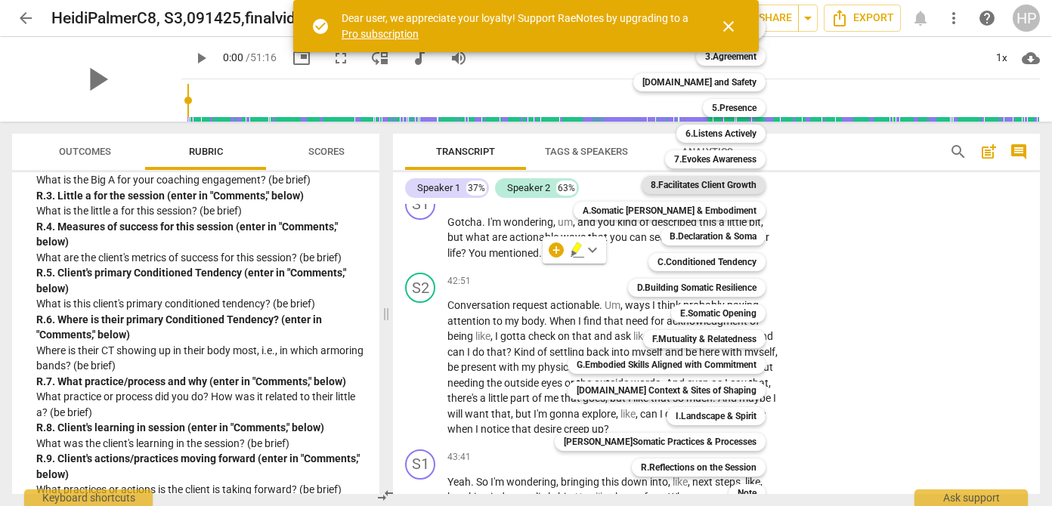
click at [694, 184] on b "8.Facilitates Client Growth" at bounding box center [704, 185] width 106 height 18
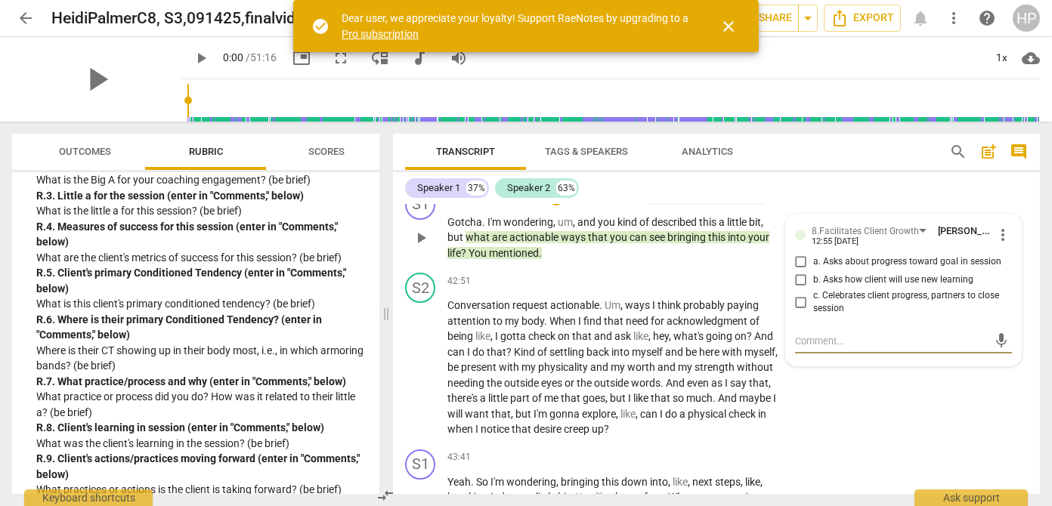
click at [803, 289] on input "b. Asks how client will use new learning" at bounding box center [801, 280] width 24 height 18
checkbox input "true"
click at [896, 172] on div "Speaker 1 37% Speaker 2 63% format_bold format_list_bulleted [PERSON_NAME] dele…" at bounding box center [716, 333] width 647 height 322
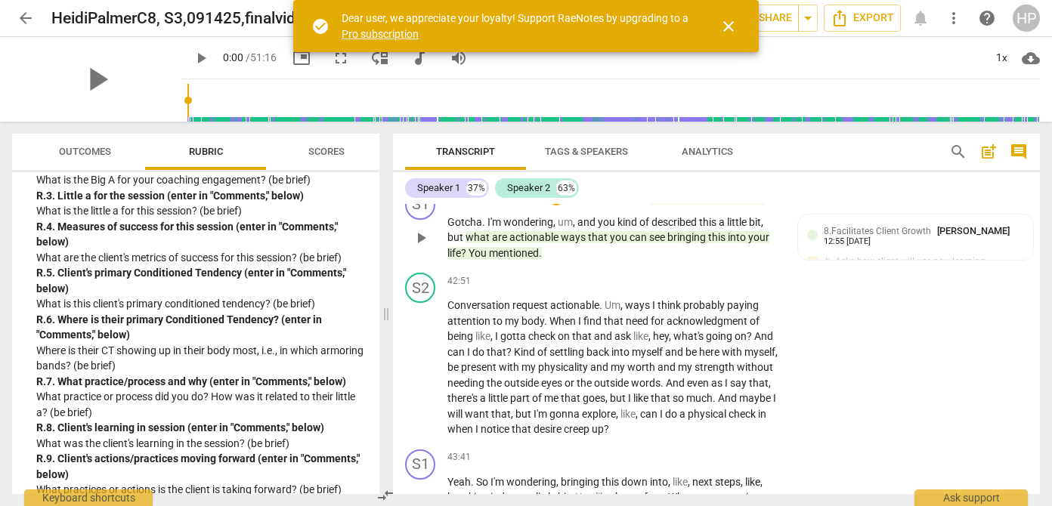
click at [645, 243] on span "can" at bounding box center [640, 237] width 20 height 12
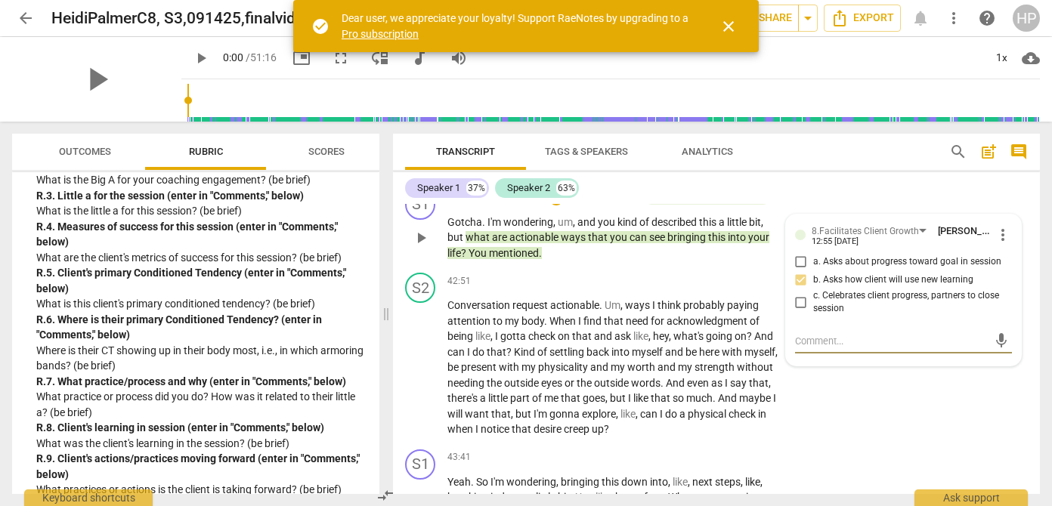
click at [798, 311] on input "c. Celebrates client progress, partners to close session" at bounding box center [801, 302] width 24 height 18
checkbox input "true"
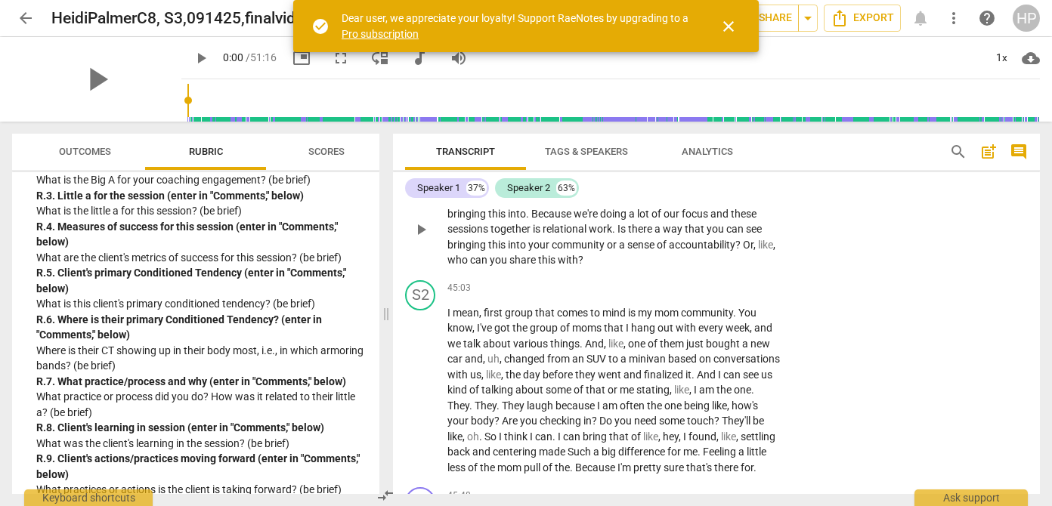
scroll to position [18727, 0]
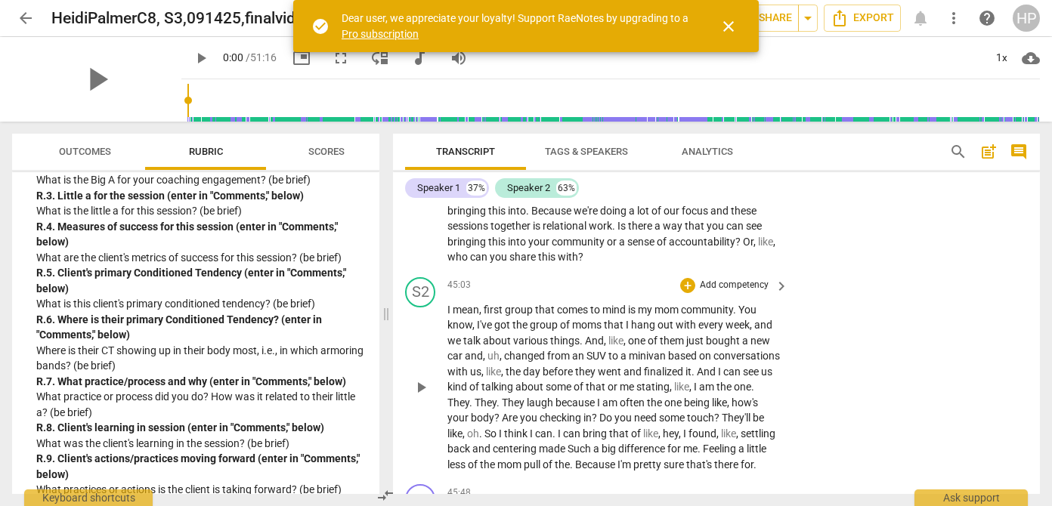
drag, startPoint x: 485, startPoint y: 329, endPoint x: 596, endPoint y: 329, distance: 111.1
click at [596, 329] on p "I mean , first group that comes to mind is my mom community . You know , I've g…" at bounding box center [613, 387] width 333 height 171
drag, startPoint x: 480, startPoint y: 328, endPoint x: 599, endPoint y: 345, distance: 120.6
click at [599, 345] on p "I mean , first group that comes to mind is my mom community . You know , I've g…" at bounding box center [613, 387] width 333 height 171
click at [733, 316] on span "community" at bounding box center [707, 310] width 52 height 12
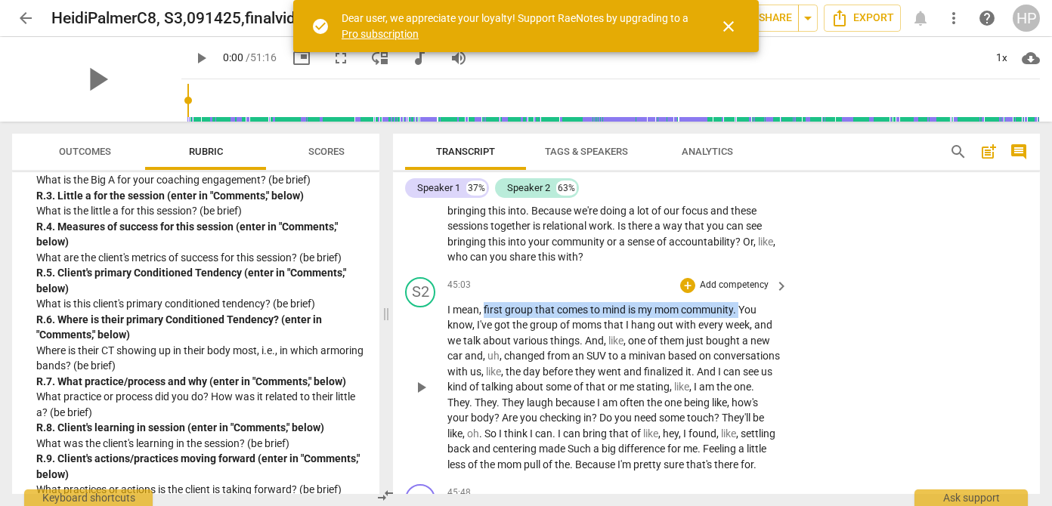
drag, startPoint x: 742, startPoint y: 330, endPoint x: 484, endPoint y: 324, distance: 258.5
click at [484, 324] on p "I mean , first group that comes to mind is my mom community . You know , I've g…" at bounding box center [613, 387] width 333 height 171
click at [753, 310] on div "+" at bounding box center [754, 306] width 15 height 15
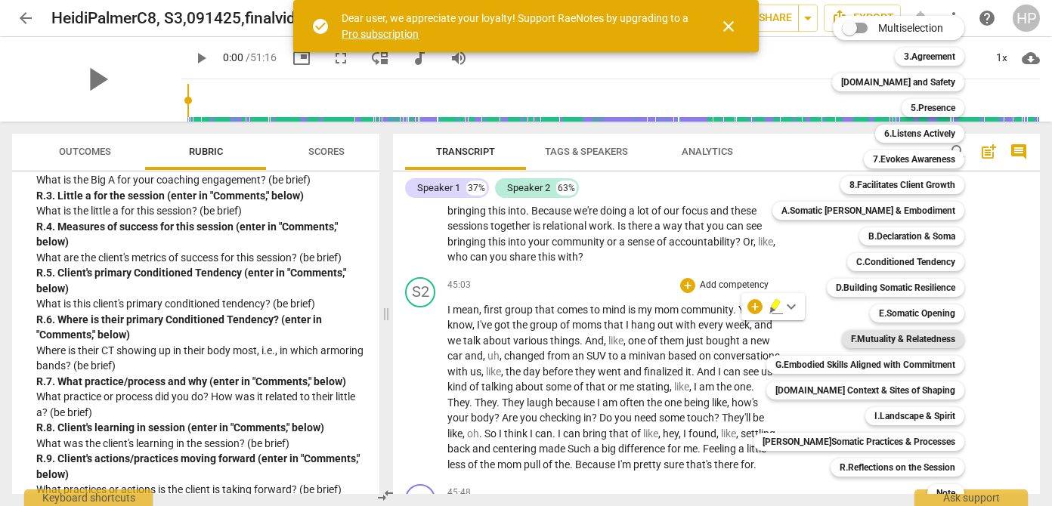
click at [908, 341] on b "F.Mutuality & Relatedness" at bounding box center [903, 339] width 104 height 18
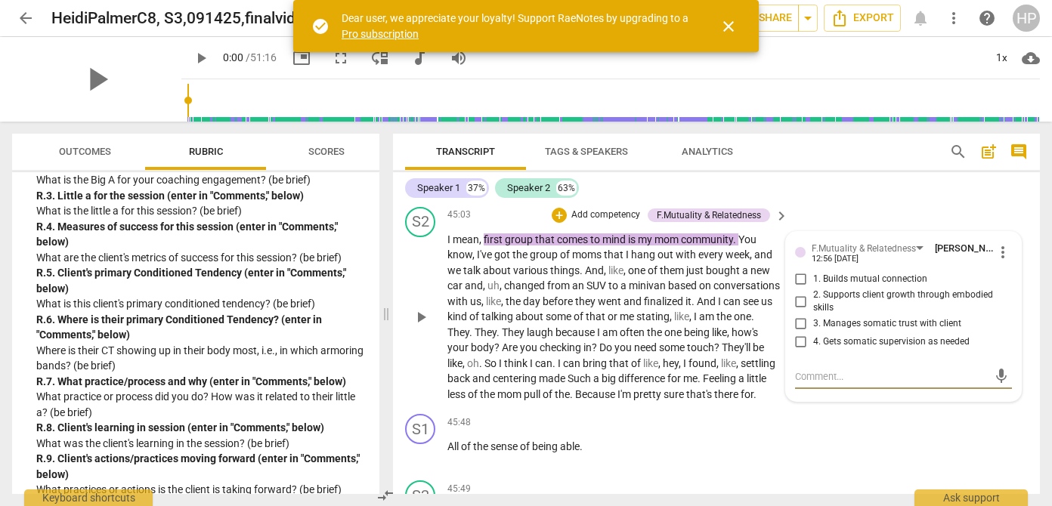
scroll to position [18796, 0]
click at [798, 312] on input "2. Supports client growth through embodied skills" at bounding box center [801, 303] width 24 height 18
checkbox input "true"
click at [630, 247] on span "is" at bounding box center [633, 241] width 10 height 12
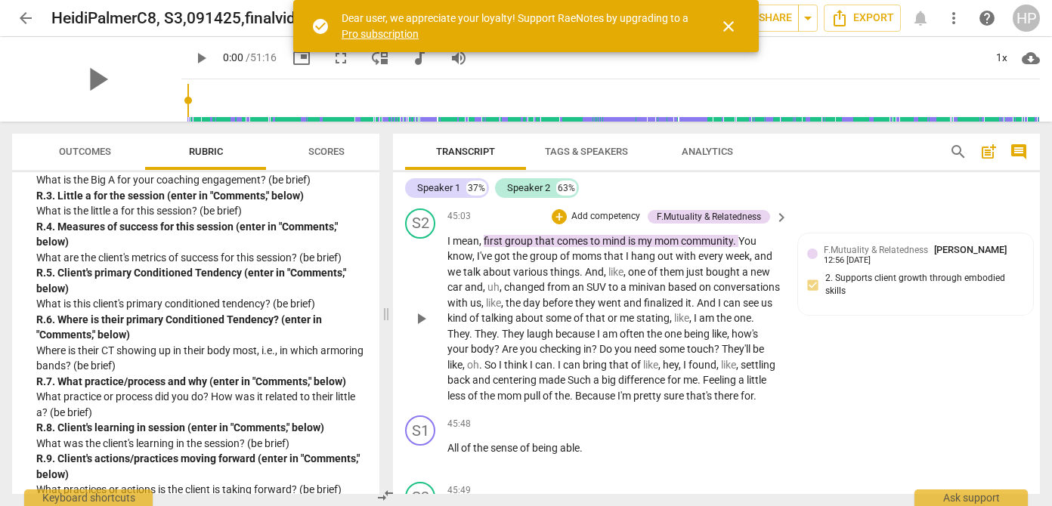
click at [713, 247] on span "community" at bounding box center [707, 241] width 52 height 12
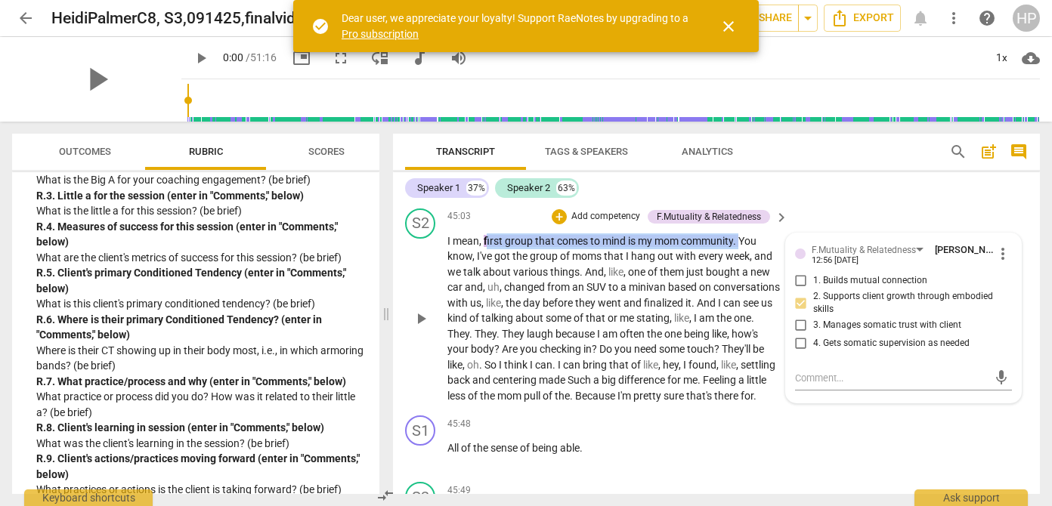
drag, startPoint x: 486, startPoint y: 255, endPoint x: 744, endPoint y: 258, distance: 257.8
click at [744, 258] on p "I mean , first group that comes to mind is my mom community . You know , I've g…" at bounding box center [613, 319] width 333 height 171
click at [757, 237] on div "+" at bounding box center [754, 238] width 15 height 15
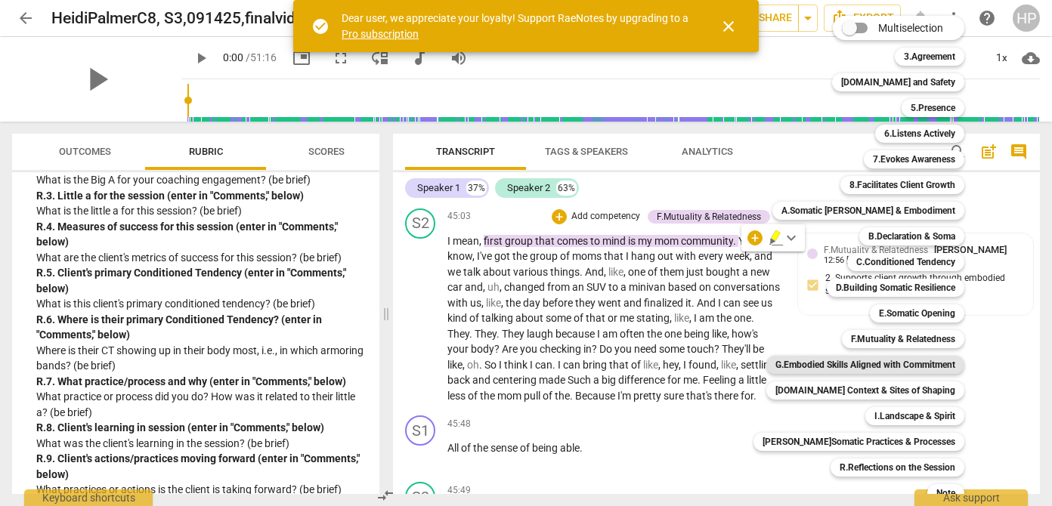
click at [939, 370] on b "G.Embodied Skills Aligned with Commitment" at bounding box center [865, 365] width 180 height 18
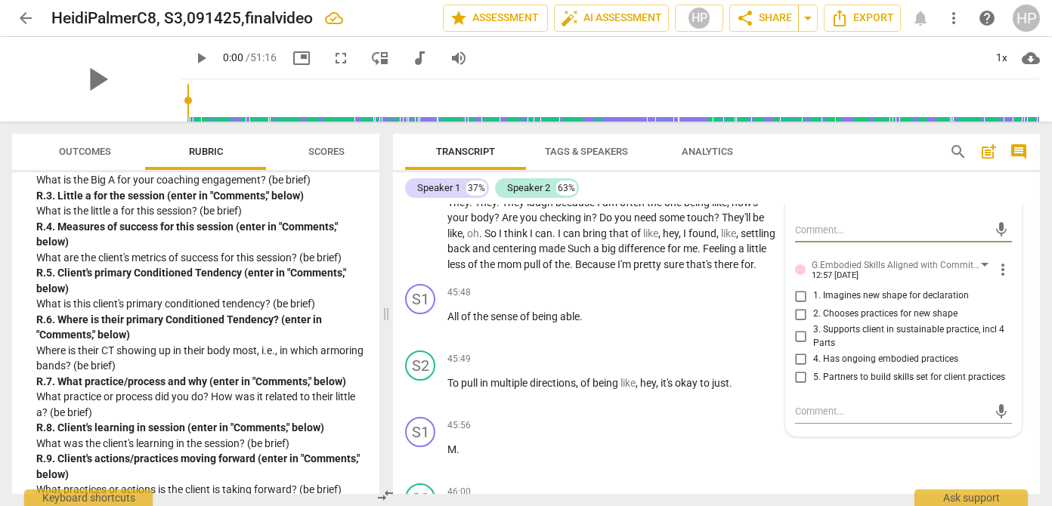
scroll to position [18948, 0]
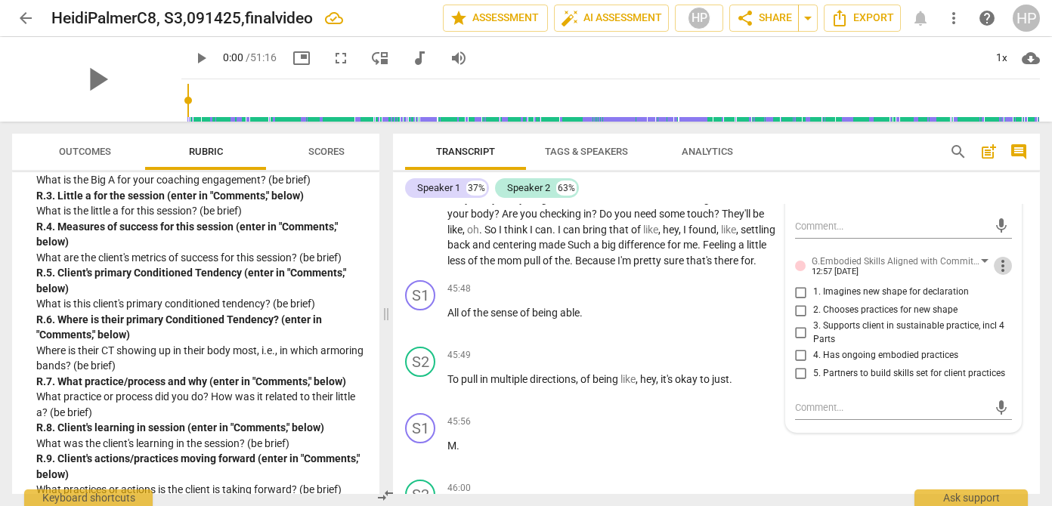
click at [995, 275] on span "more_vert" at bounding box center [1003, 266] width 18 height 18
click at [1004, 316] on li "Delete" at bounding box center [1013, 310] width 52 height 29
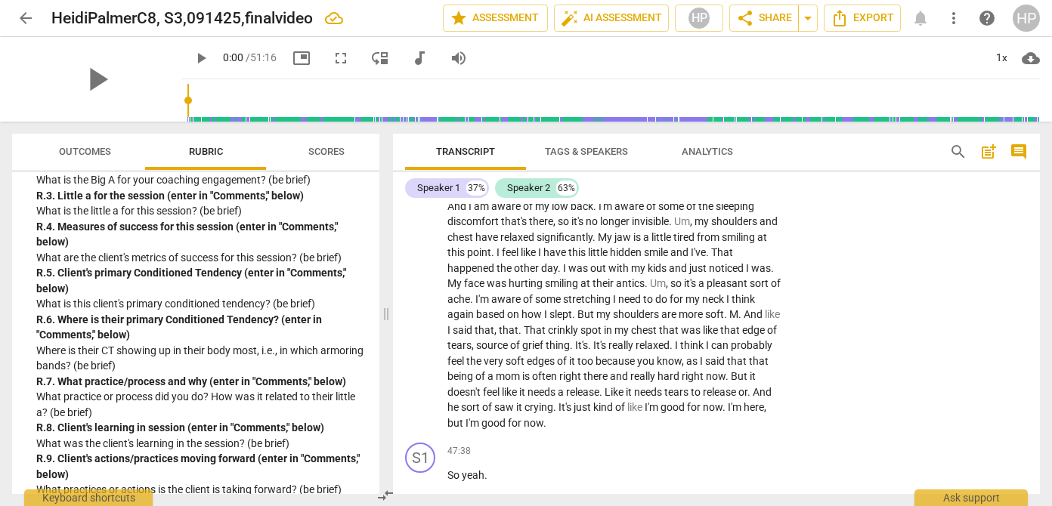
scroll to position [19388, 0]
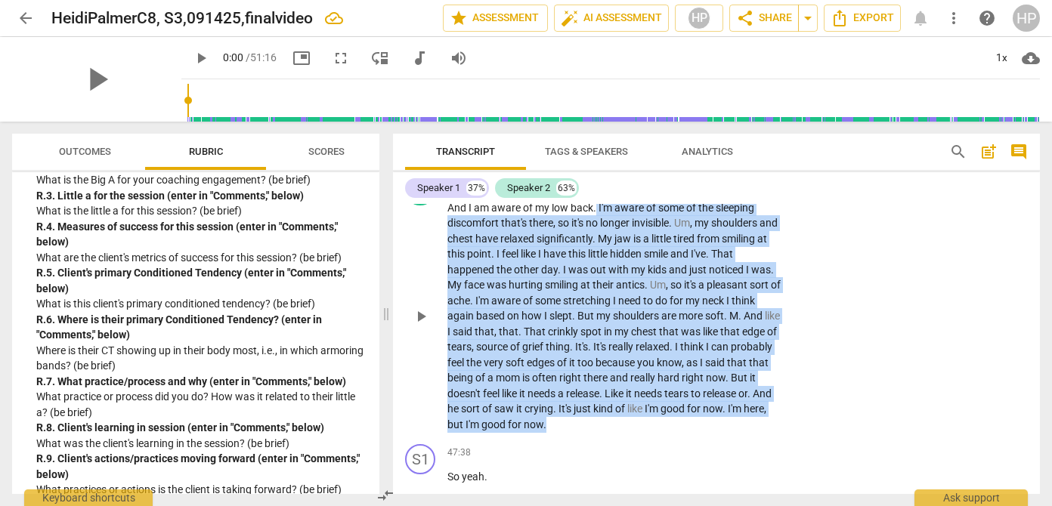
drag, startPoint x: 597, startPoint y: 240, endPoint x: 741, endPoint y: 468, distance: 269.7
click at [741, 439] on div "S2 play_arrow pause 46:20 + Add competency keyboard_arrow_right And I am aware …" at bounding box center [716, 304] width 647 height 270
click at [627, 435] on div "+" at bounding box center [626, 437] width 15 height 15
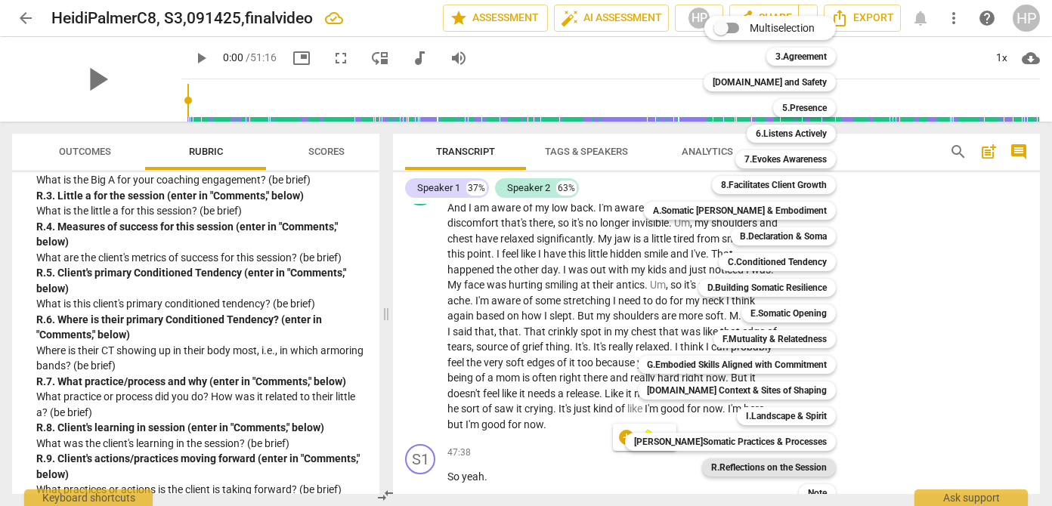
click at [773, 473] on b "R.Reflections on the Session" at bounding box center [769, 468] width 116 height 18
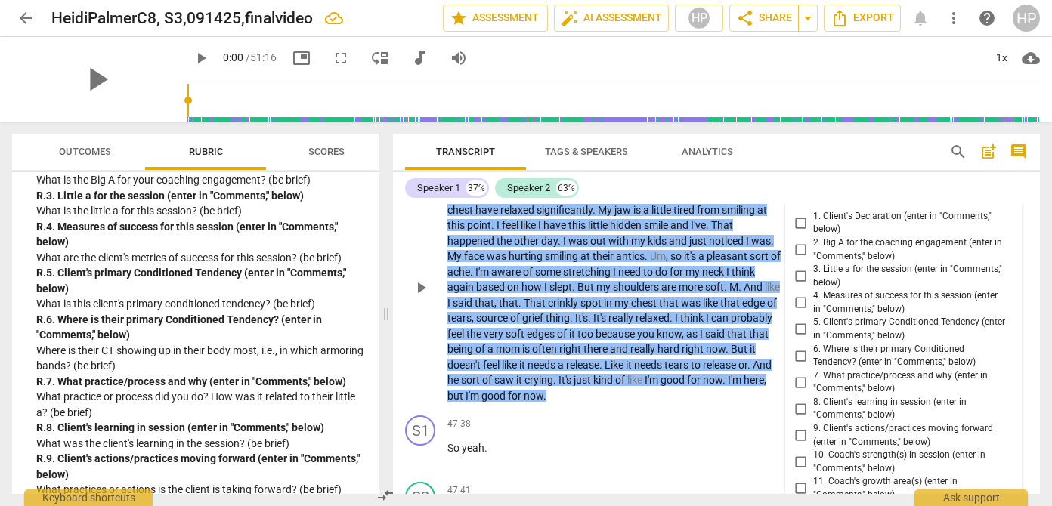
scroll to position [19415, 0]
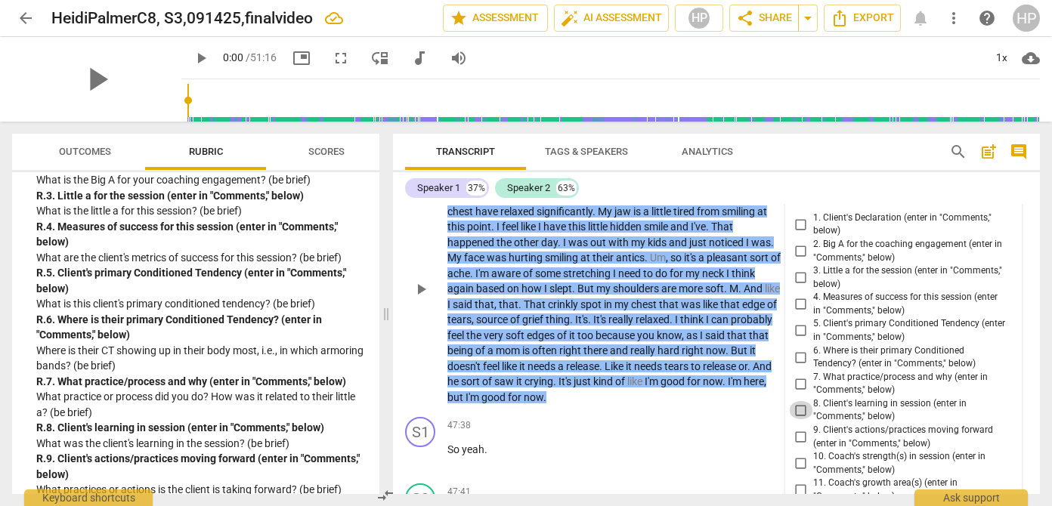
click at [800, 419] on input "8. Client's learning in session (enter in "Comments," below)" at bounding box center [801, 410] width 24 height 18
checkbox input "true"
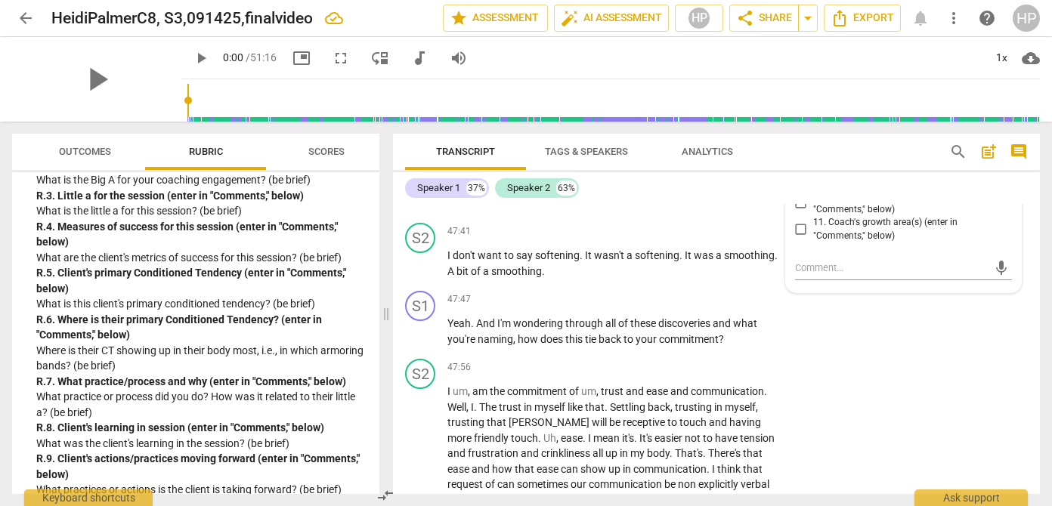
scroll to position [19680, 0]
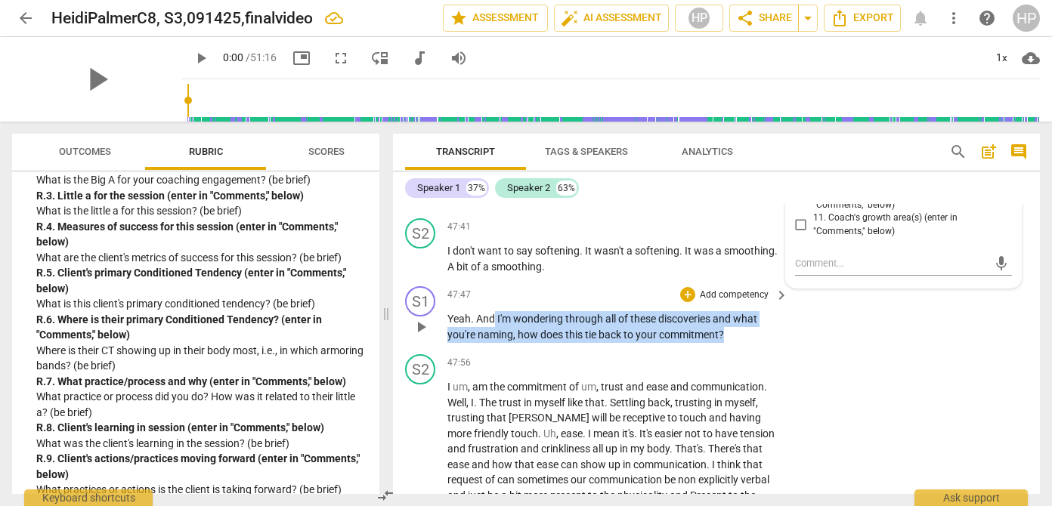
drag, startPoint x: 730, startPoint y: 370, endPoint x: 494, endPoint y: 354, distance: 237.1
click at [494, 342] on p "Yeah . And I'm wondering through all of these discoveries and what you're namin…" at bounding box center [613, 326] width 333 height 31
click at [740, 349] on div "+" at bounding box center [739, 347] width 15 height 15
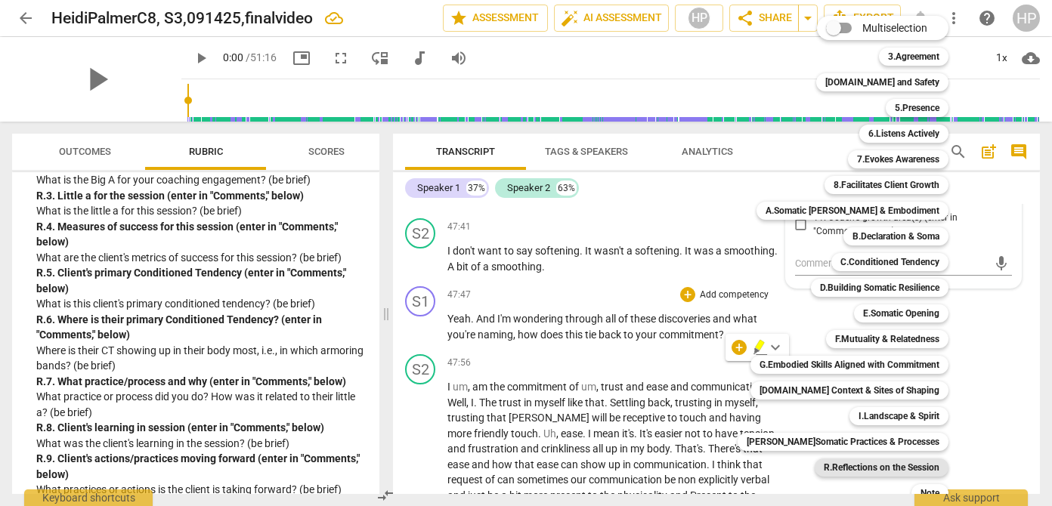
click at [880, 472] on b "R.Reflections on the Session" at bounding box center [882, 468] width 116 height 18
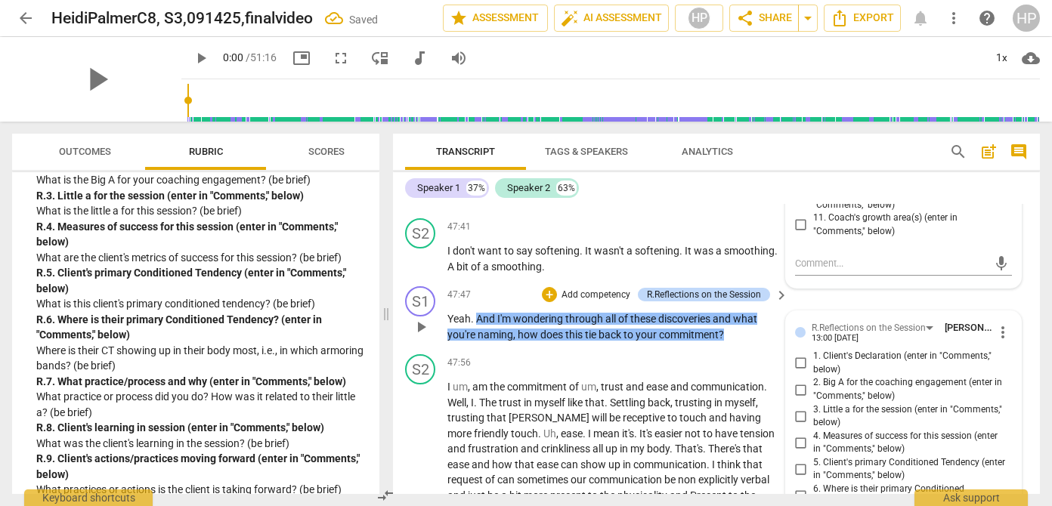
scroll to position [20031, 0]
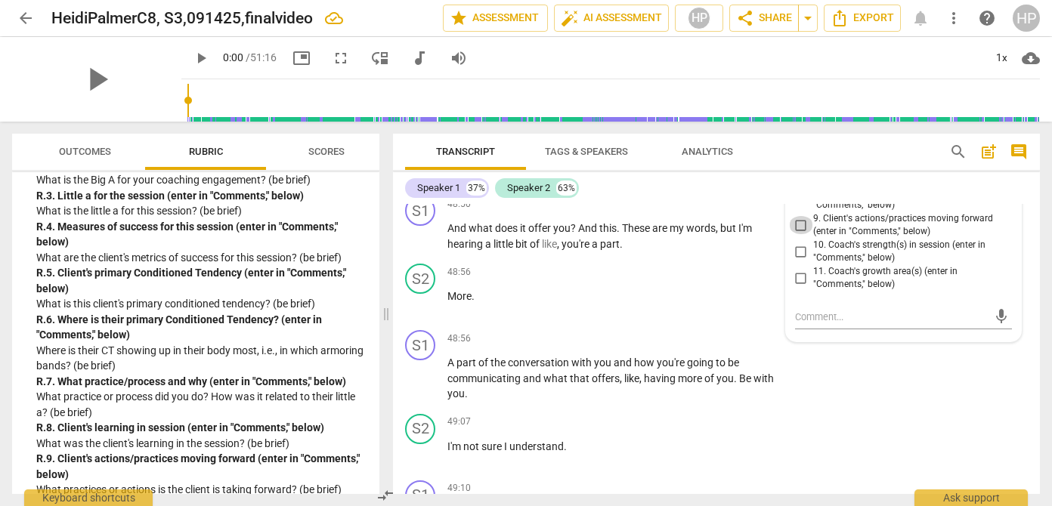
click at [802, 234] on input "9. Client's actions/practices moving forward (enter in "Comments," below)" at bounding box center [801, 225] width 24 height 18
checkbox input "true"
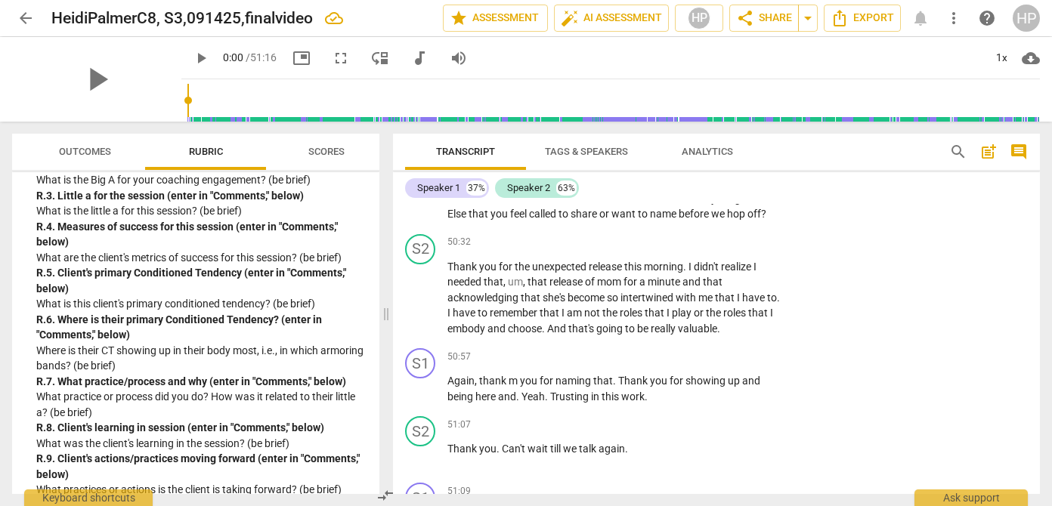
scroll to position [21005, 0]
drag, startPoint x: 447, startPoint y: 302, endPoint x: 687, endPoint y: 303, distance: 239.6
click at [687, 303] on p "Thank you for the unexpected release this morning . I didn't realize I needed t…" at bounding box center [613, 297] width 333 height 78
click at [704, 280] on div "+" at bounding box center [704, 278] width 15 height 15
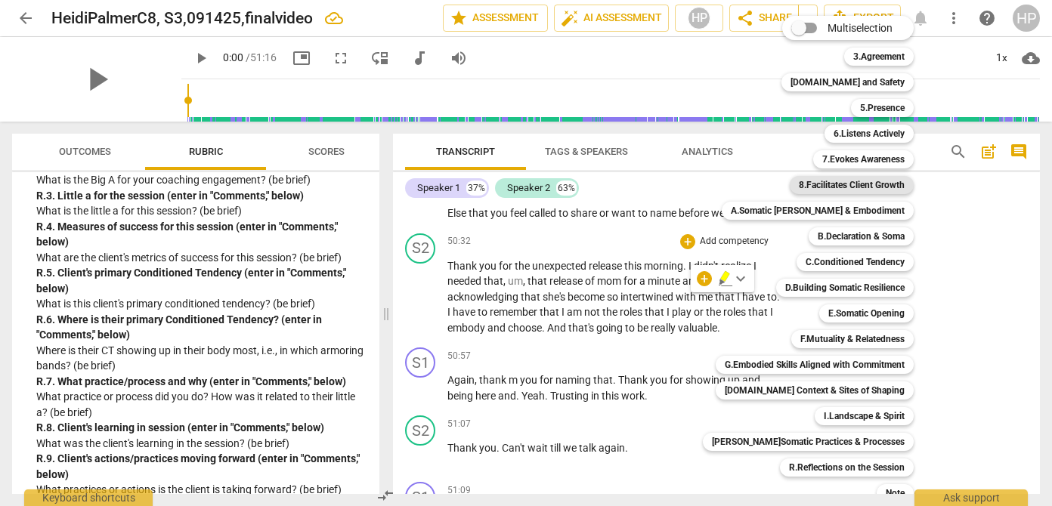
click at [834, 187] on b "8.Facilitates Client Growth" at bounding box center [852, 185] width 106 height 18
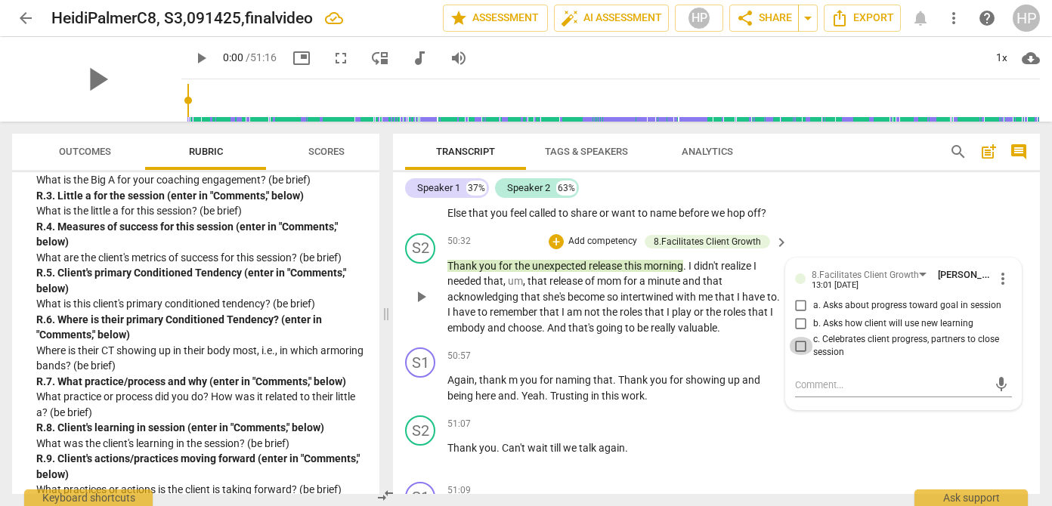
click at [796, 355] on input "c. Celebrates client progress, partners to close session" at bounding box center [801, 346] width 24 height 18
checkbox input "true"
click at [804, 227] on div "S1 play_arrow pause 50:22 + Add competency keyboard_arrow_right I love , uh , i…" at bounding box center [716, 193] width 647 height 68
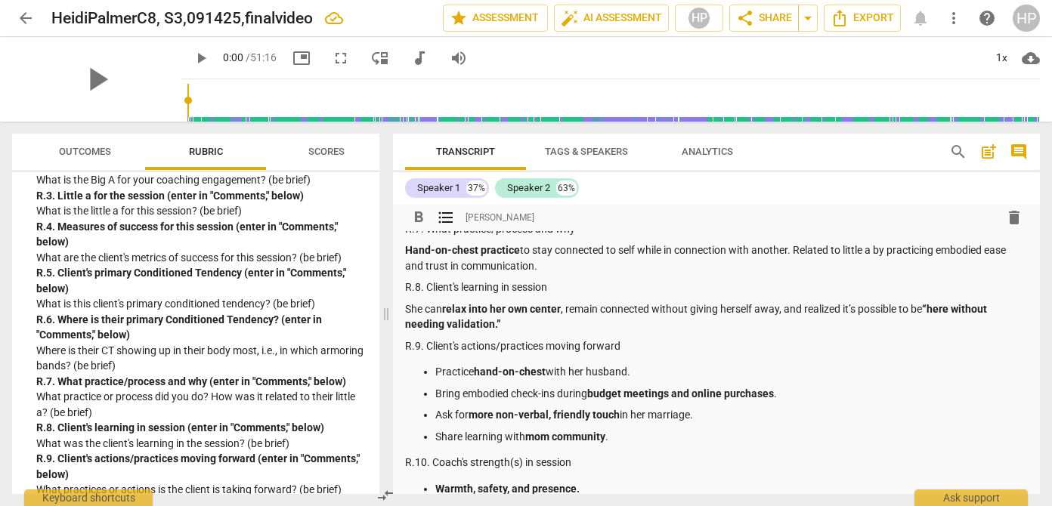
scroll to position [295, 0]
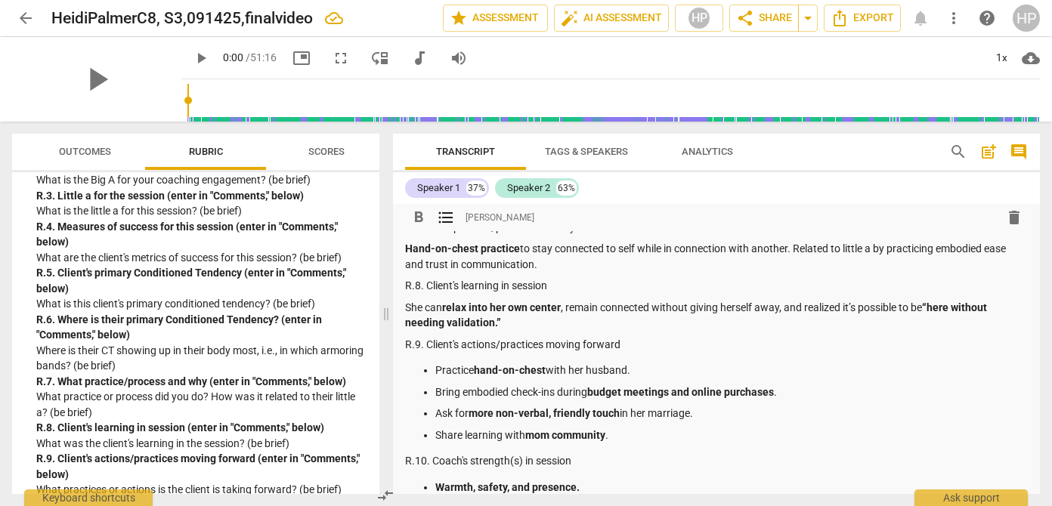
click at [630, 379] on p "Practice hand-on-chest with her husband." at bounding box center [731, 371] width 593 height 16
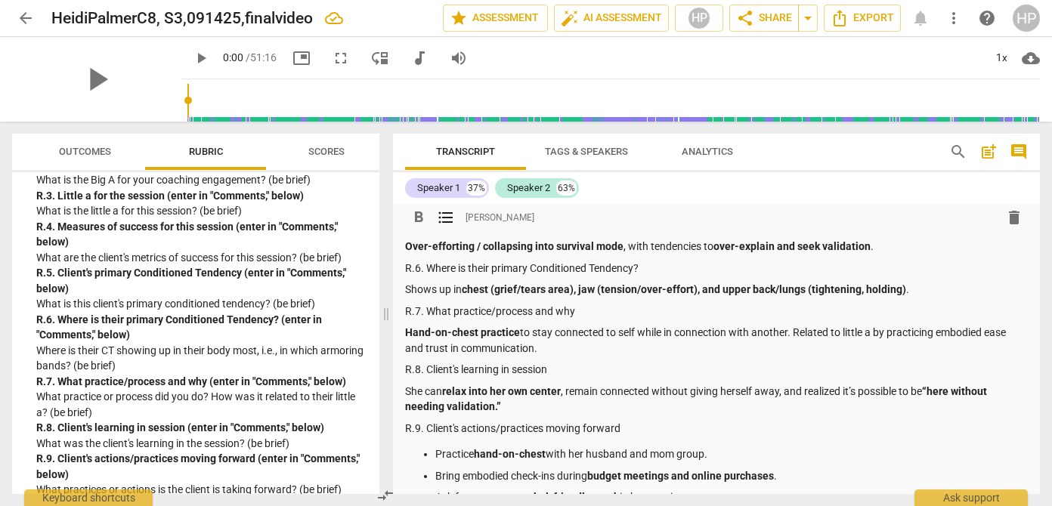
scroll to position [0, 0]
